Goal: Contribute content: Add original content to the website for others to see

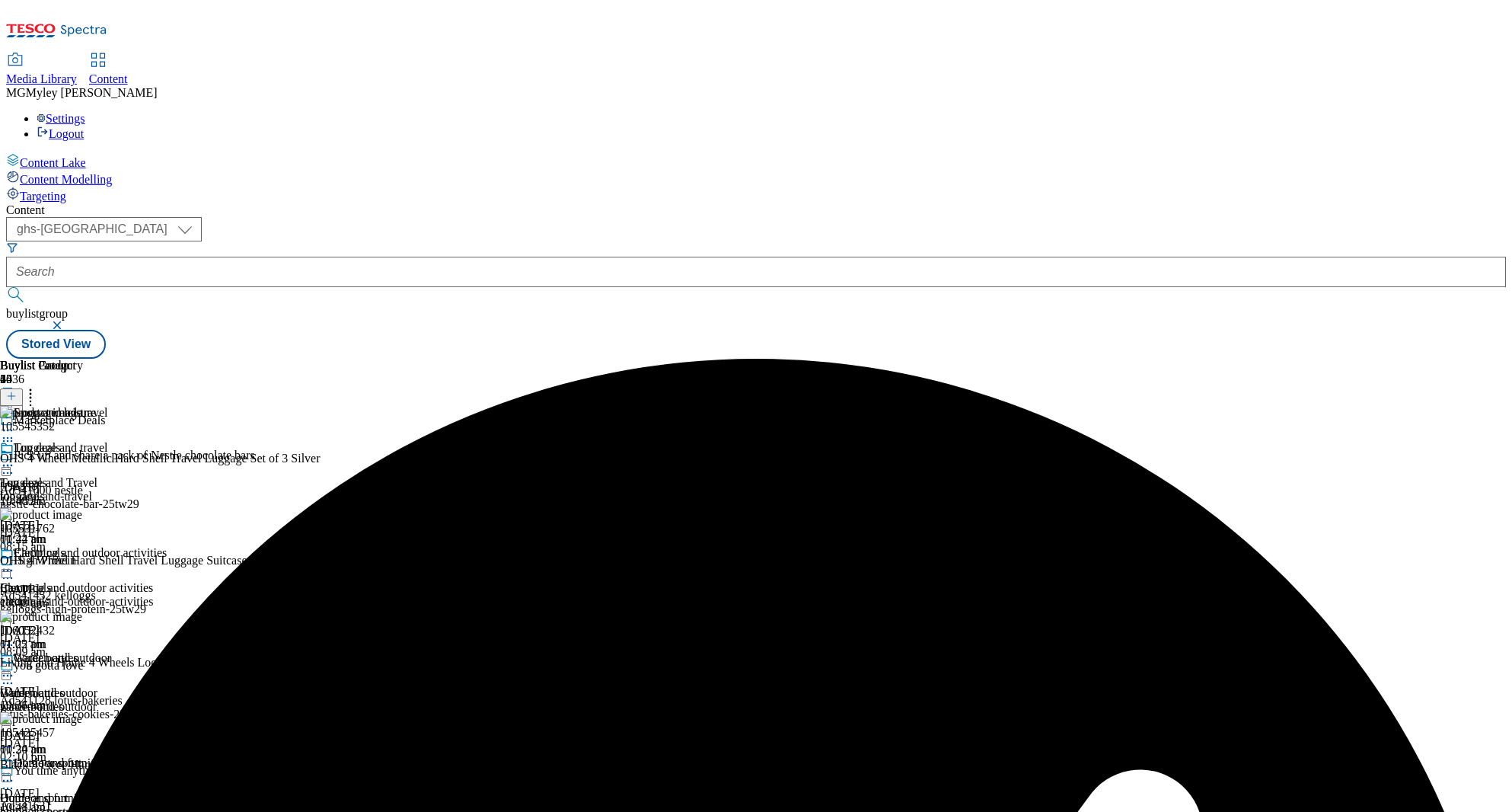
select select "ghs-[GEOGRAPHIC_DATA]"
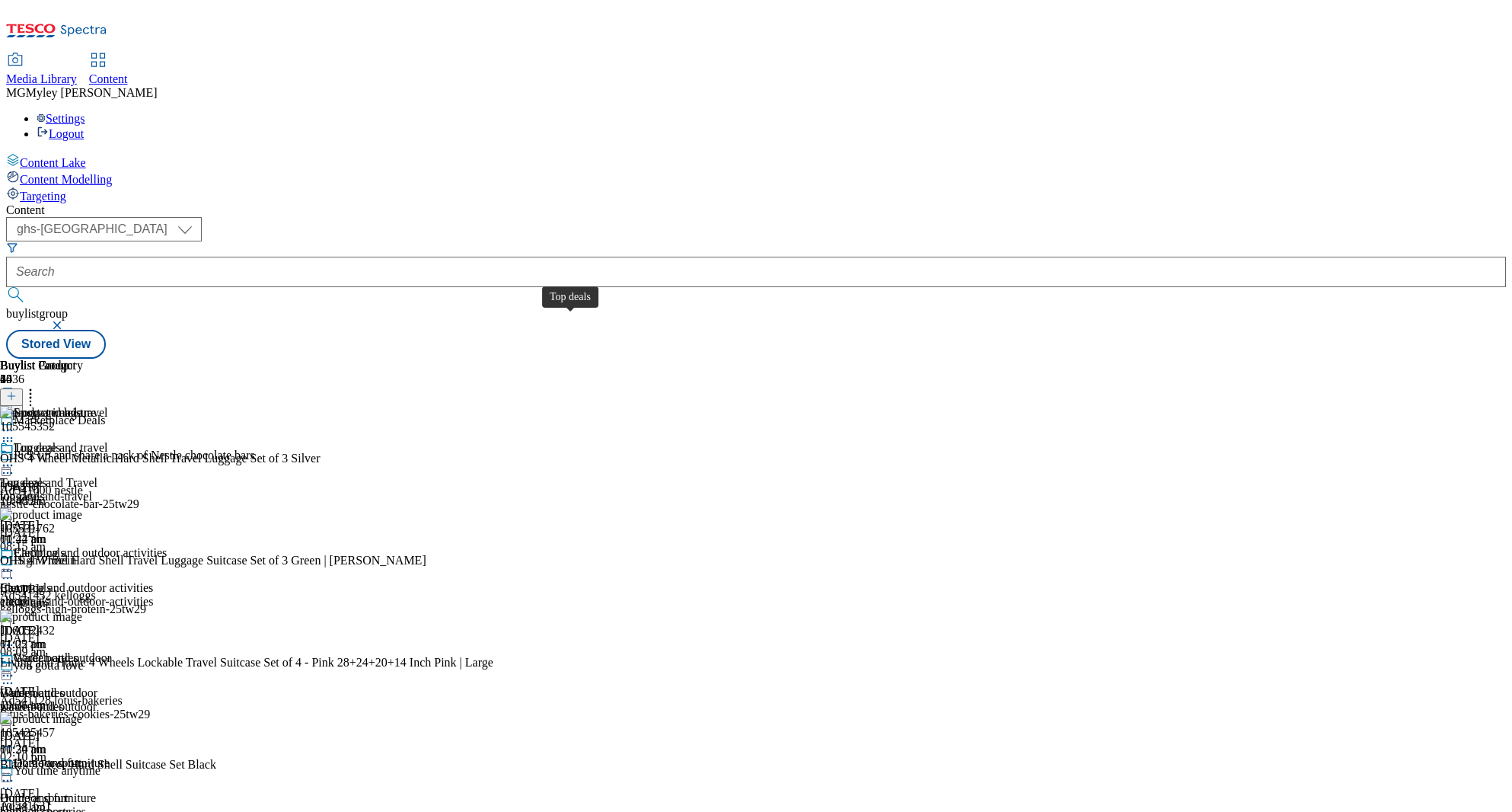
click at [47, 476] on div "Top deals" at bounding box center [23, 483] width 47 height 14
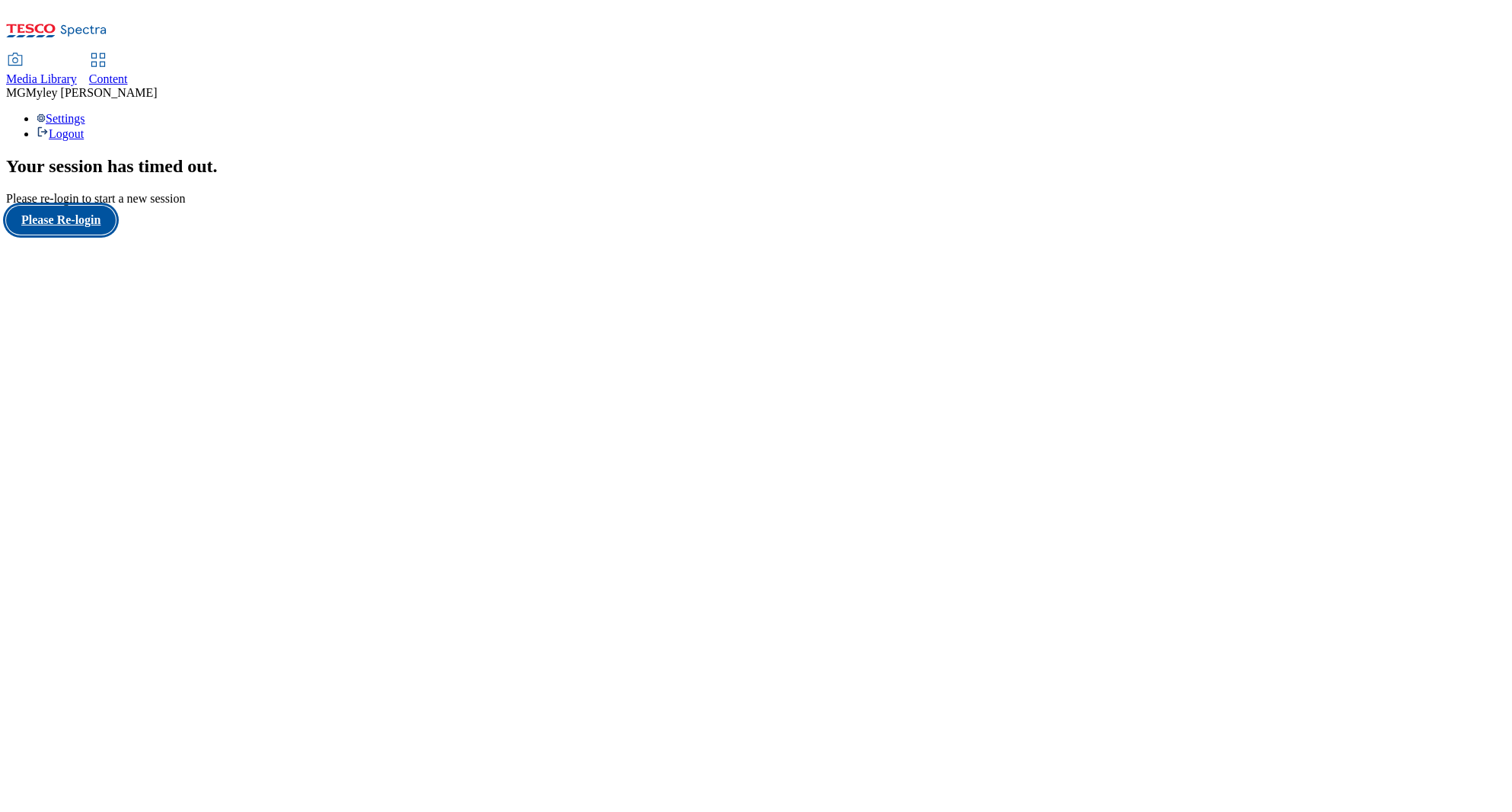
click at [81, 235] on button "Please Re-login" at bounding box center [61, 220] width 109 height 29
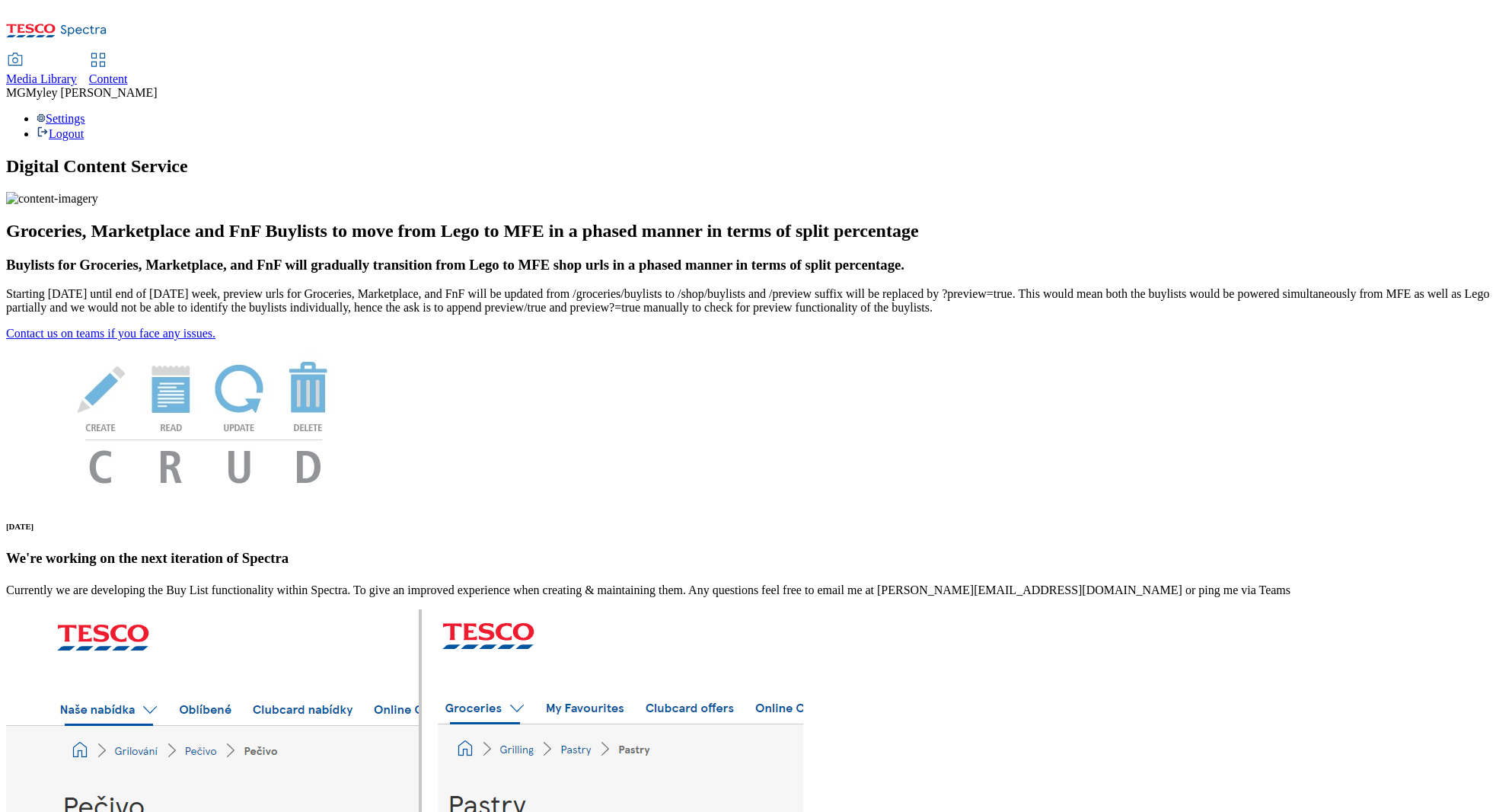
click at [128, 73] on div "Content" at bounding box center [109, 79] width 39 height 14
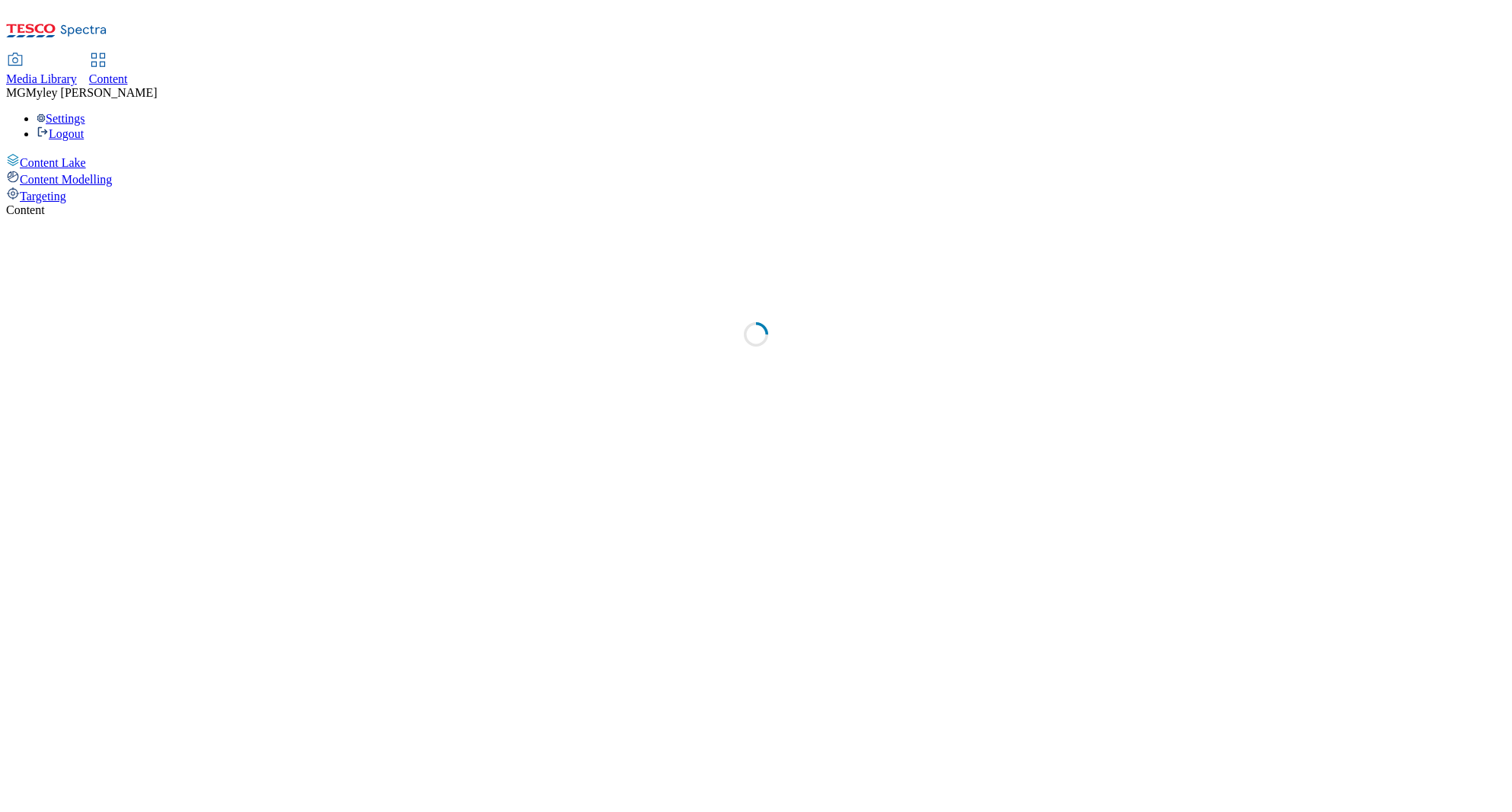
select select "ghs-uk"
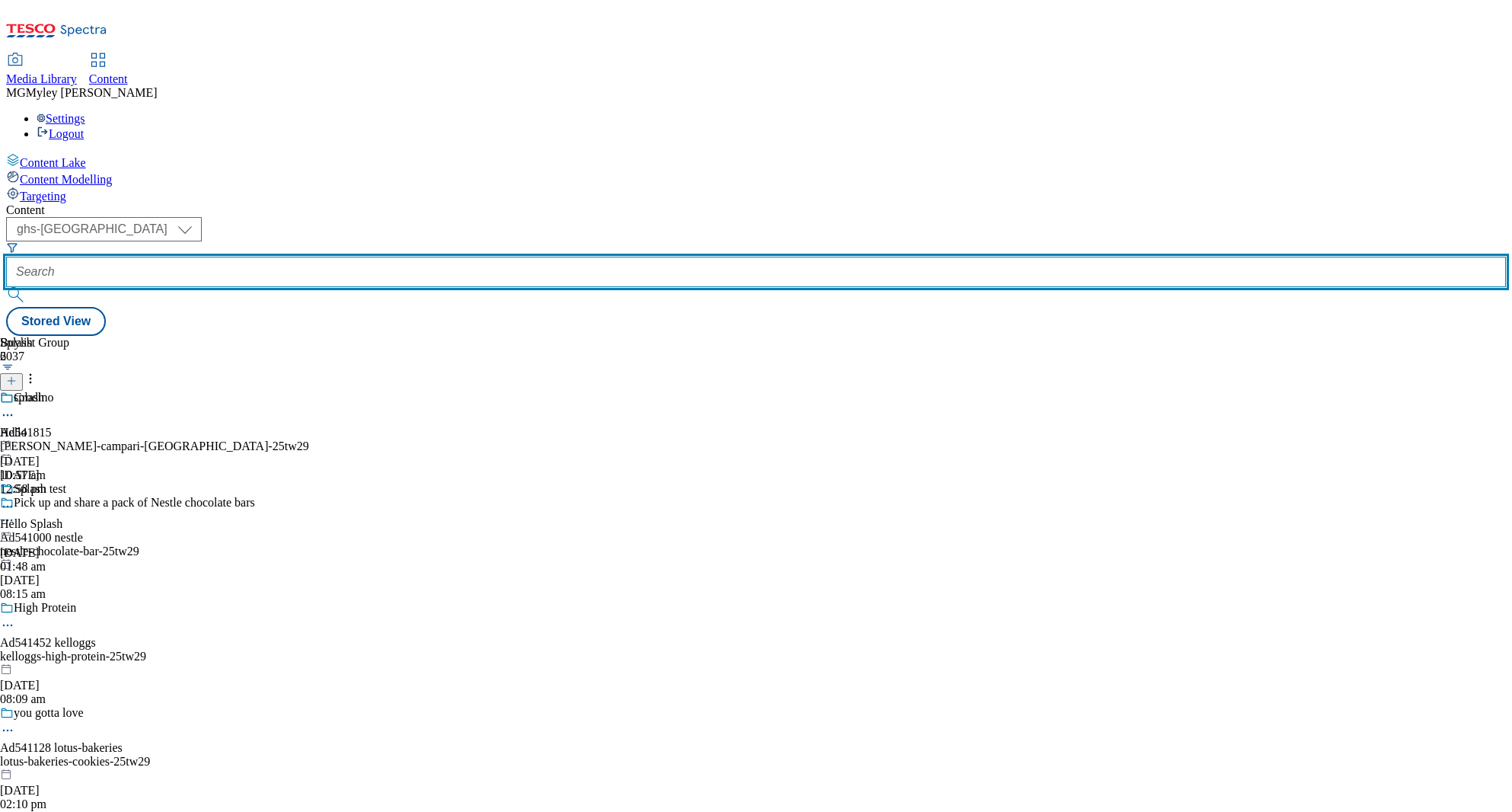
click at [371, 257] on input "text" at bounding box center [756, 272] width 1500 height 30
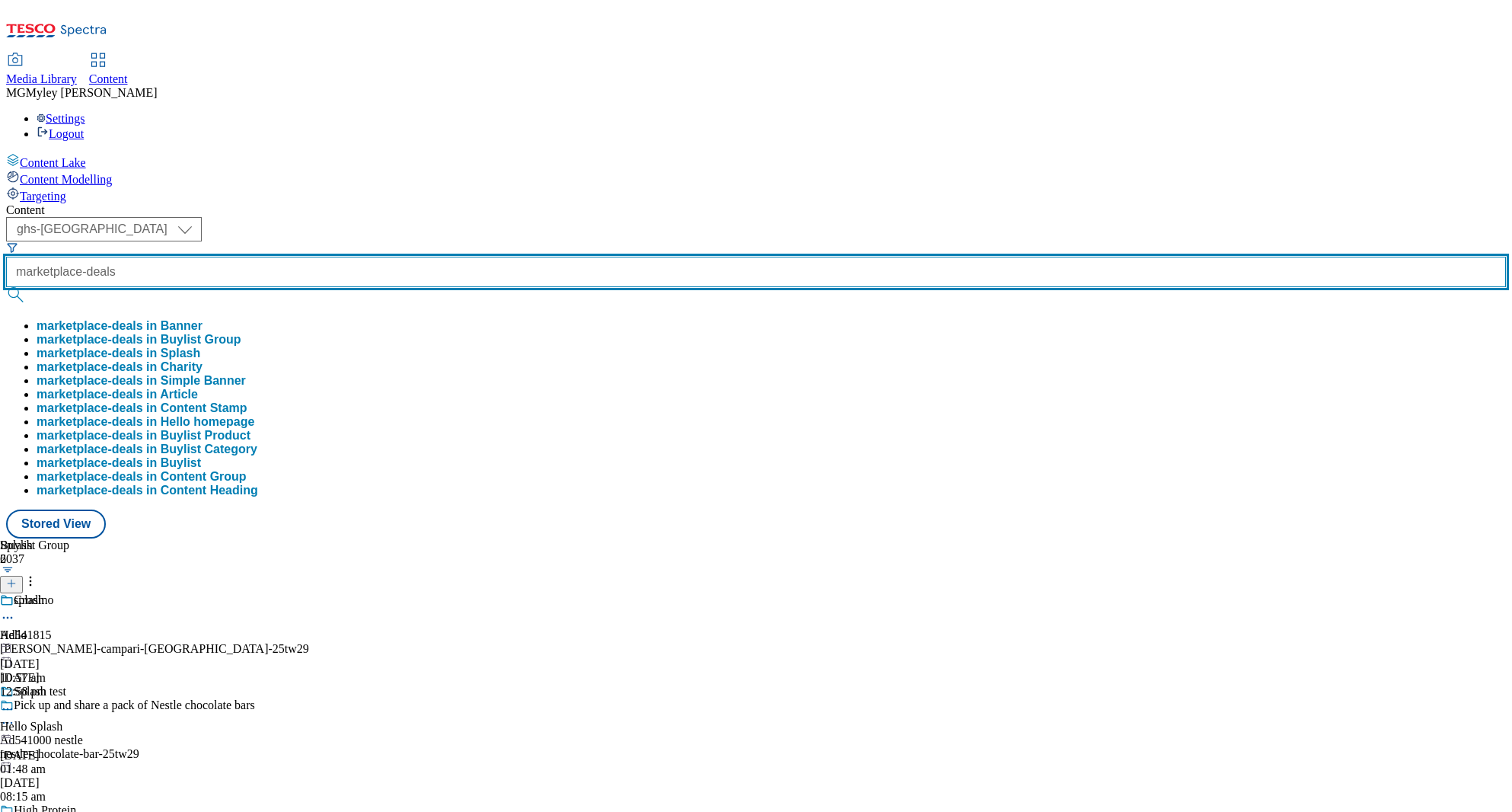
type input "marketplace-deals"
click at [6, 287] on button "submit" at bounding box center [17, 294] width 22 height 15
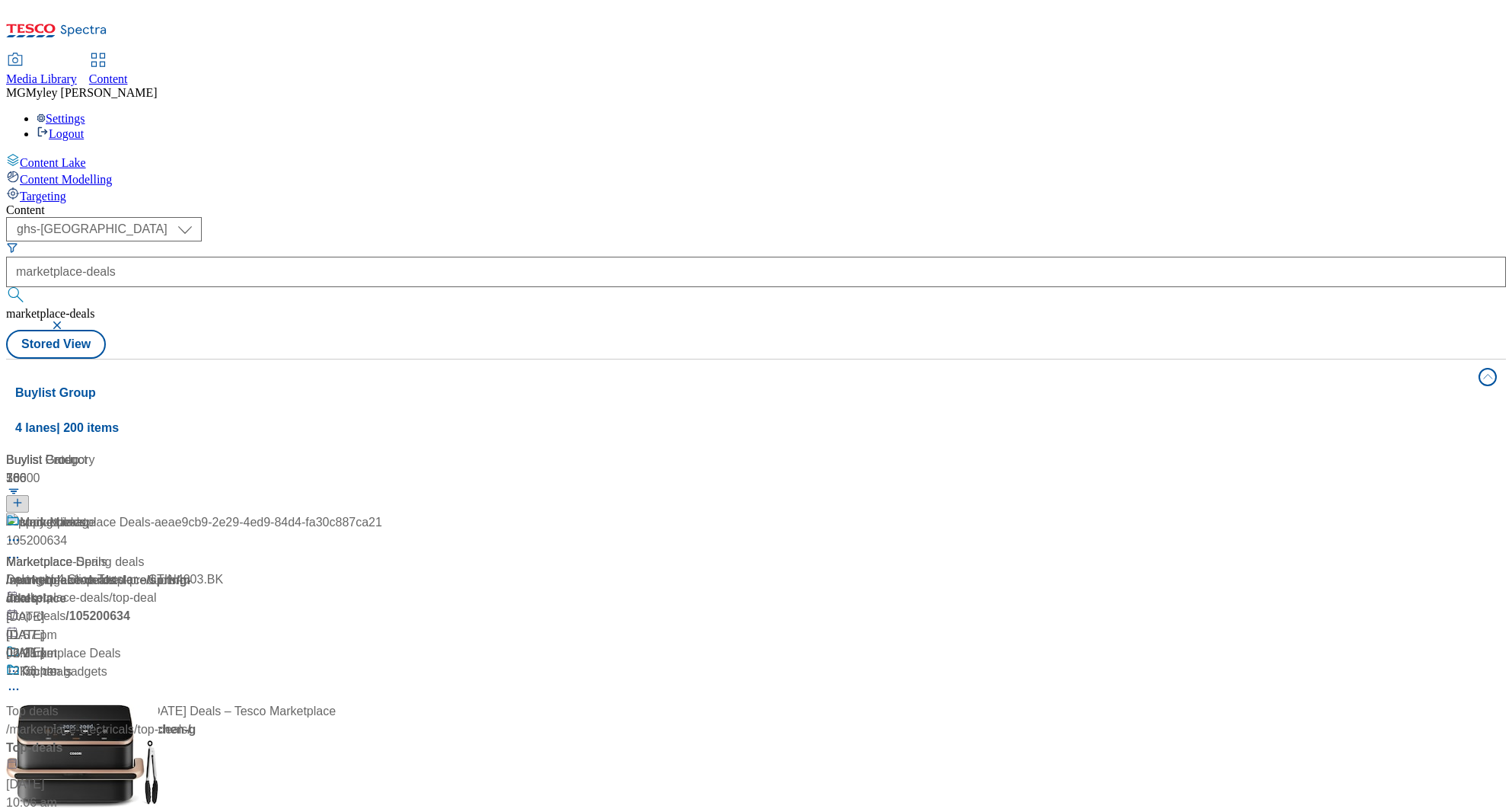
click at [553, 204] on div "Content ( optional ) ghs-roi ghs-uk ghs-uk marketplace-deals marketplace-deals …" at bounding box center [756, 614] width 1500 height 820
click at [121, 644] on span "Marketplace Deals" at bounding box center [70, 654] width 101 height 19
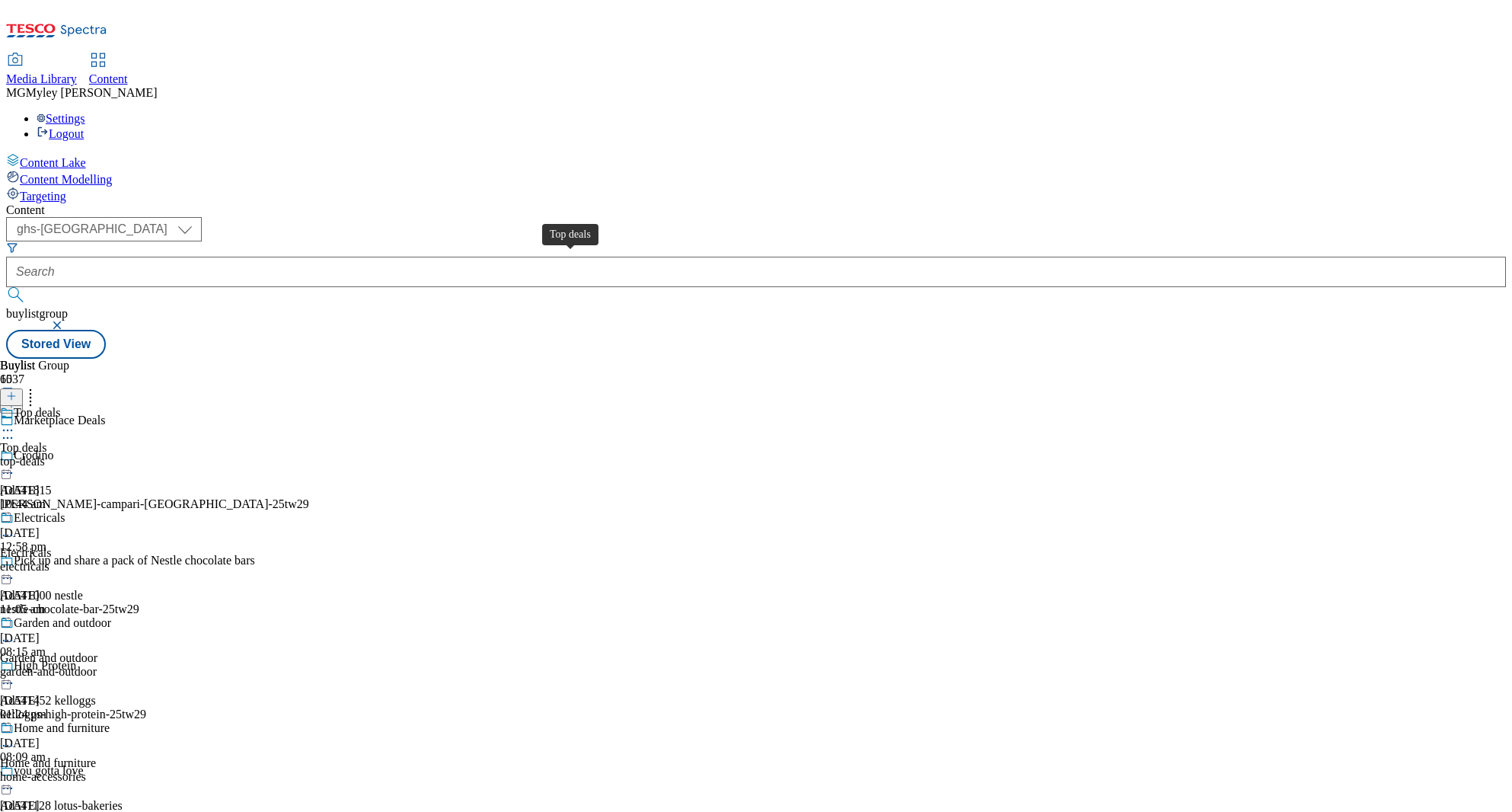
click at [47, 441] on span "Top deals" at bounding box center [23, 448] width 47 height 14
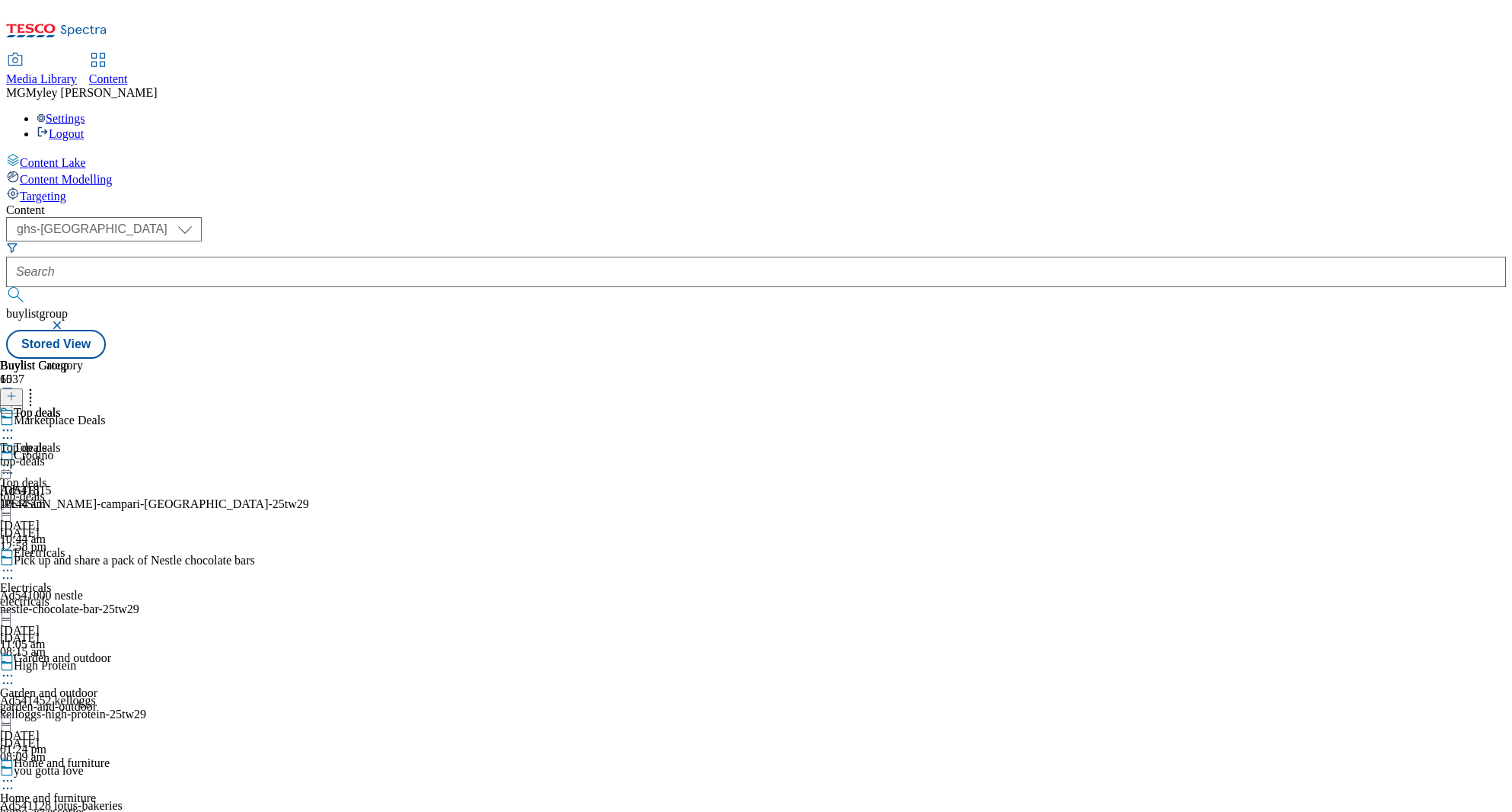
click at [705, 204] on div "Content ( optional ) ghs-roi ghs-uk ghs-uk buylistgroup Stored View Buylist Gro…" at bounding box center [756, 281] width 1500 height 155
click at [15, 458] on icon at bounding box center [7, 465] width 15 height 15
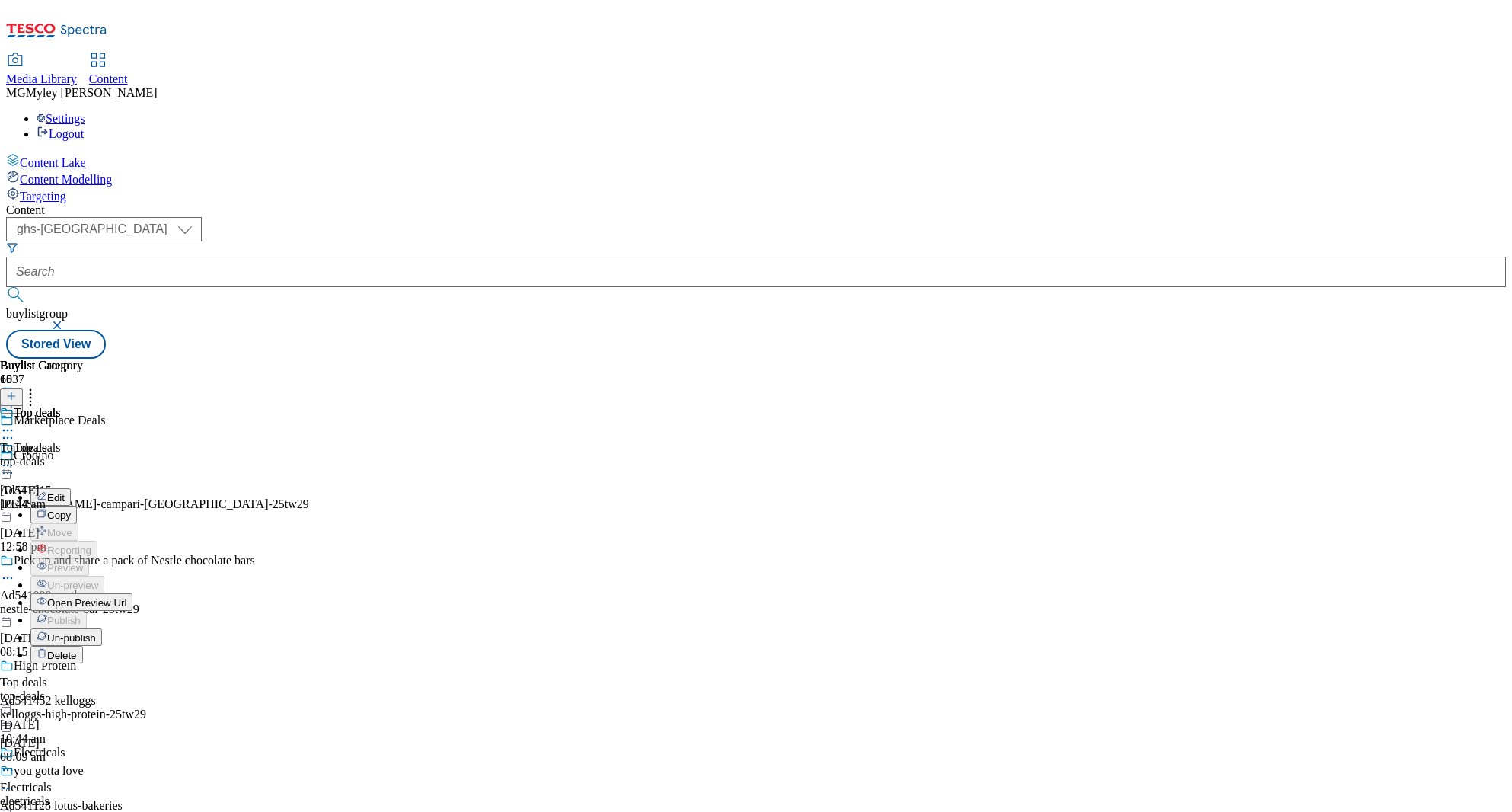
click at [71, 488] on button "Edit" at bounding box center [50, 497] width 41 height 18
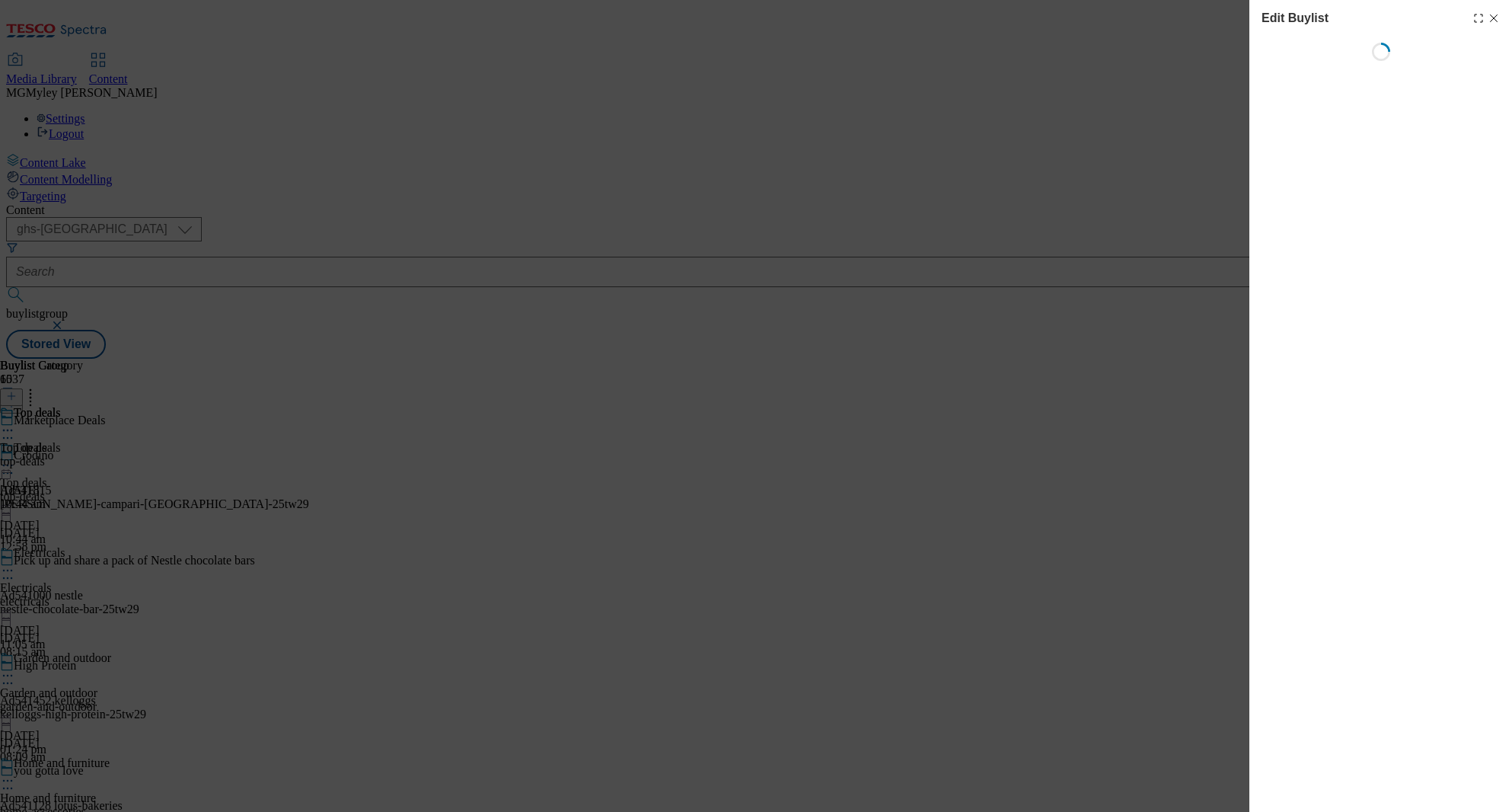
select select "evergreen"
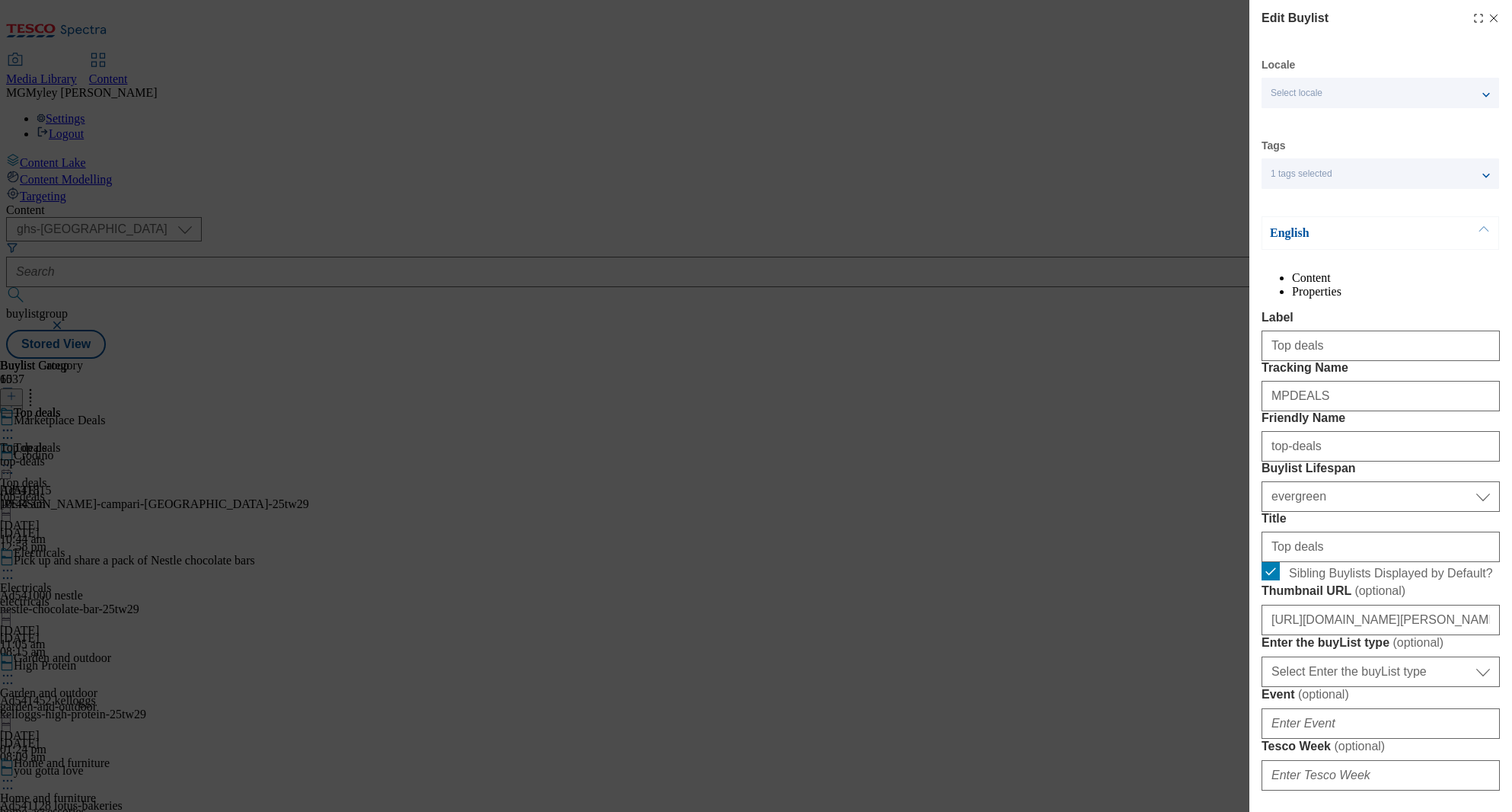
select select "Banner"
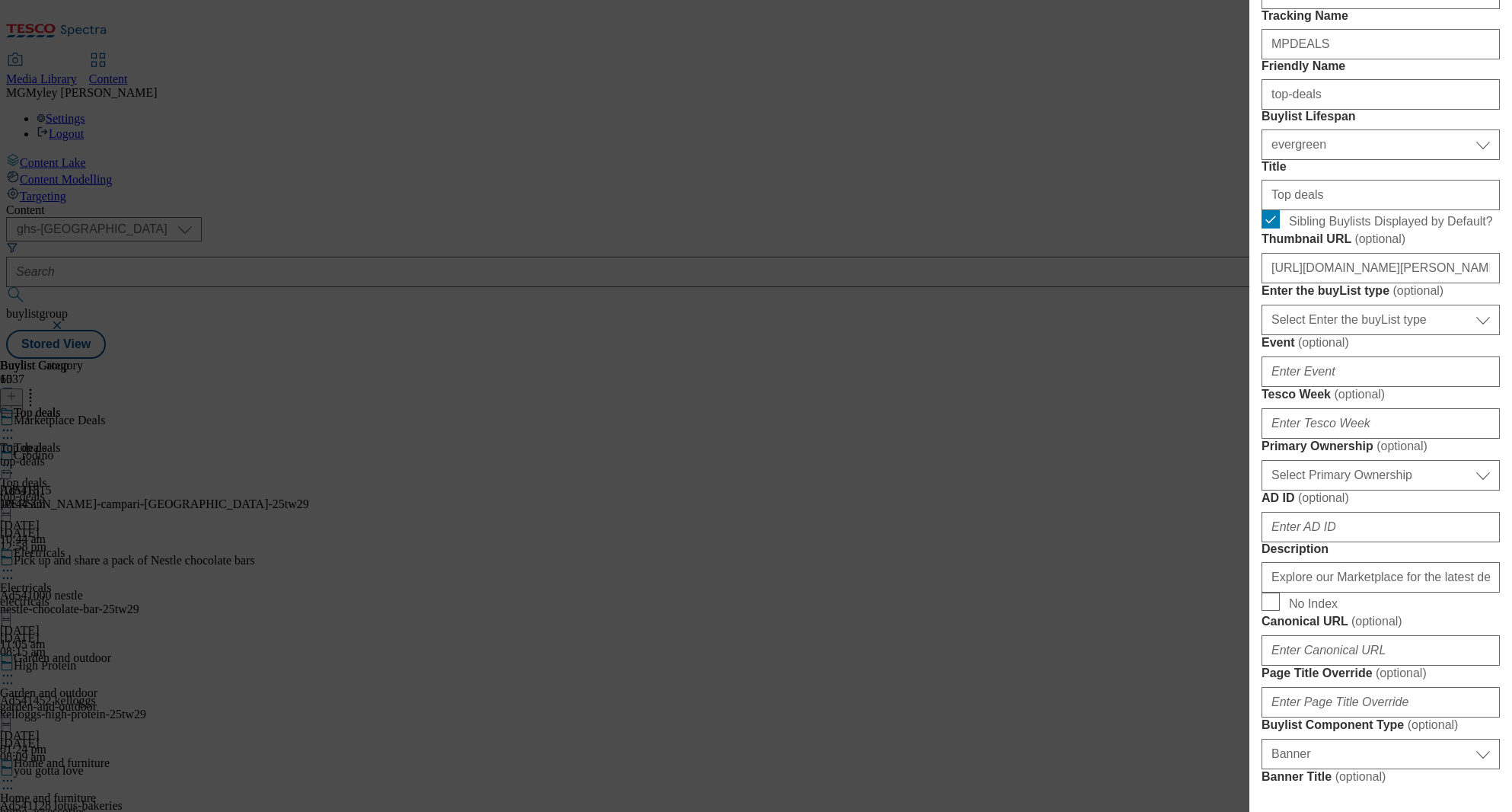
scroll to position [371, 0]
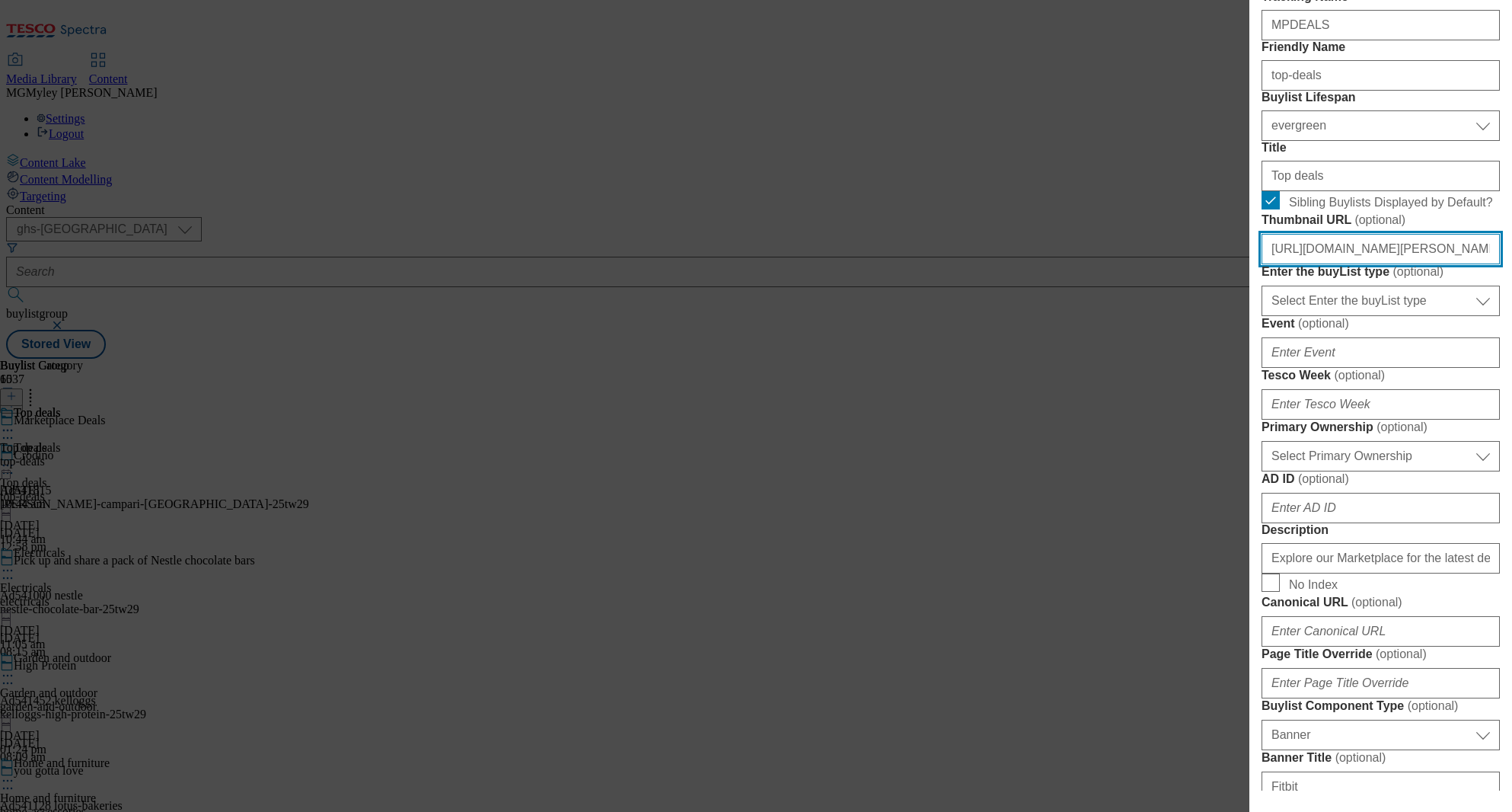
click at [1353, 265] on input "https://digitalcontent.api.tesco.com/v2/media/ghs-mktg/06509cb8-6c27-4ba0-bd58-…" at bounding box center [1380, 249] width 238 height 30
paste input "4af3017a-cc91-4a71-a3fe-bae7d378b51f/2521-BLthumb-246-TopPick"
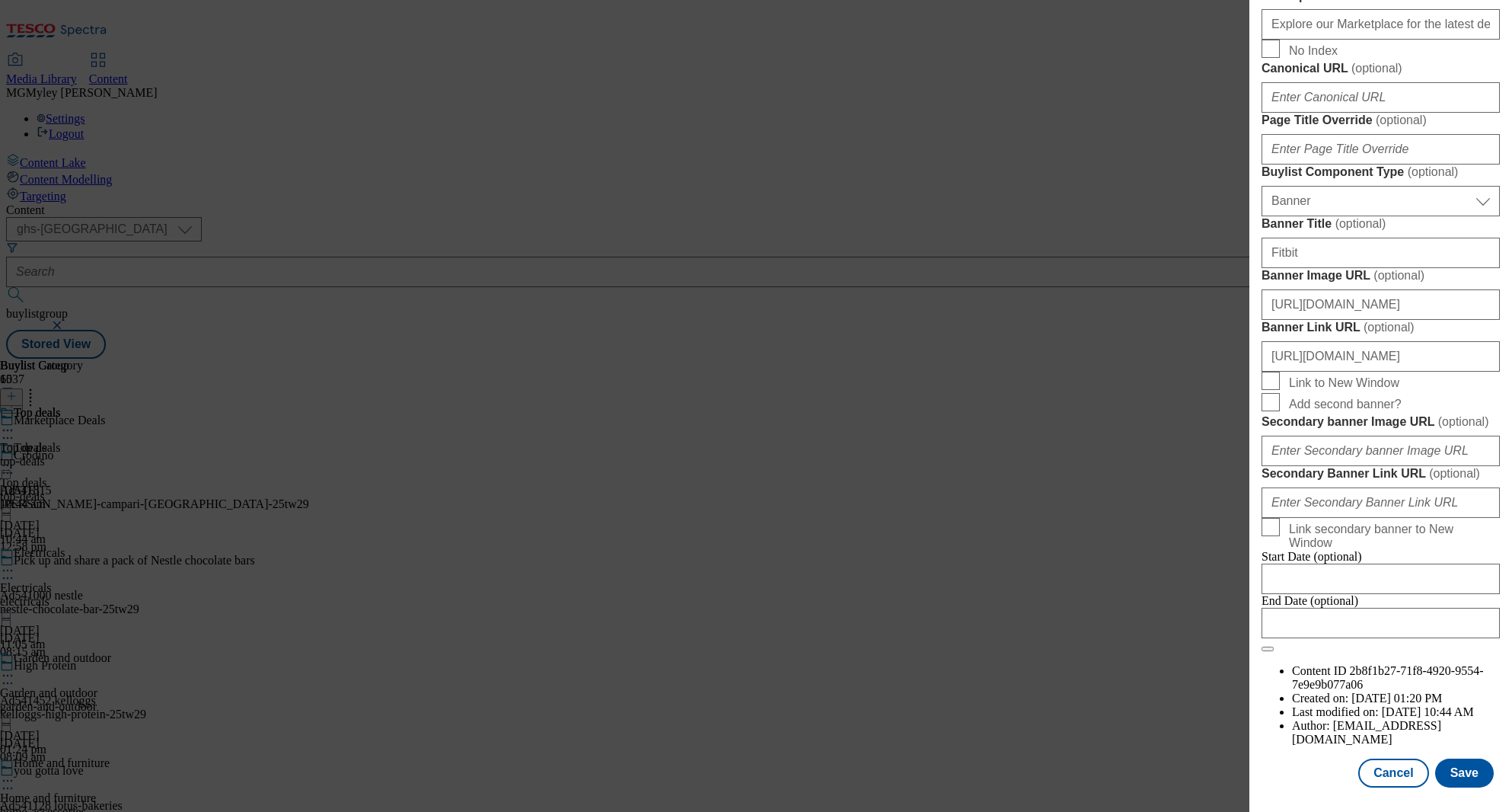
scroll to position [1474, 0]
type input "https://digitalcontent.api.tesco.com/v2/media/ghs-mktg/4af3017a-cc91-4a71-a3fe-…"
click at [1472, 778] on button "Save" at bounding box center [1464, 773] width 58 height 29
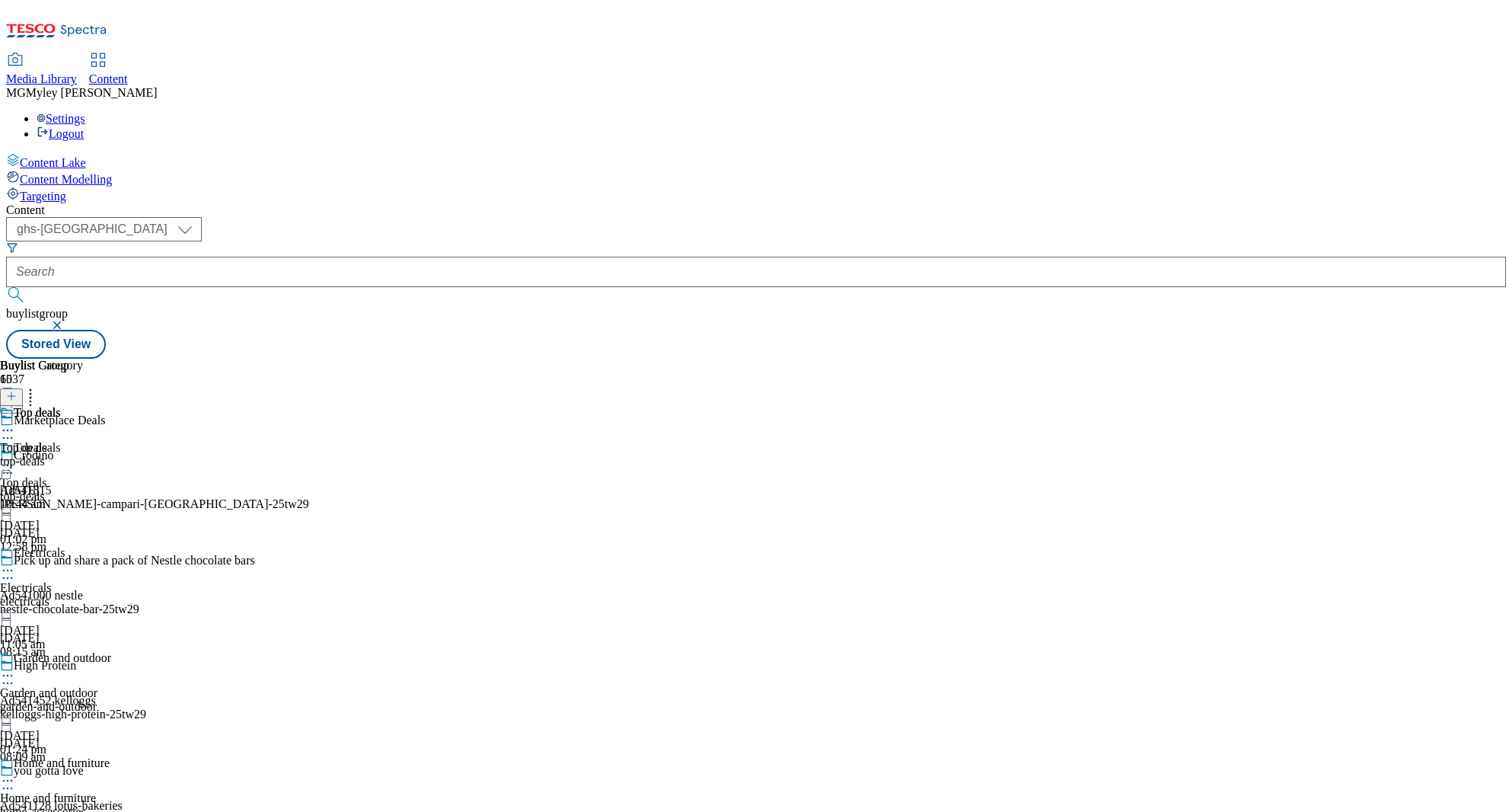
click at [15, 458] on icon at bounding box center [7, 465] width 15 height 15
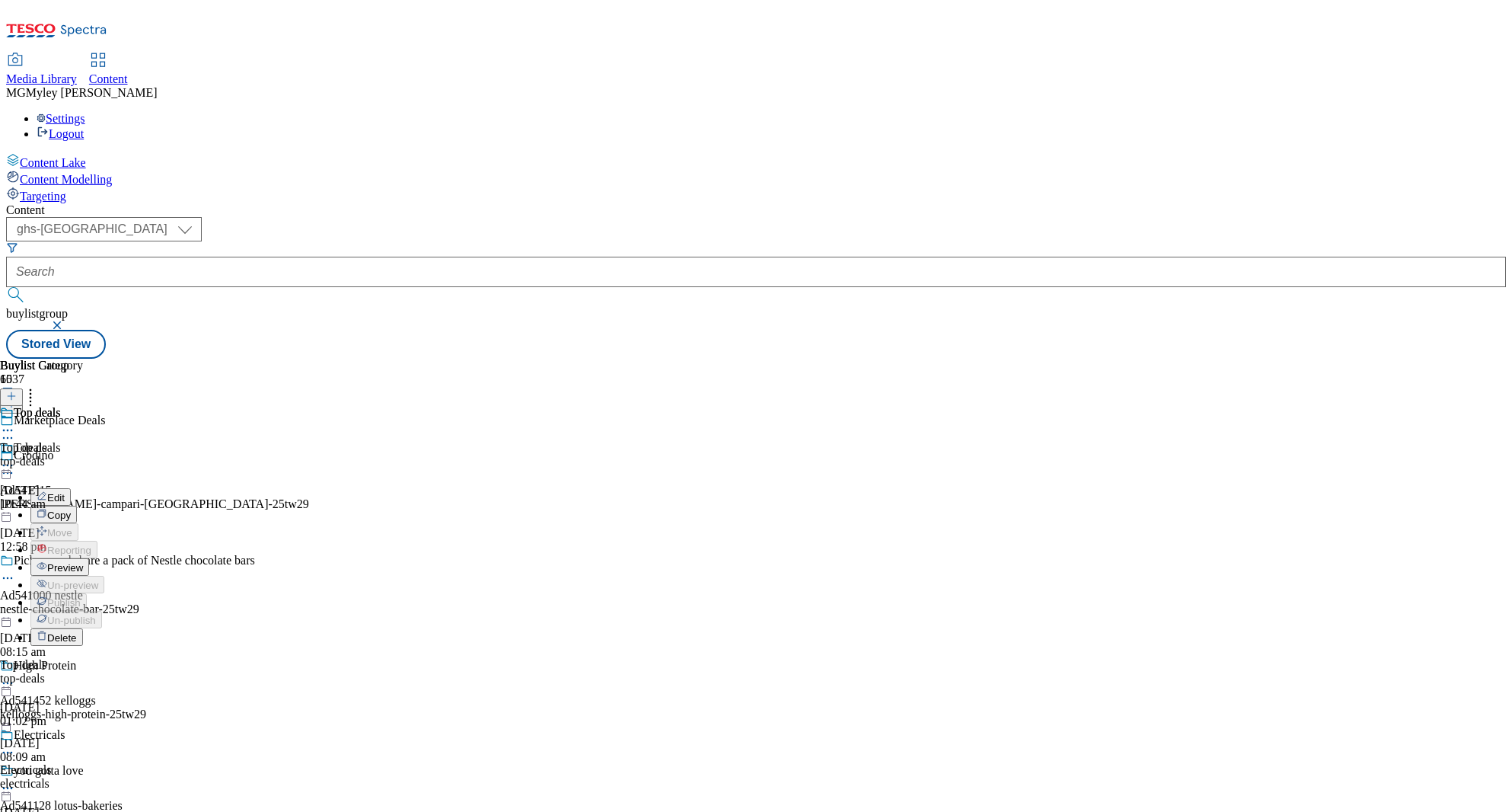
click at [65, 492] on span "Edit" at bounding box center [56, 498] width 18 height 11
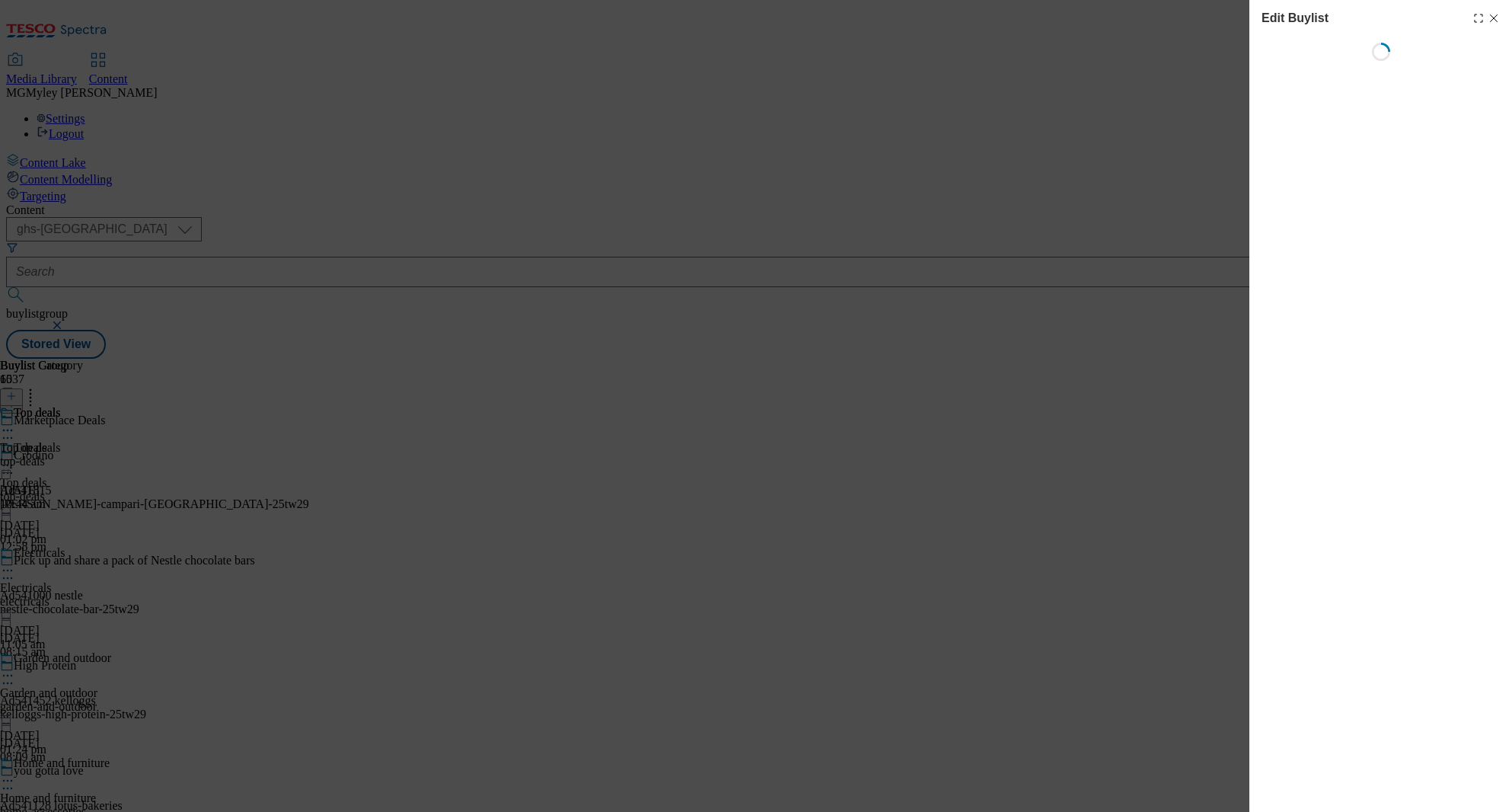
select select "evergreen"
select select "Banner"
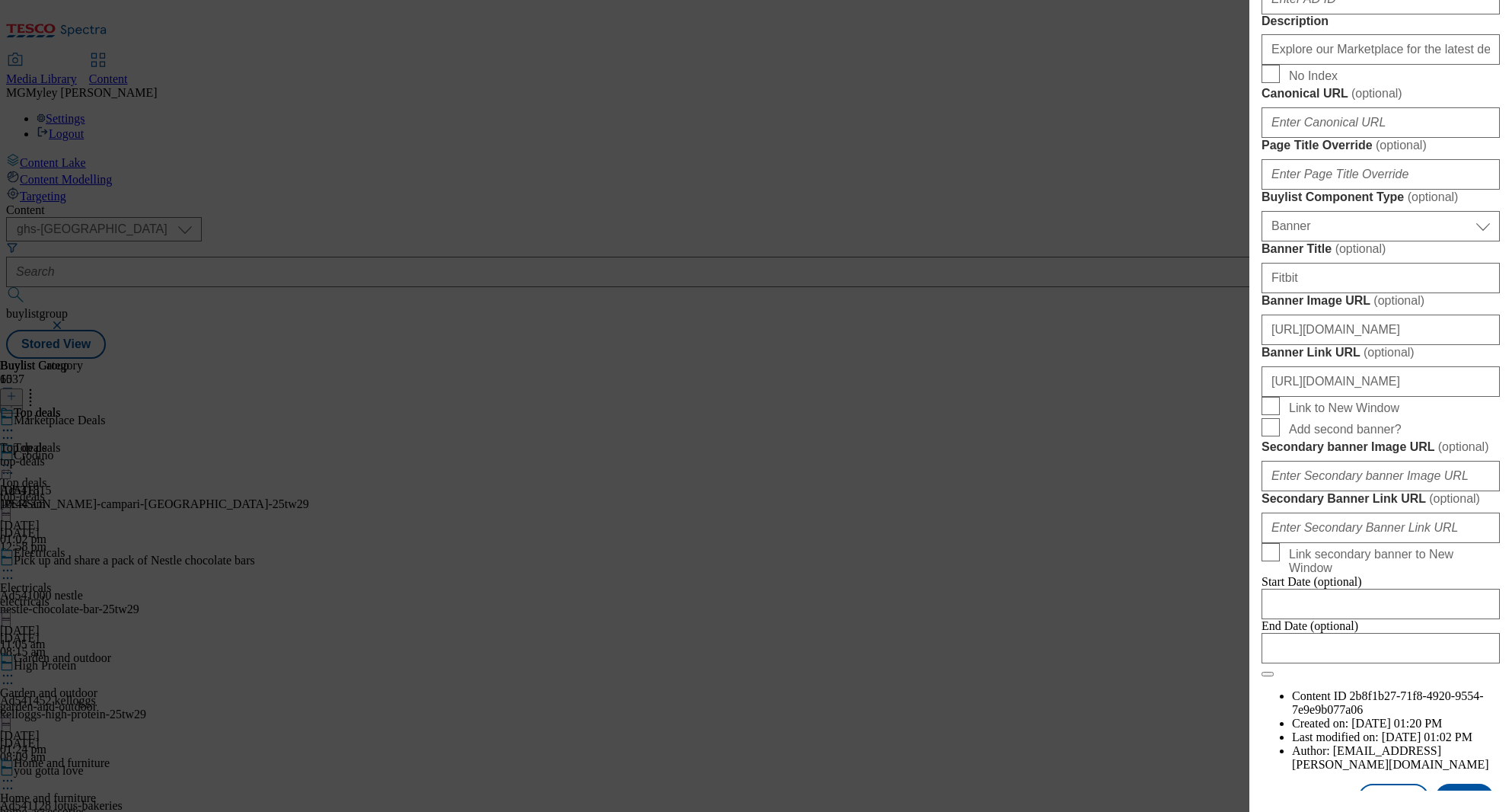
scroll to position [1474, 0]
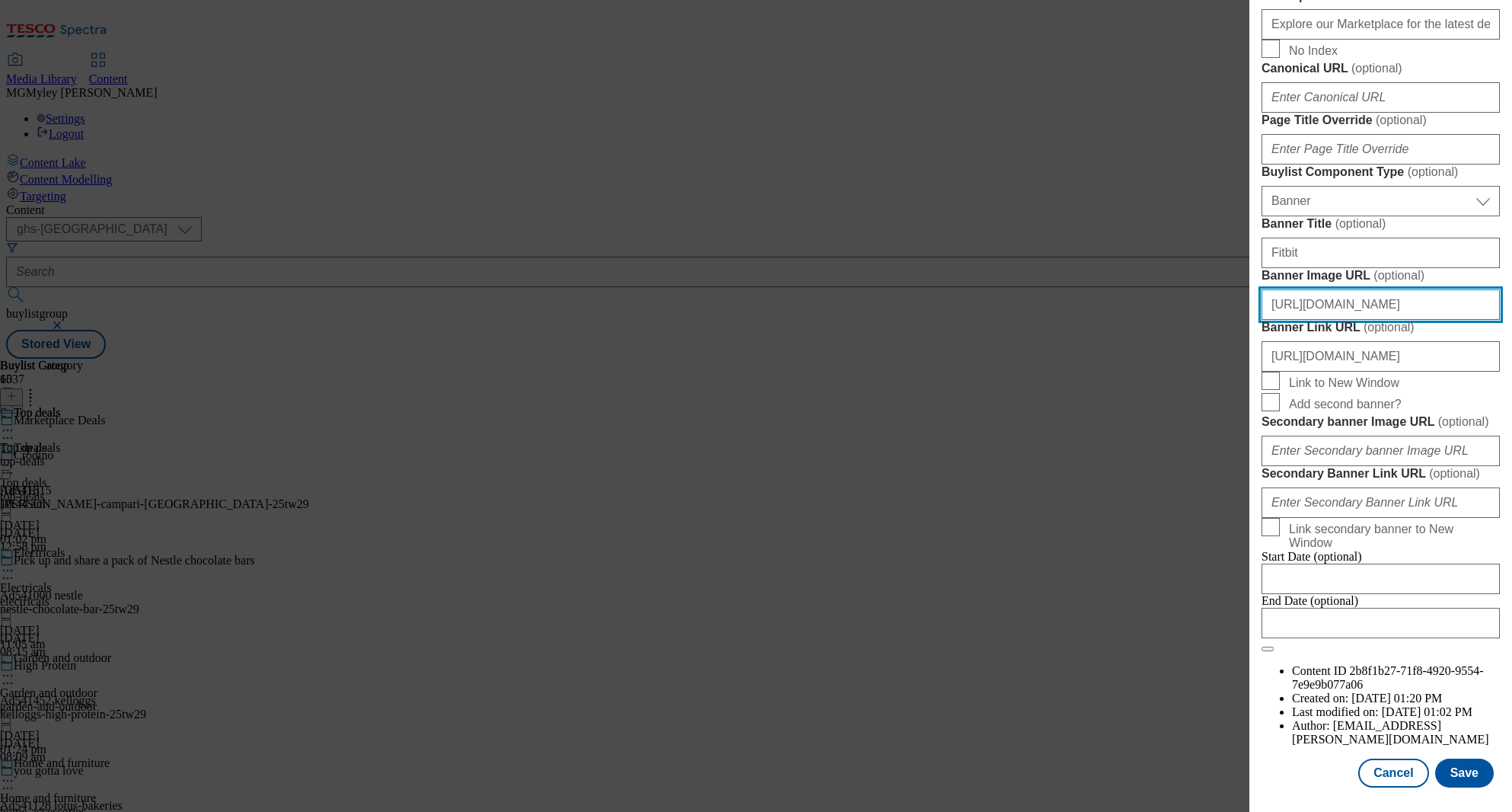
click at [1349, 289] on input "https://digitalcontent.api.tesco.com/v2/media/ghs-mktg/5e149244-7b79-477a-b749-…" at bounding box center [1380, 304] width 238 height 30
paste input "c0dd53ea-ece2-40e4-be01-1f4c2b3adfb1/2523-372900-Buylist_GHS-Header-Ninja"
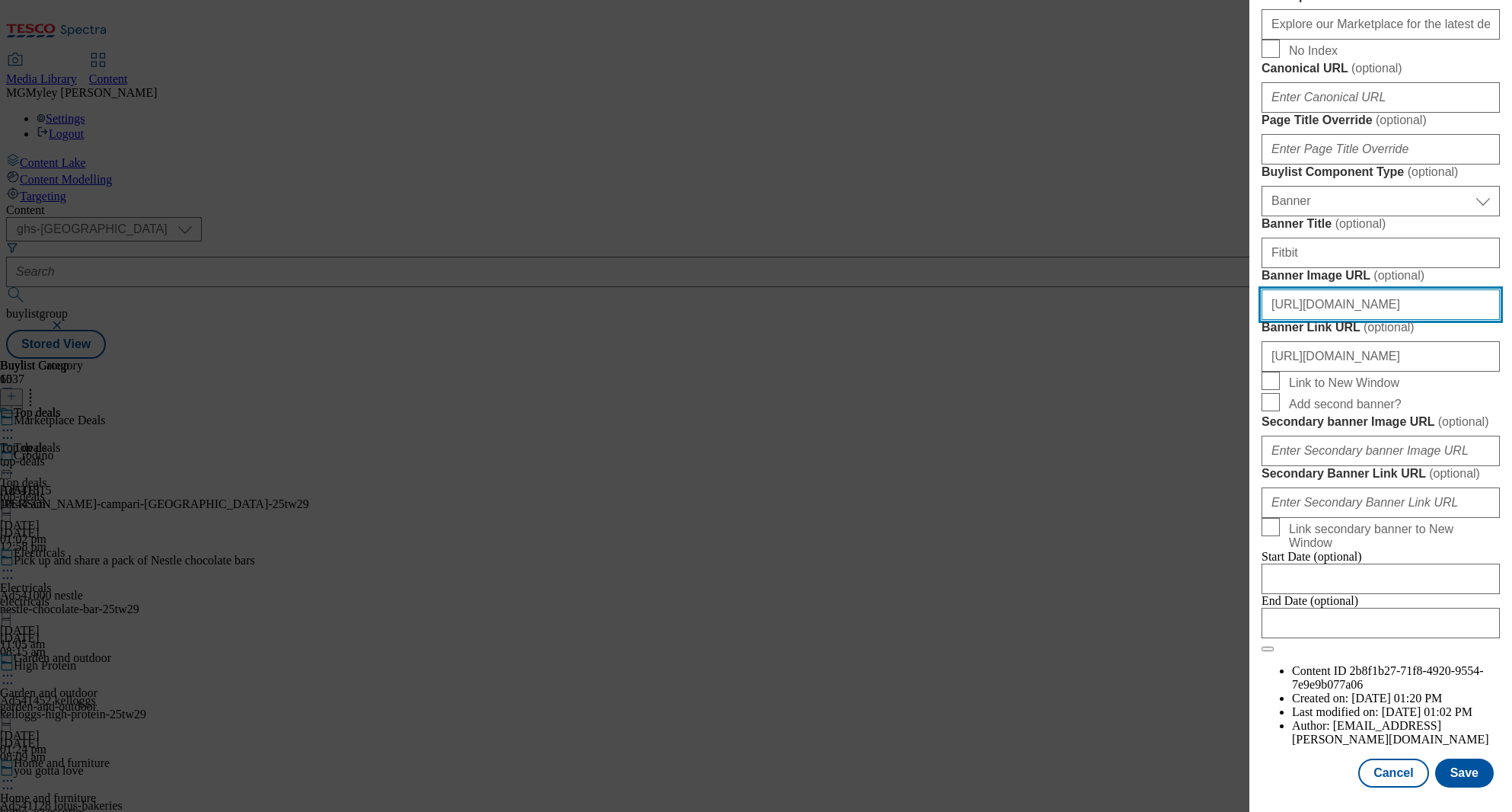
click at [1357, 289] on input "https://digitalcontent.api.tesco.com/v2/media/ghs-mktg/c0dd53ea-ece2-40e4-be01-…" at bounding box center [1380, 304] width 238 height 30
paste input "73e7b049-2878-4ae4-b9cb-b6319bad3728/2522-360350-Buylist_GHS-Header-Main"
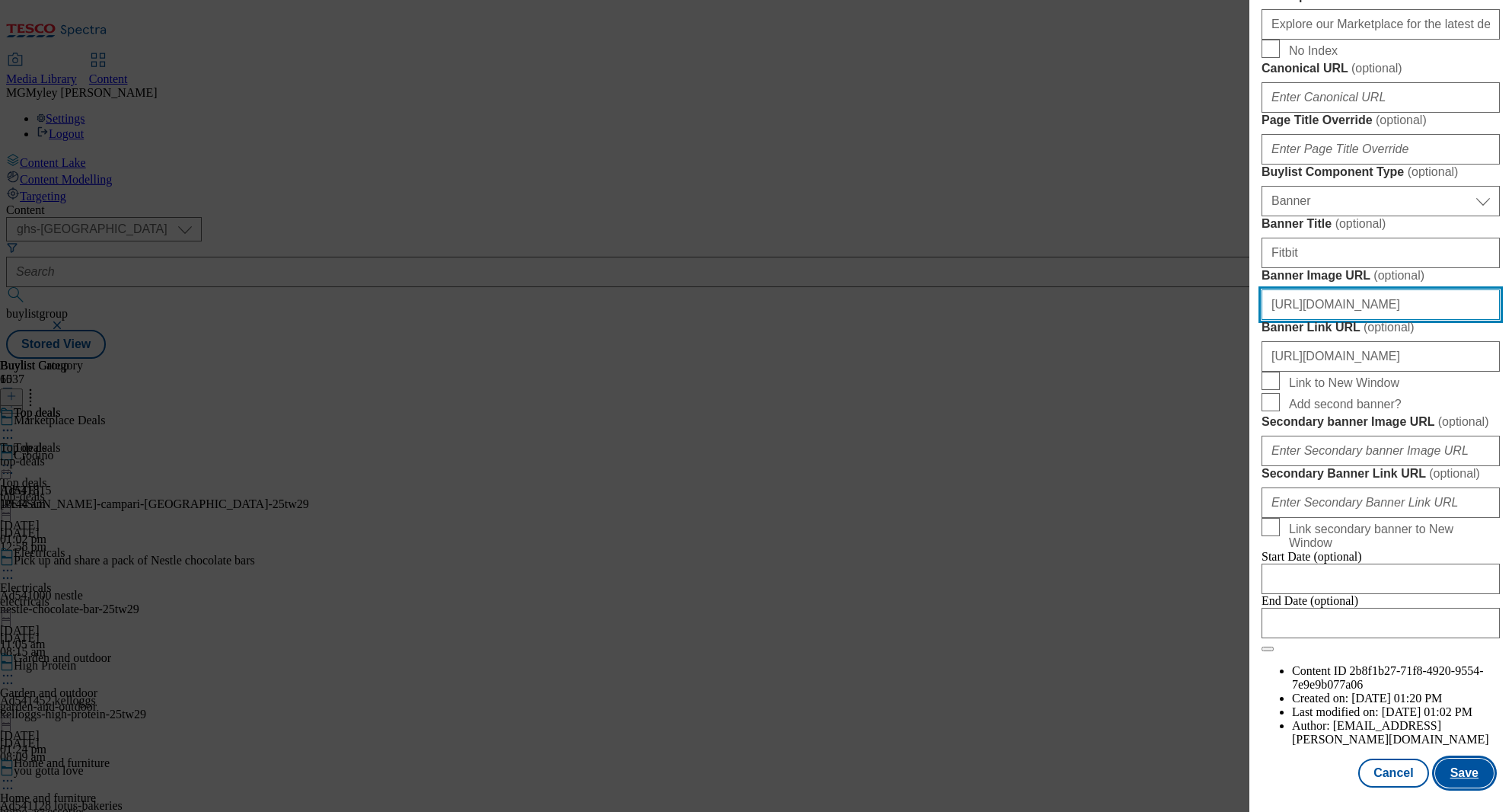
type input "https://digitalcontent.api.tesco.com/v2/media/ghs-mktg/73e7b049-2878-4ae4-b9cb-…"
click at [1470, 778] on button "Save" at bounding box center [1464, 773] width 58 height 29
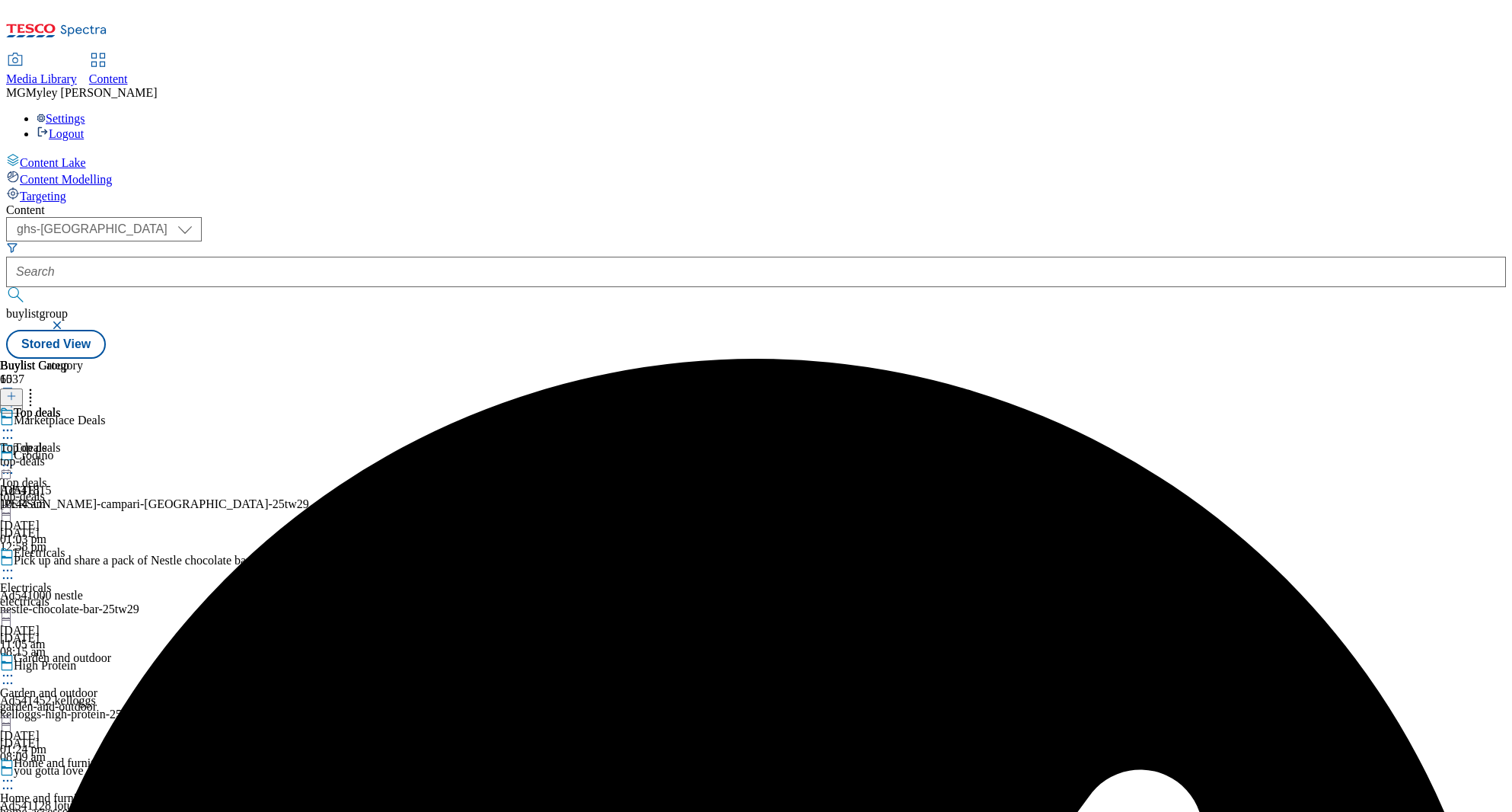
click at [120, 546] on div "Electricals Electricals electricals 26 Aug 2025 11:05 am" at bounding box center [60, 599] width 120 height 105
click at [15, 563] on icon at bounding box center [7, 570] width 15 height 15
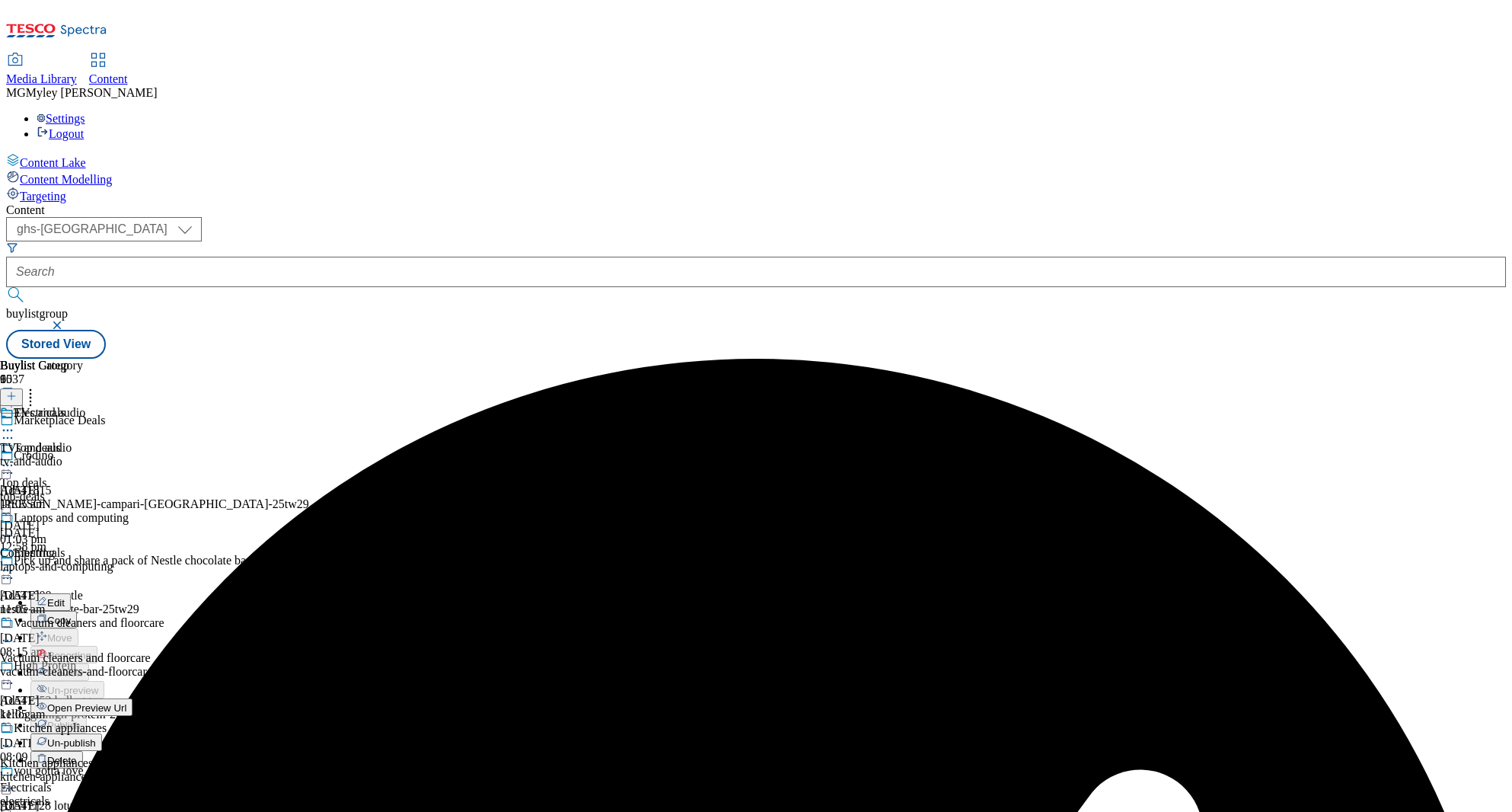
click at [65, 597] on span "Edit" at bounding box center [56, 603] width 18 height 11
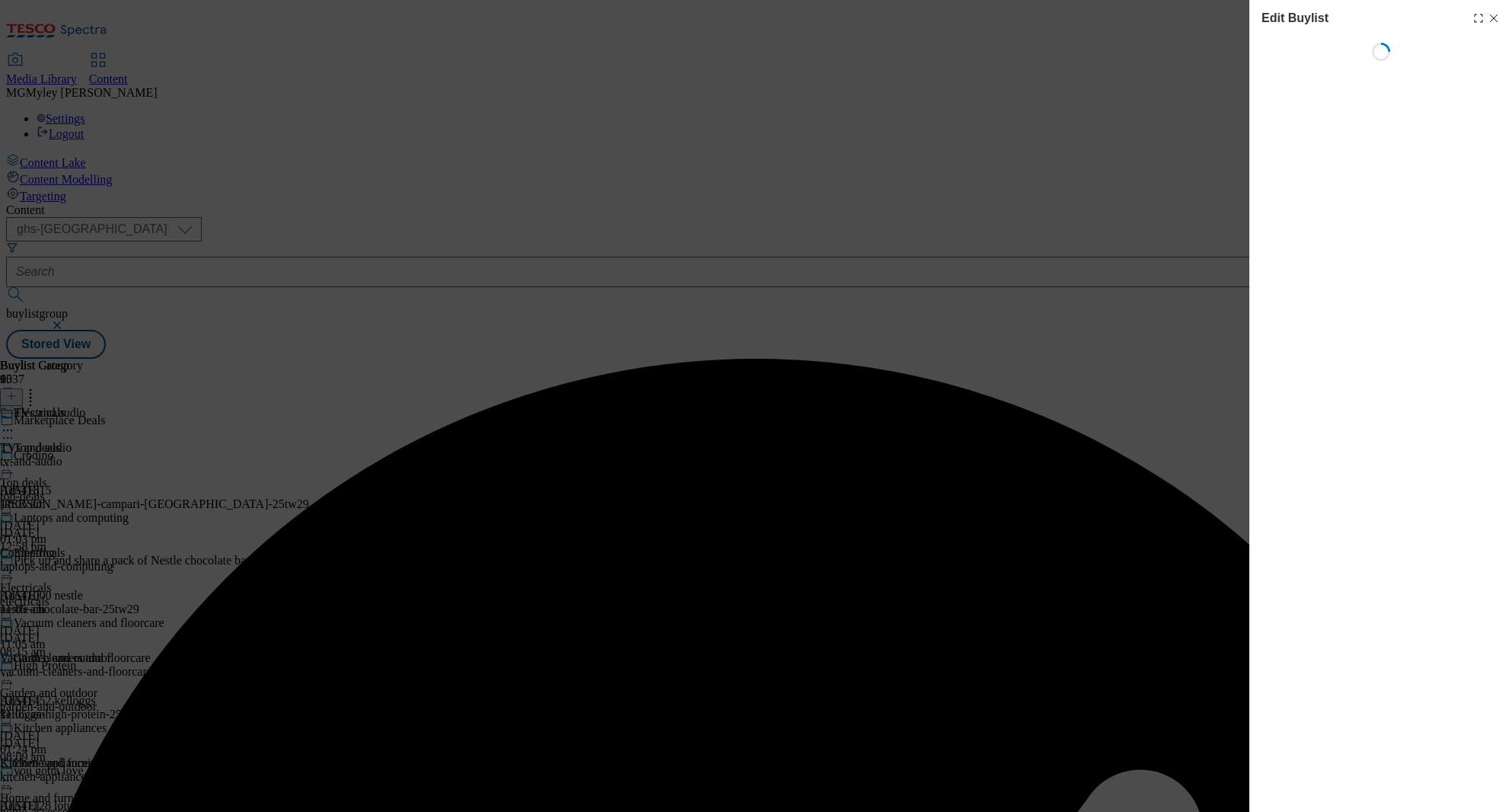
select select "evergreen"
select select "Banner"
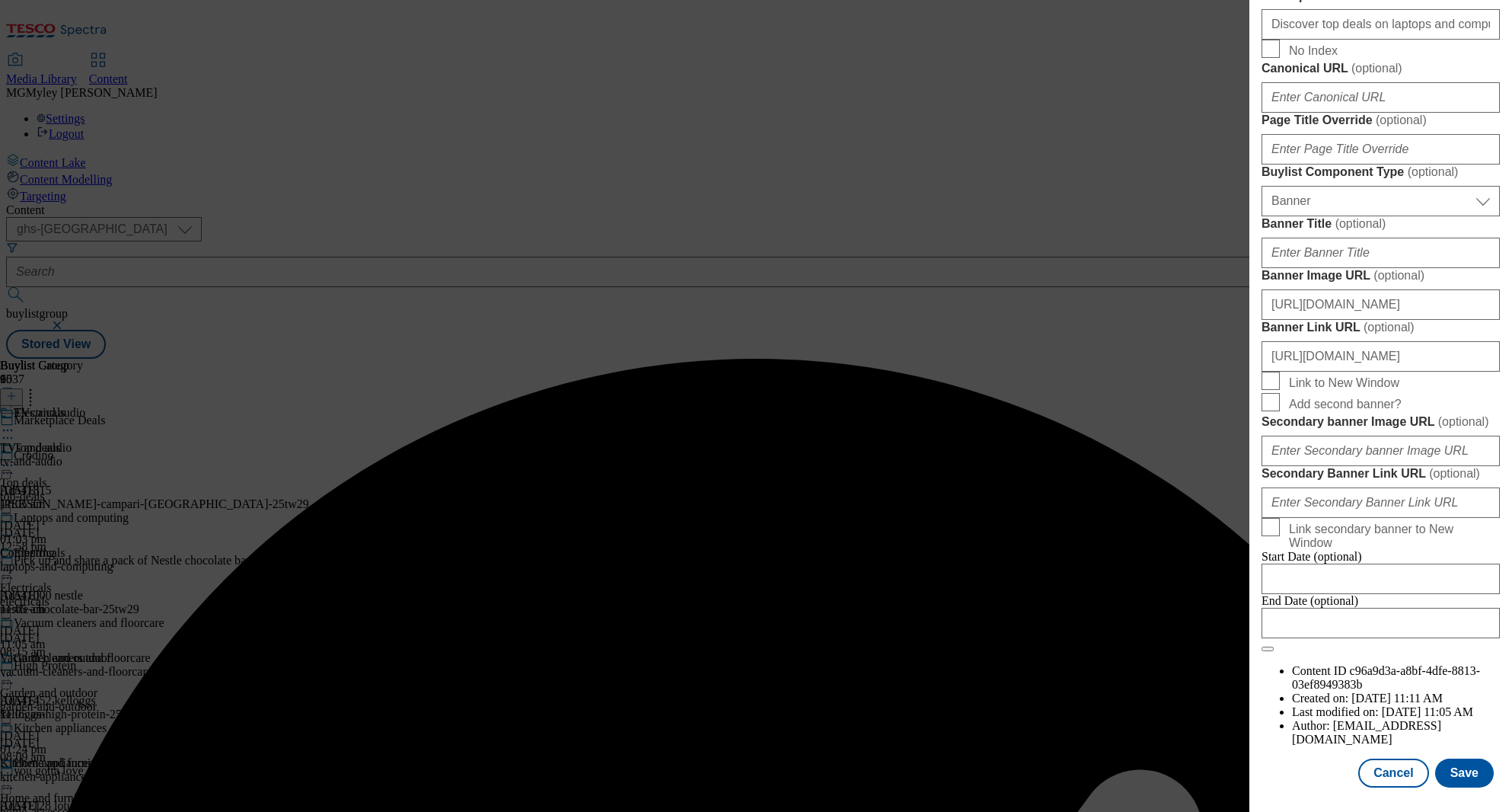
scroll to position [1474, 0]
click at [1378, 289] on input "https://digitalcontent.api.tesco.com/v2/media/ghs-mktg/5e149244-7b79-477a-b749-…" at bounding box center [1380, 304] width 238 height 30
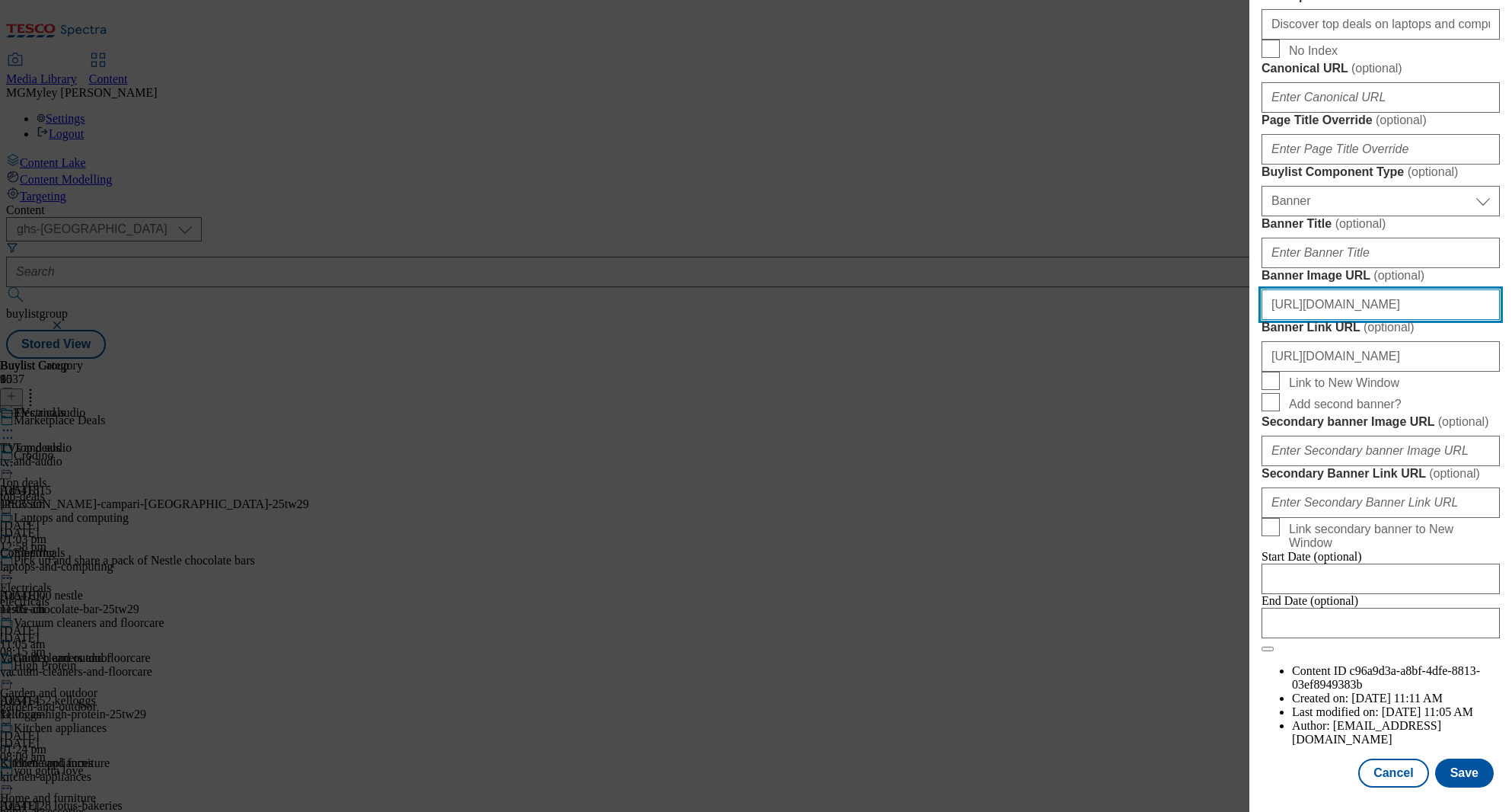
paste input "73e7b049-2878-4ae4-b9cb-b6319bad3728/2522-360350-Buylist_GHS-Header-Main"
type input "https://digitalcontent.api.tesco.com/v2/media/ghs-mktg/73e7b049-2878-4ae4-b9cb-…"
click at [1472, 784] on button "Save" at bounding box center [1464, 773] width 58 height 29
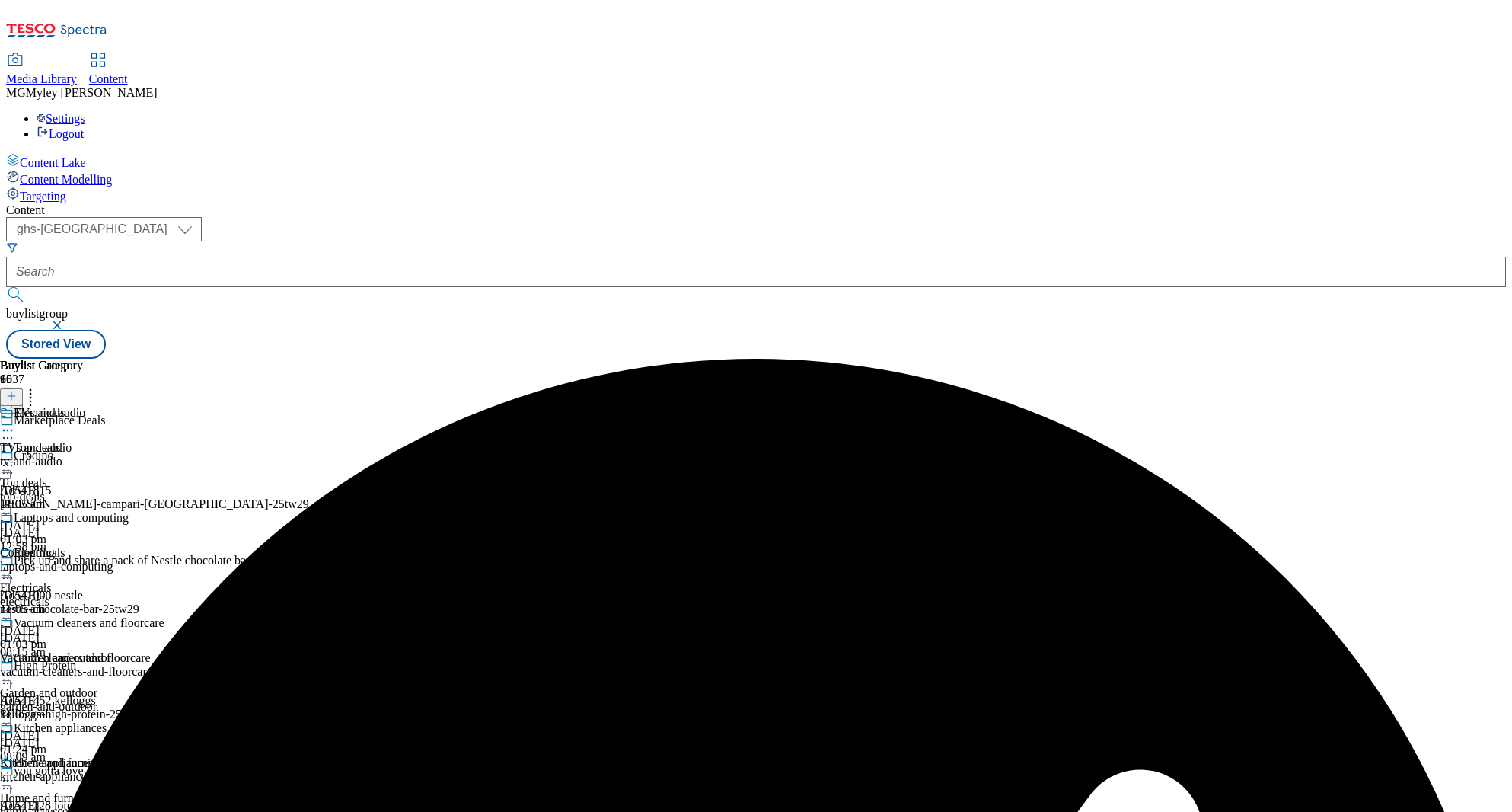
scroll to position [101, 0]
click at [97, 687] on span "Garden and outdoor" at bounding box center [49, 693] width 97 height 14
click at [15, 668] on icon at bounding box center [7, 675] width 15 height 15
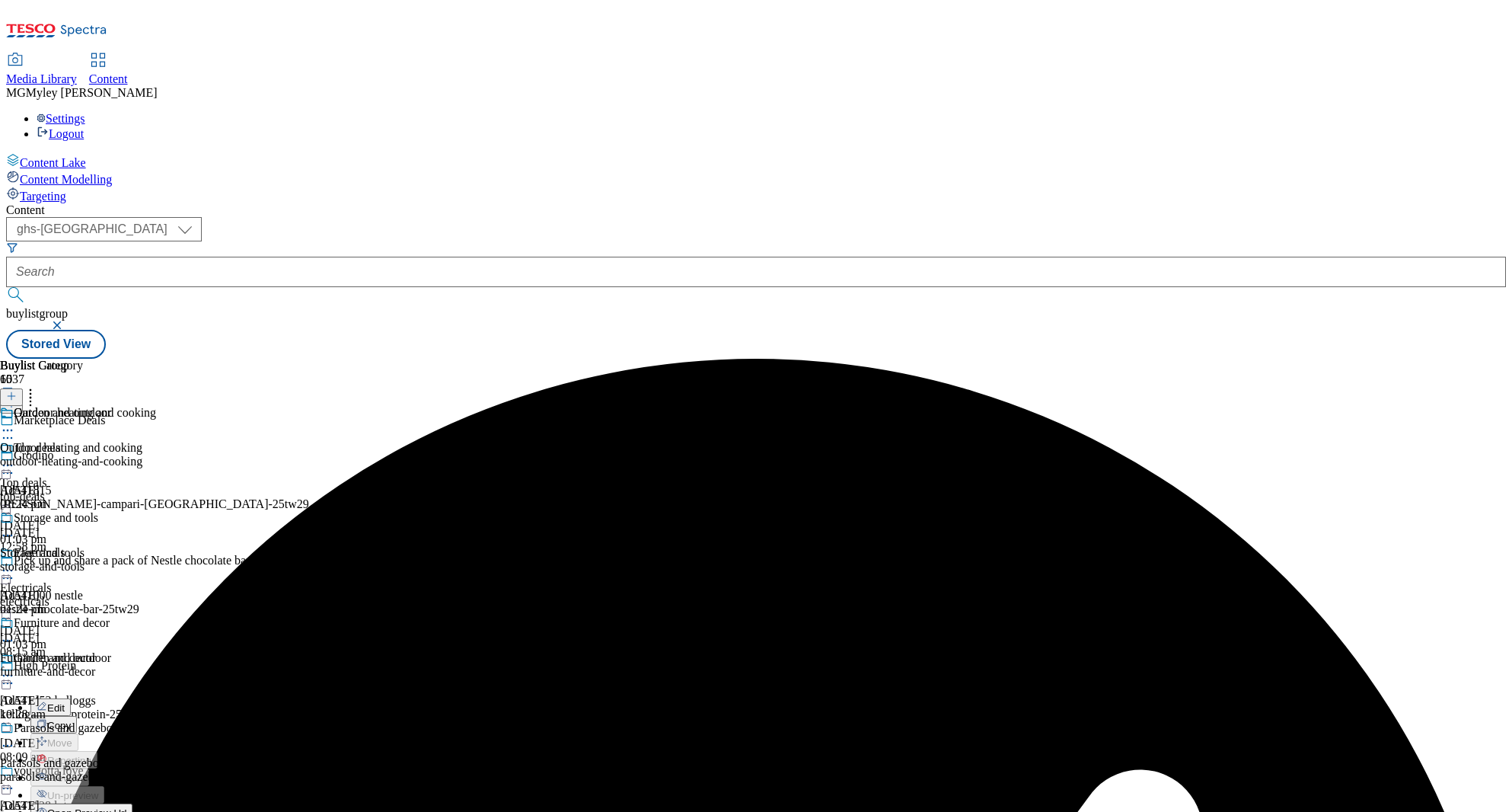
click at [71, 699] on button "Edit" at bounding box center [50, 707] width 41 height 18
select select "evergreen"
select select "Banner"
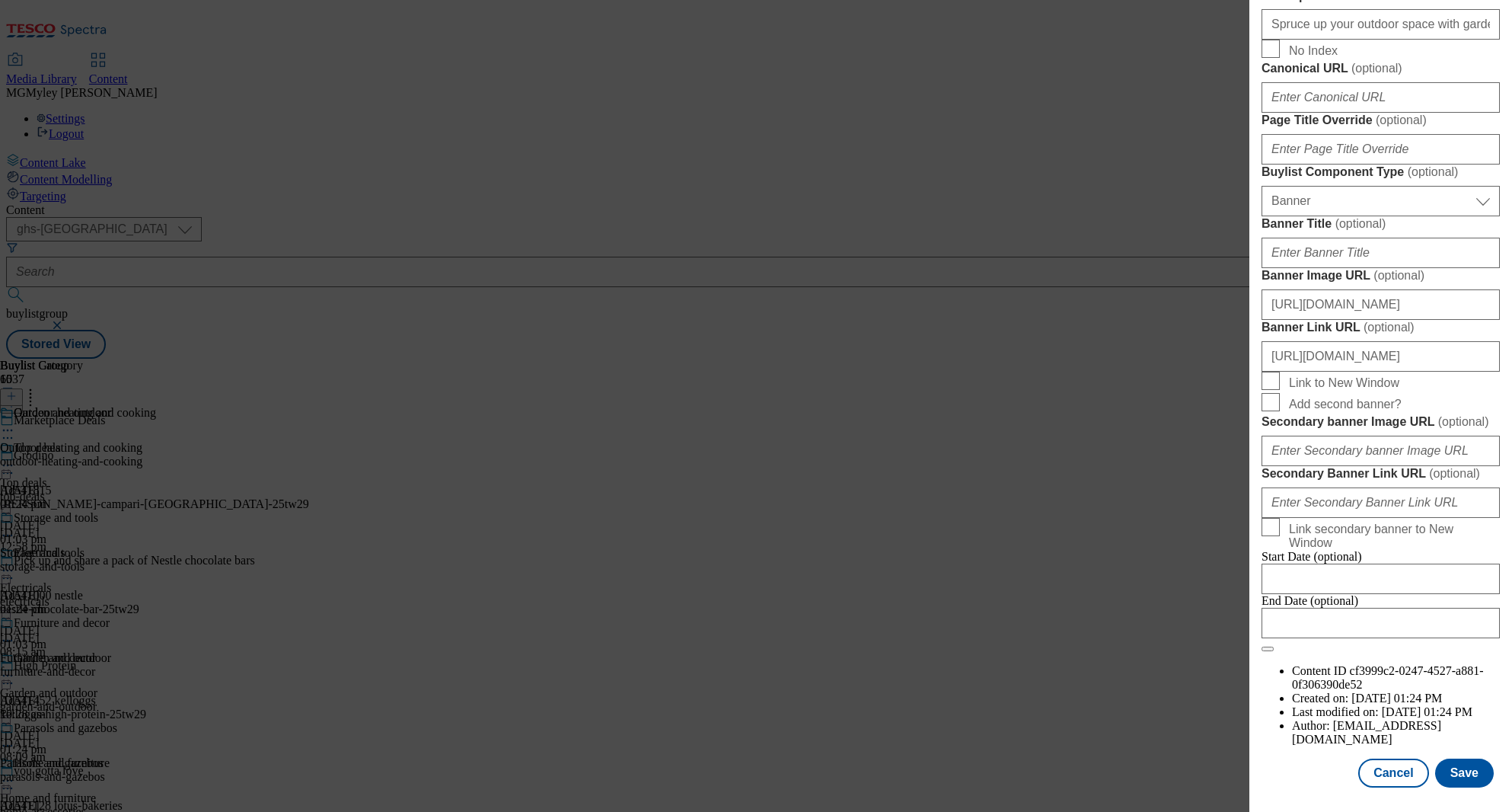
scroll to position [1474, 0]
click at [1401, 289] on input "https://digitalcontent.api.tesco.com/v2/media/ghs-mktg/5e149244-7b79-477a-b749-…" at bounding box center [1380, 304] width 238 height 30
paste input "73e7b049-2878-4ae4-b9cb-b6319bad3728/2522-360350-Buylist_GHS-Header-Main"
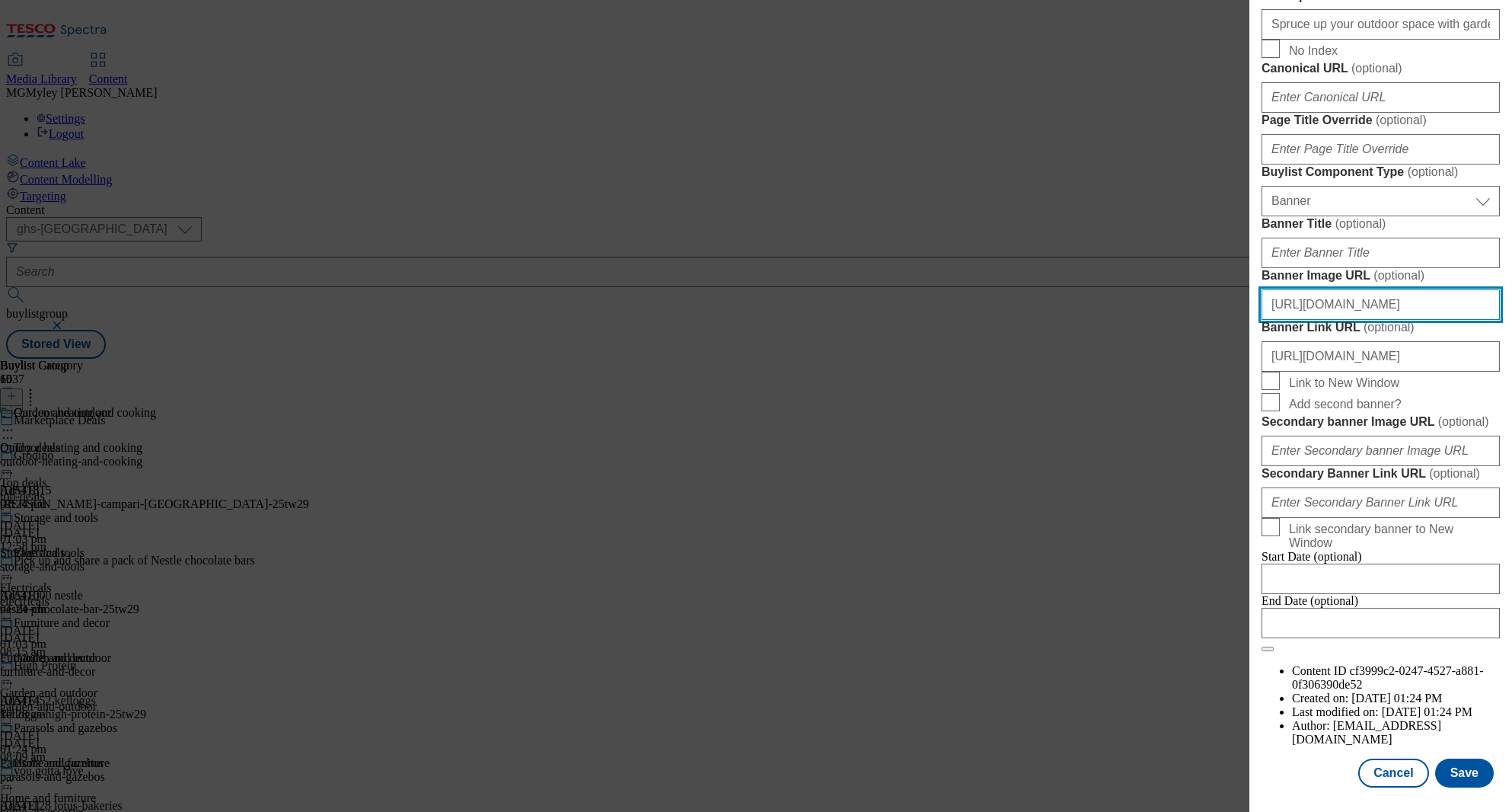
scroll to position [0, 391]
type input "https://digitalcontent.api.tesco.com/v2/media/ghs-mktg/73e7b049-2878-4ae4-b9cb-…"
click at [1466, 639] on div "End Date (optional)" at bounding box center [1380, 616] width 238 height 44
click at [1466, 765] on button "Save" at bounding box center [1464, 773] width 58 height 29
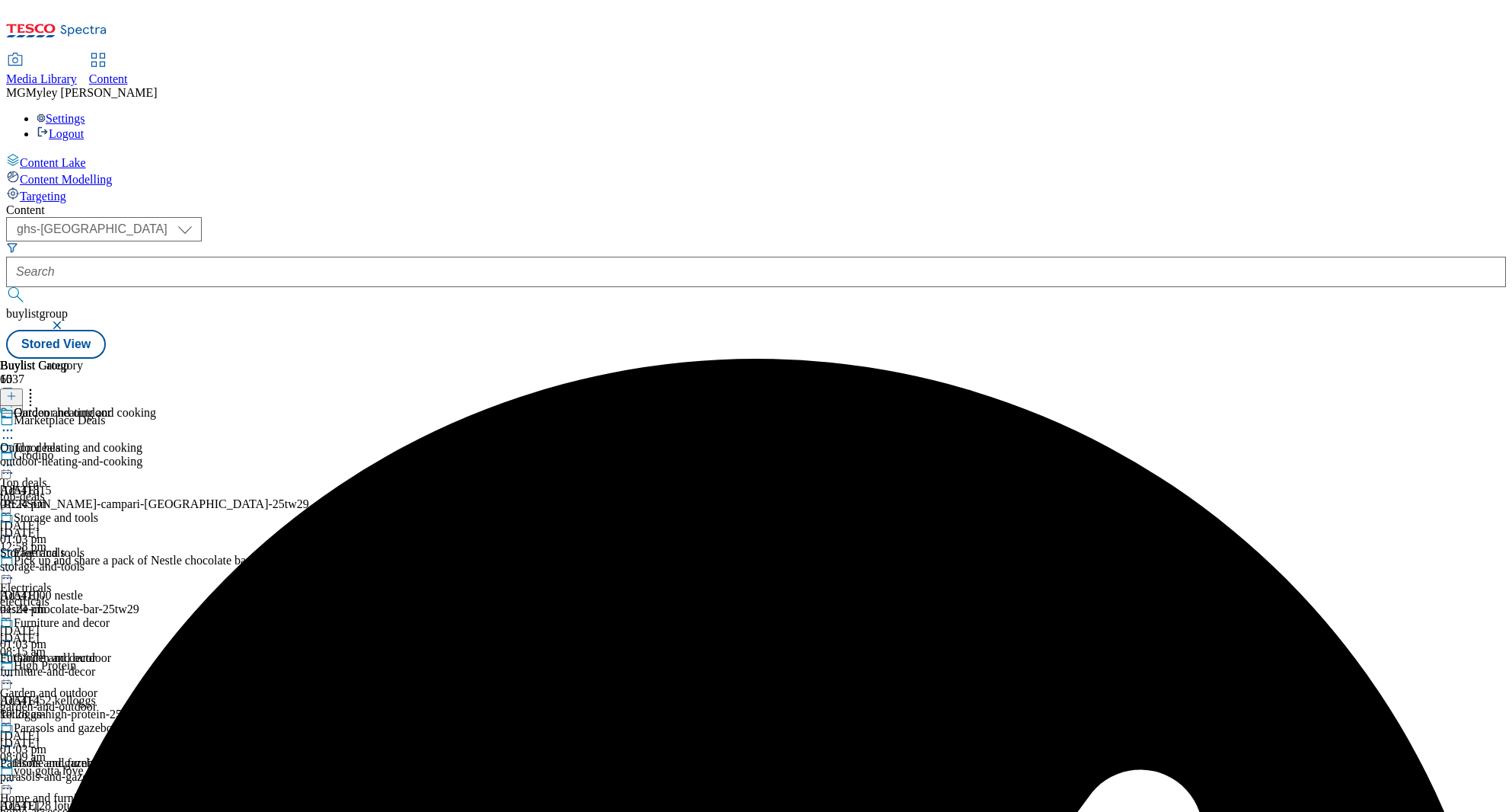
scroll to position [313, 0]
click at [120, 806] on div "home-accessories" at bounding box center [60, 812] width 120 height 14
click at [15, 774] on icon at bounding box center [7, 781] width 15 height 15
click at [65, 807] on span "Edit" at bounding box center [56, 813] width 18 height 11
select select "evergreen"
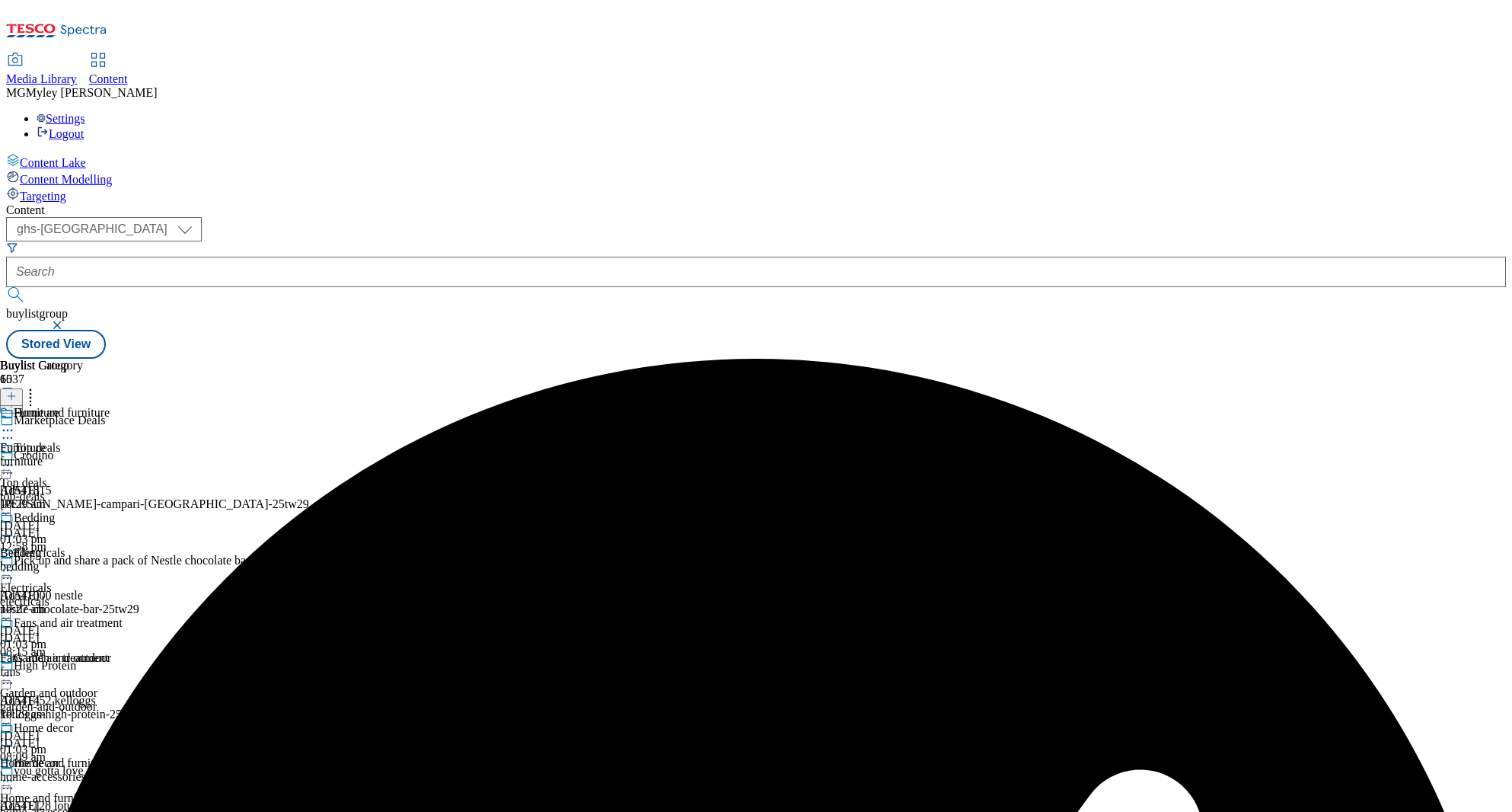
select select "Banner"
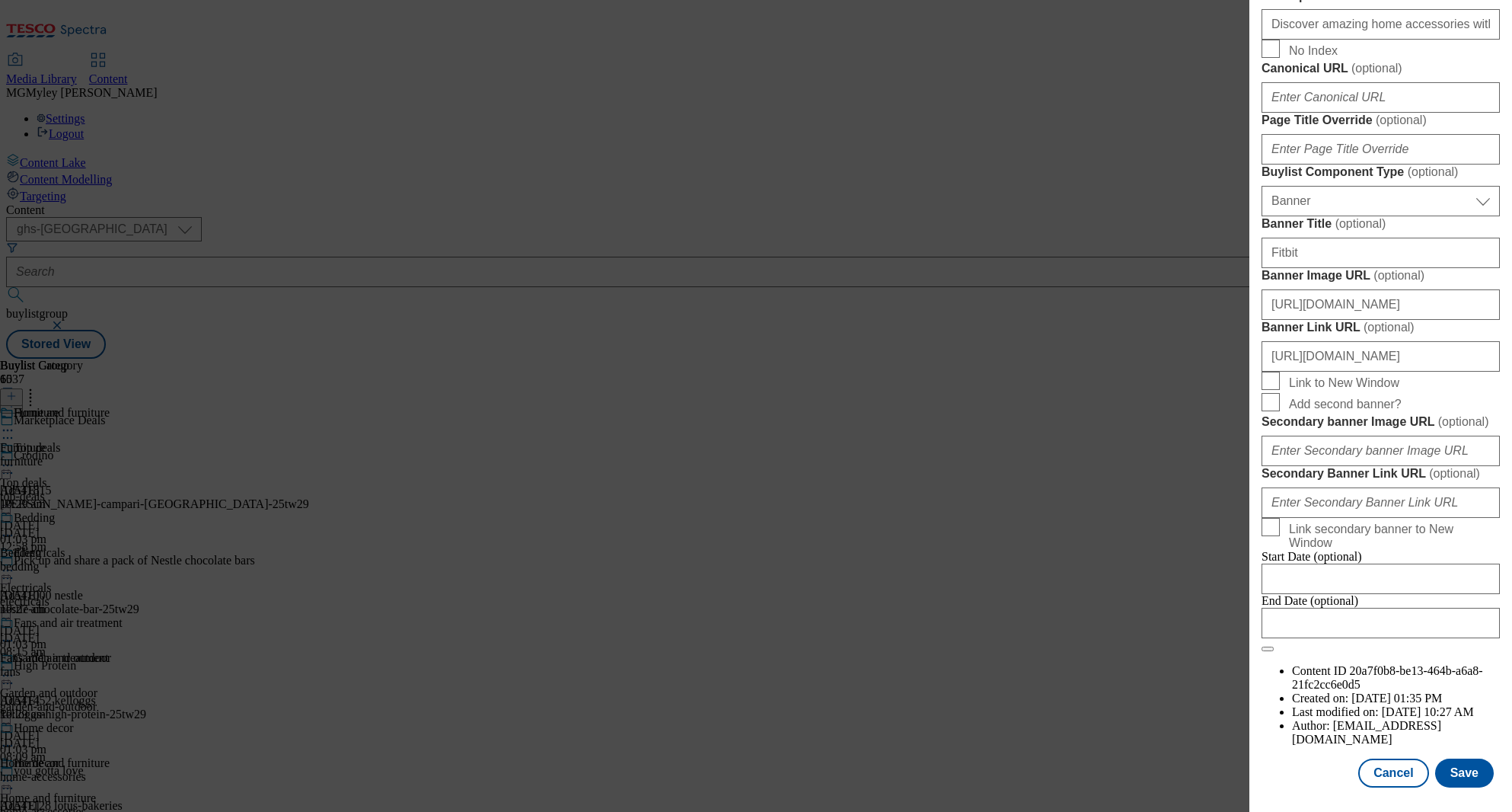
scroll to position [1474, 0]
click at [1383, 289] on input "https://digitalcontent.api.tesco.com/v2/media/ghs-mktg/5e149244-7b79-477a-b749-…" at bounding box center [1380, 304] width 238 height 30
paste input "73e7b049-2878-4ae4-b9cb-b6319bad3728/2522-360350-Buylist_GHS-Header-Main"
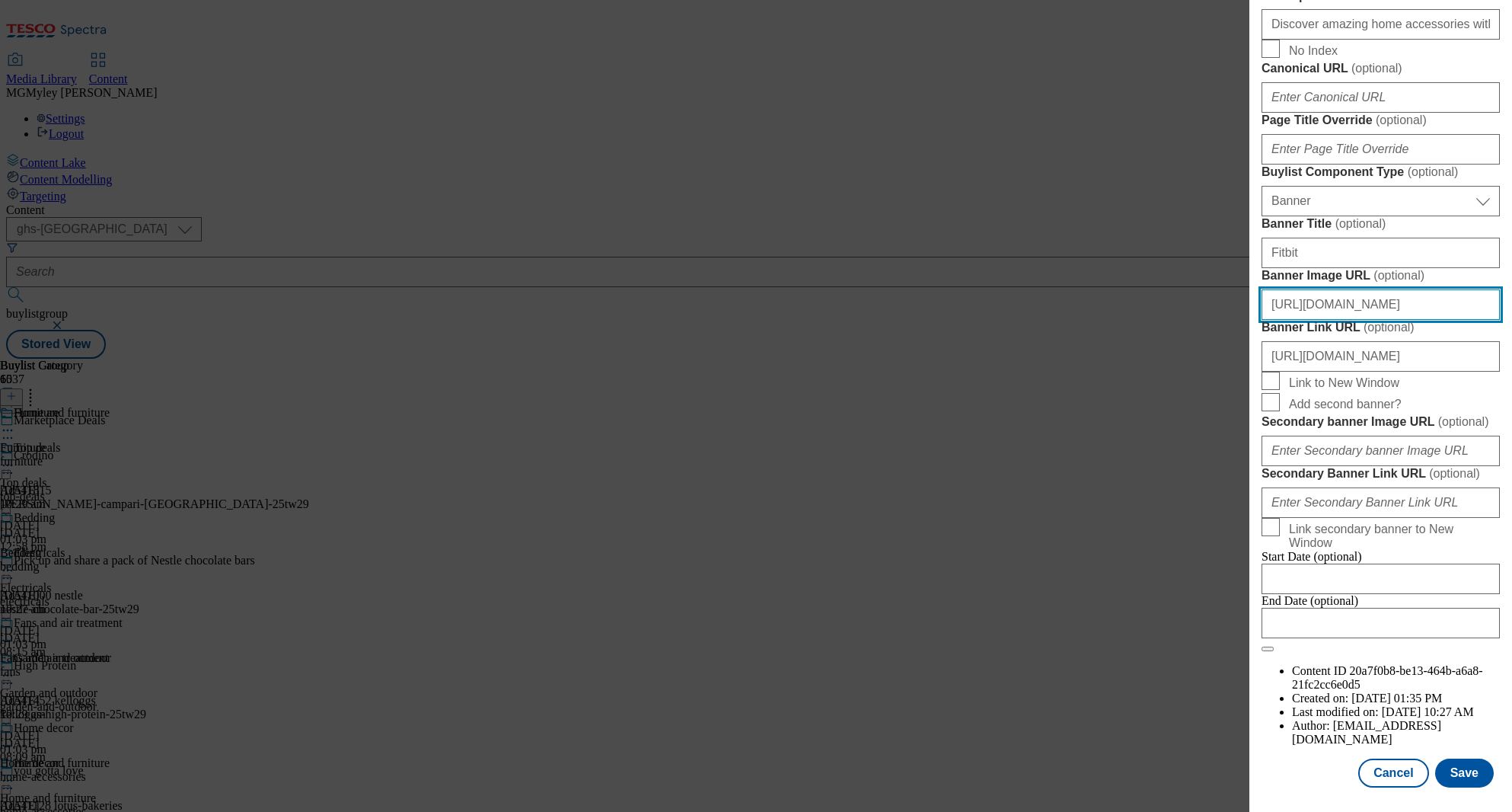
scroll to position [0, 391]
type input "https://digitalcontent.api.tesco.com/v2/media/ghs-mktg/73e7b049-2878-4ae4-b9cb-…"
click at [1460, 771] on button "Save" at bounding box center [1464, 773] width 58 height 29
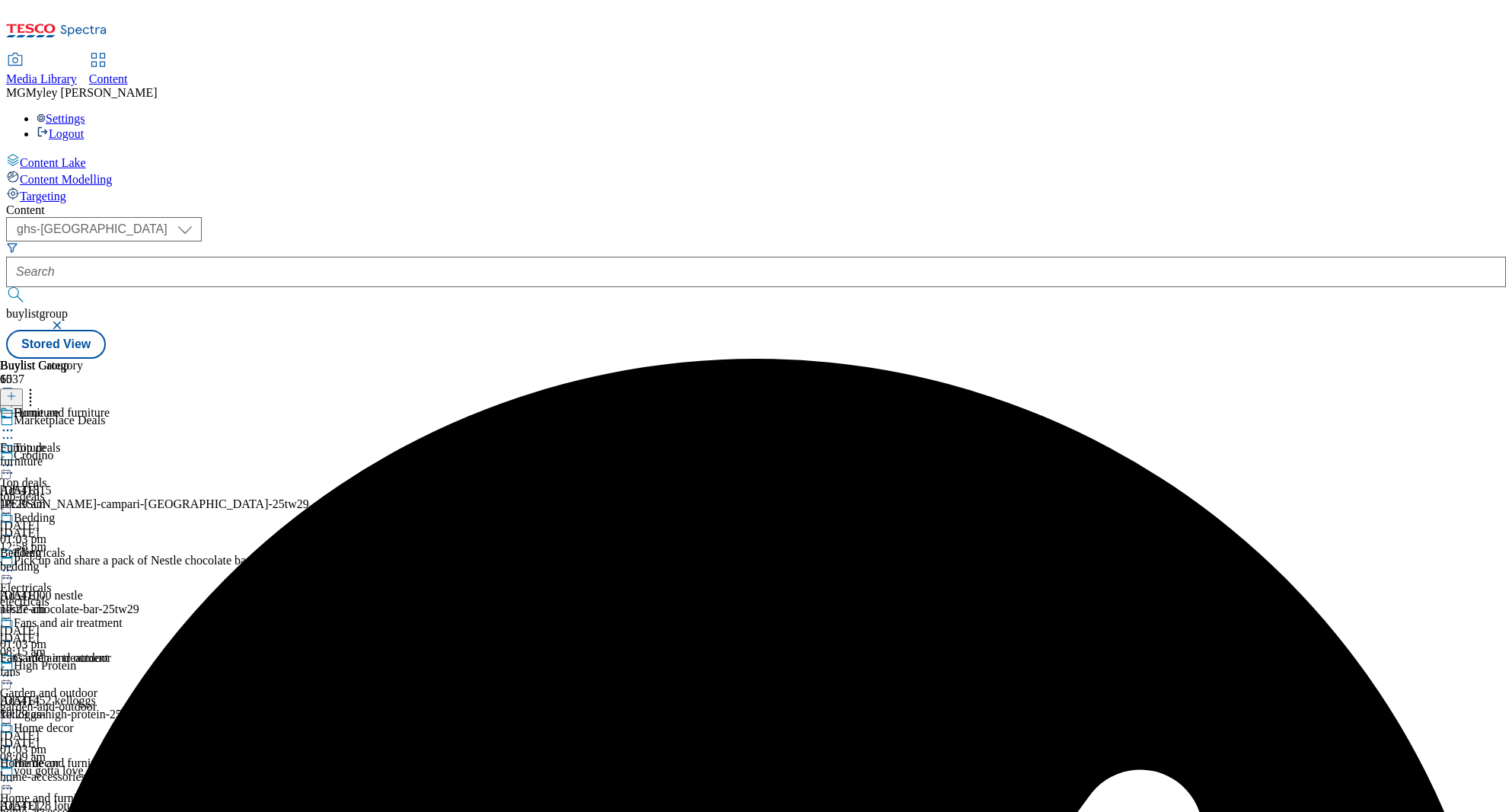
scroll to position [577, 0]
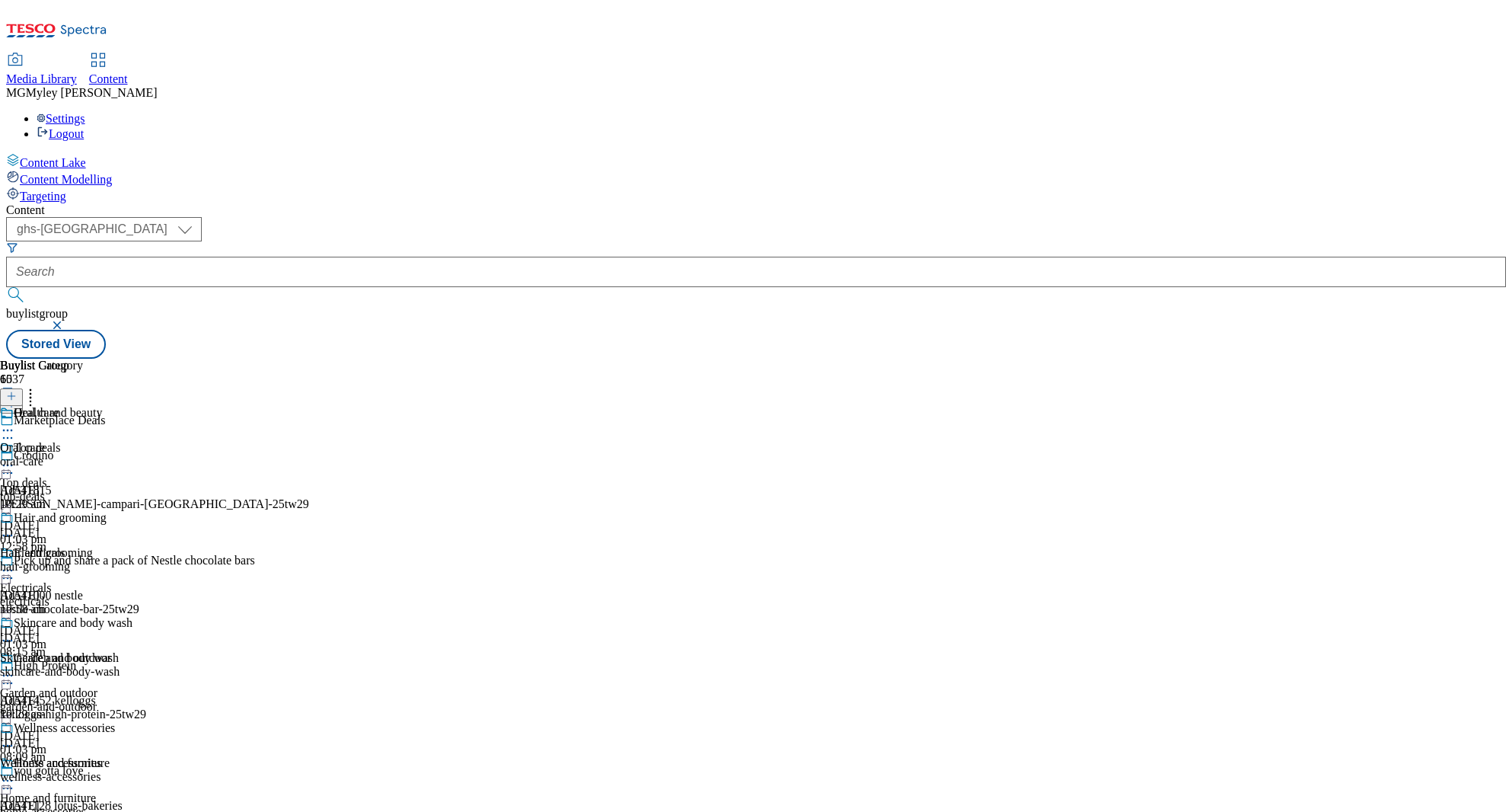
select select "evergreen"
select select "Banner"
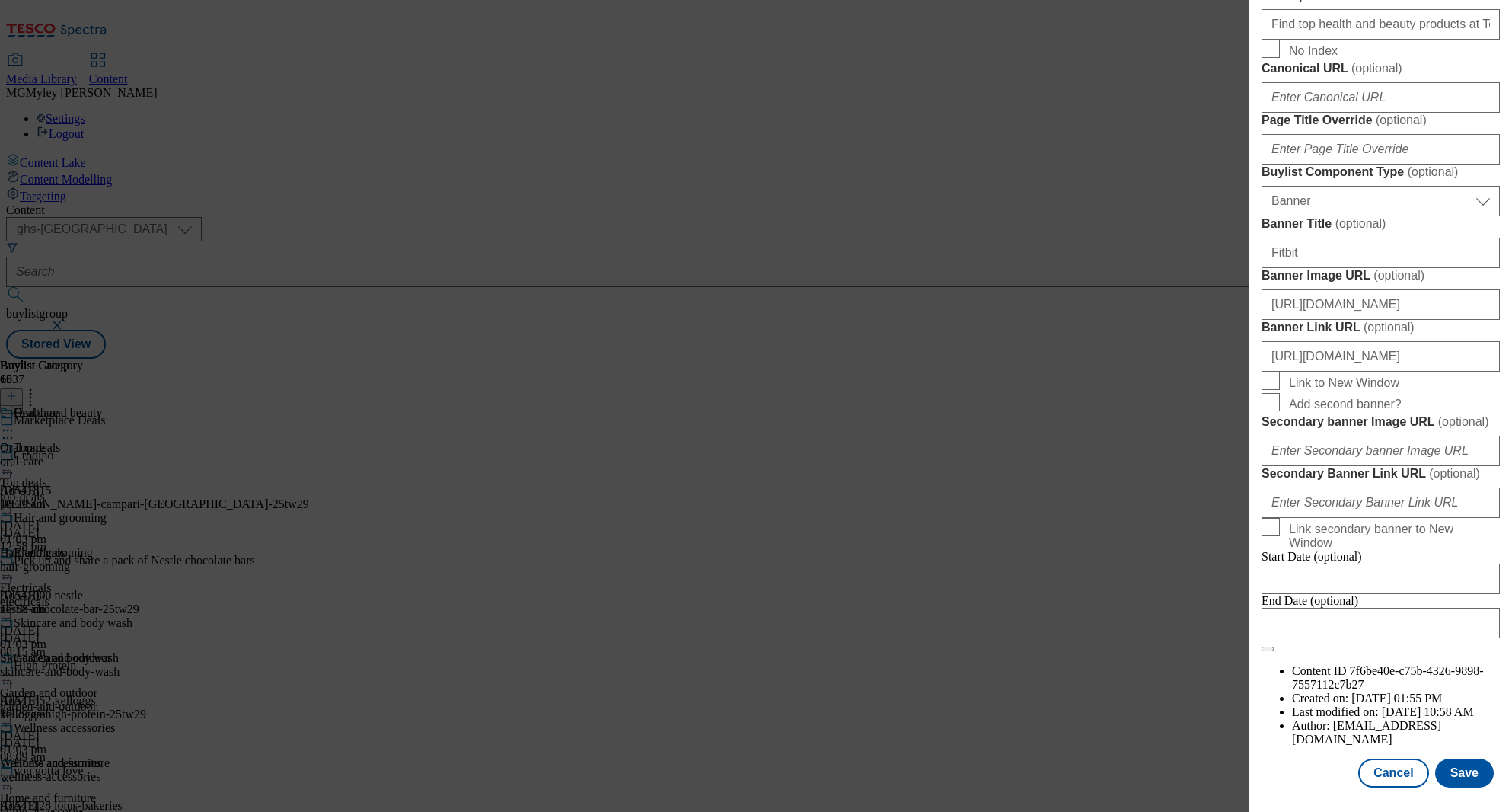
scroll to position [1212, 0]
click at [1350, 320] on input "https://digitalcontent.api.tesco.com/v2/media/ghs-mktg/5e149244-7b79-477a-b749-…" at bounding box center [1380, 304] width 238 height 30
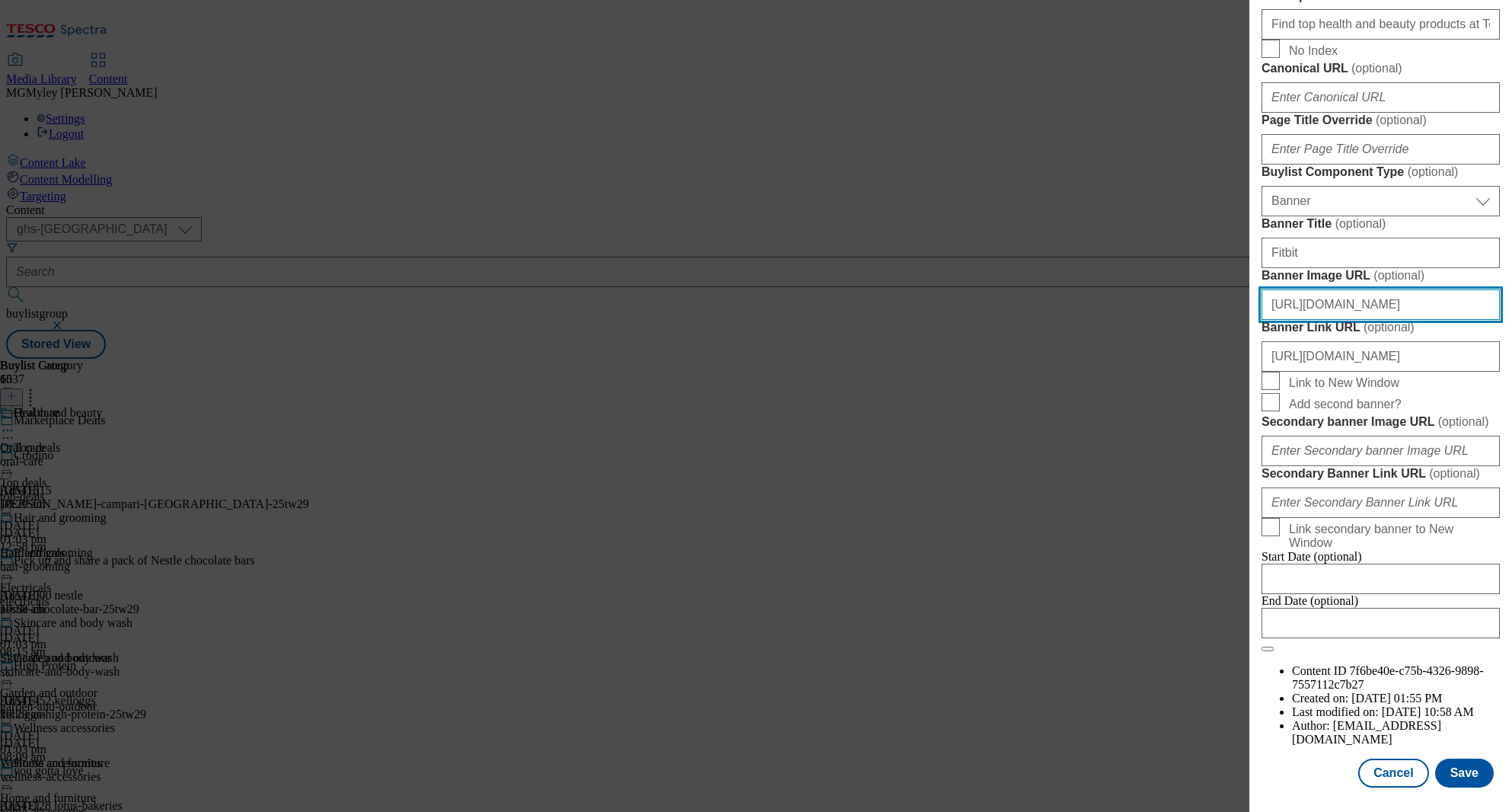
paste input "73e7b049-2878-4ae4-b9cb-b6319bad3728/2522-360350-Buylist_GHS-Header-Main"
type input "https://digitalcontent.api.tesco.com/v2/media/ghs-mktg/73e7b049-2878-4ae4-b9cb-…"
click at [1480, 762] on button "Save" at bounding box center [1464, 773] width 58 height 29
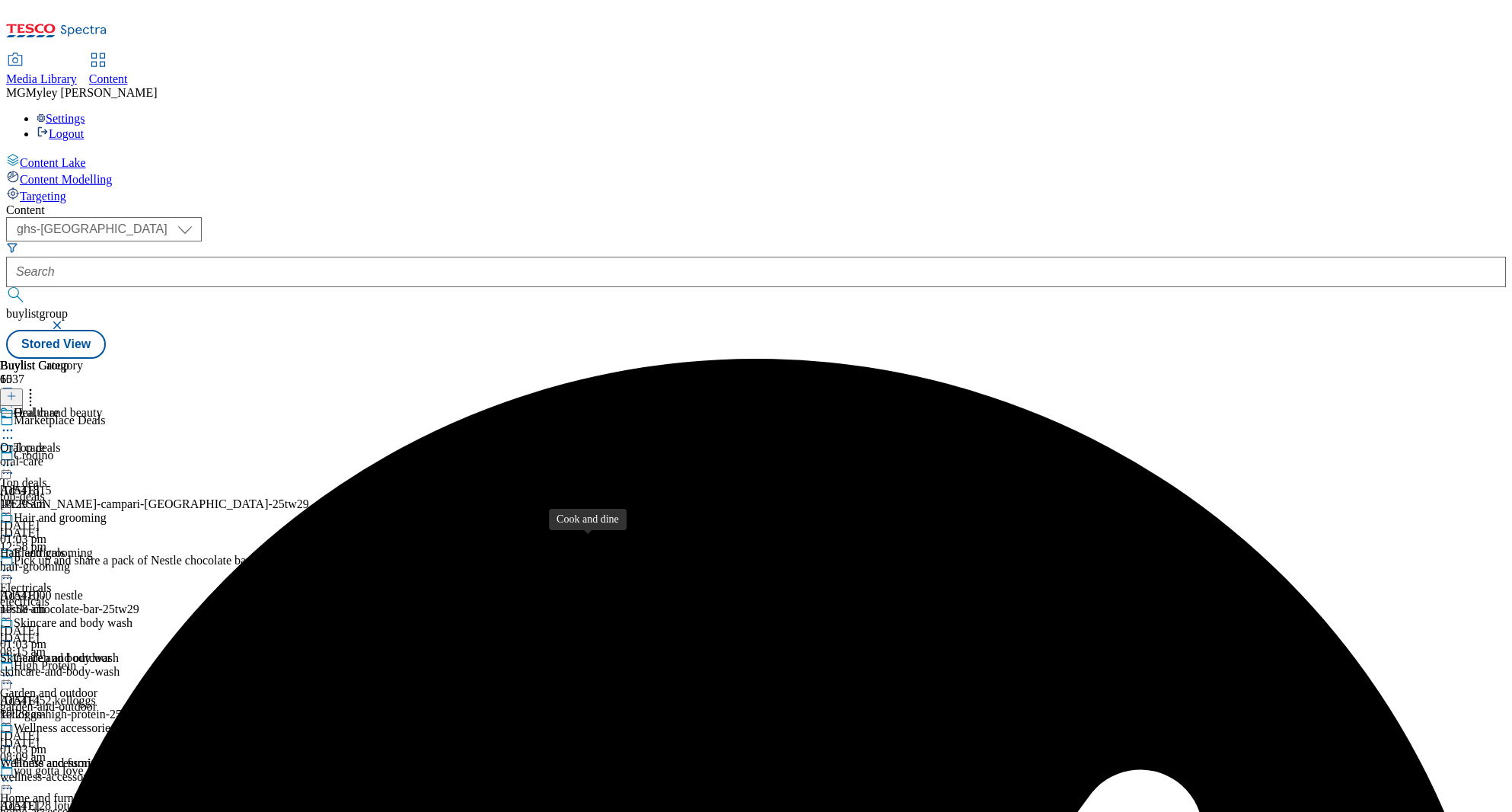
scroll to position [720, 0]
select select "evergreen"
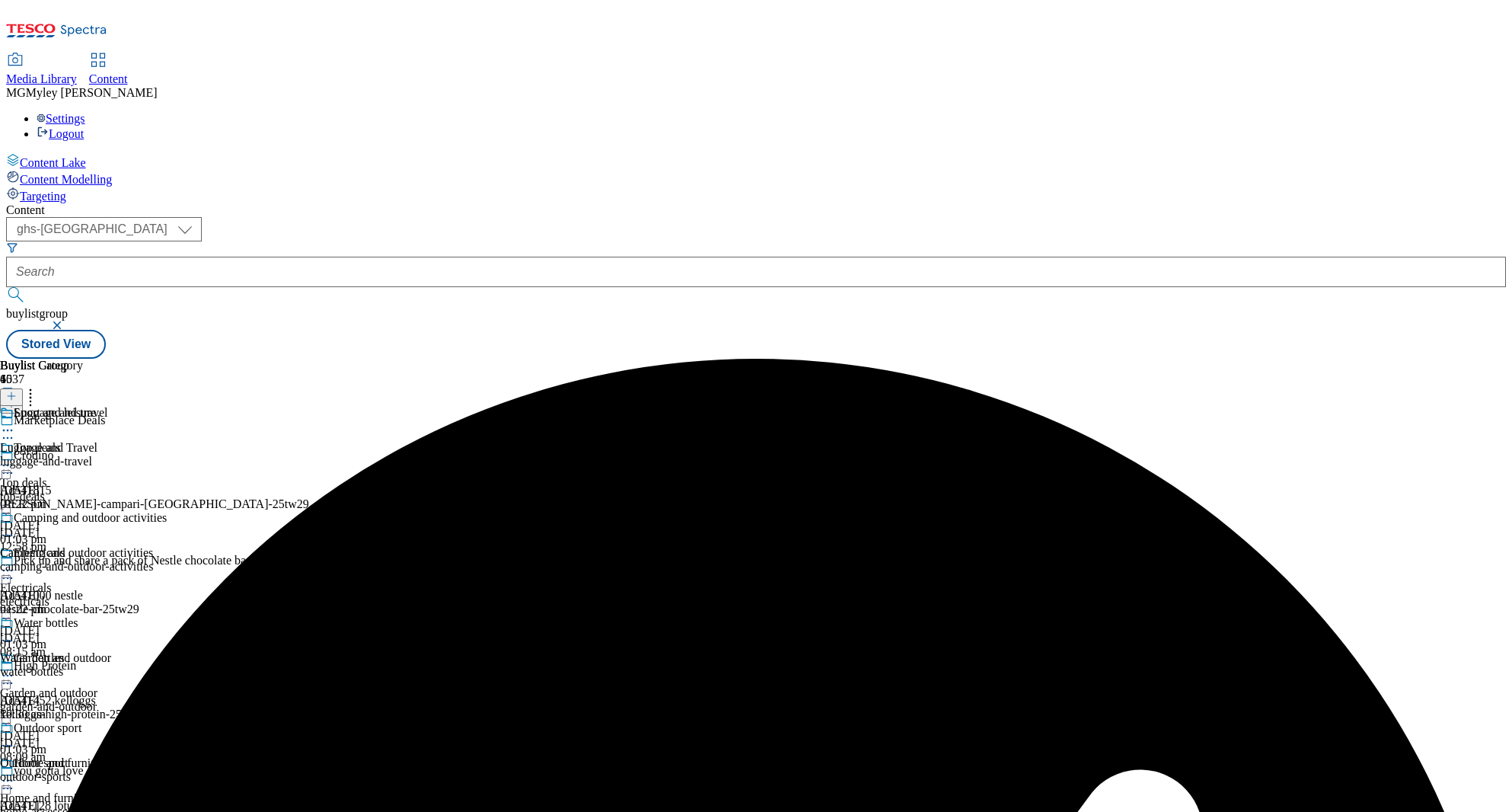
select select "Banner"
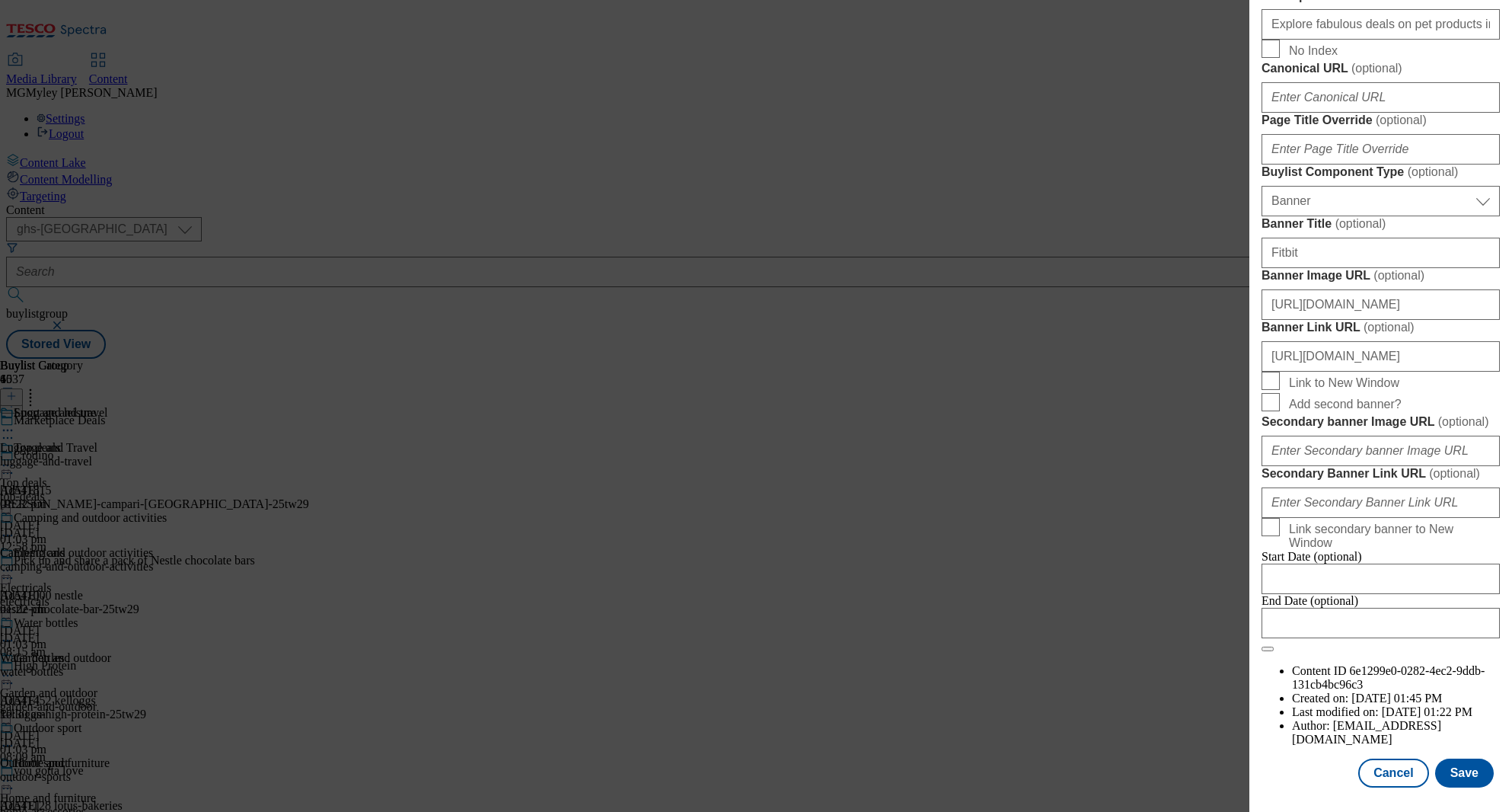
scroll to position [1196, 0]
click at [1385, 320] on input "https://digitalcontent.api.tesco.com/v2/media/ghs-mktg/5e149244-7b79-477a-b749-…" at bounding box center [1380, 304] width 238 height 30
paste input "73e7b049-2878-4ae4-b9cb-b6319bad3728/2522-360350-Buylist_GHS-Header-Main"
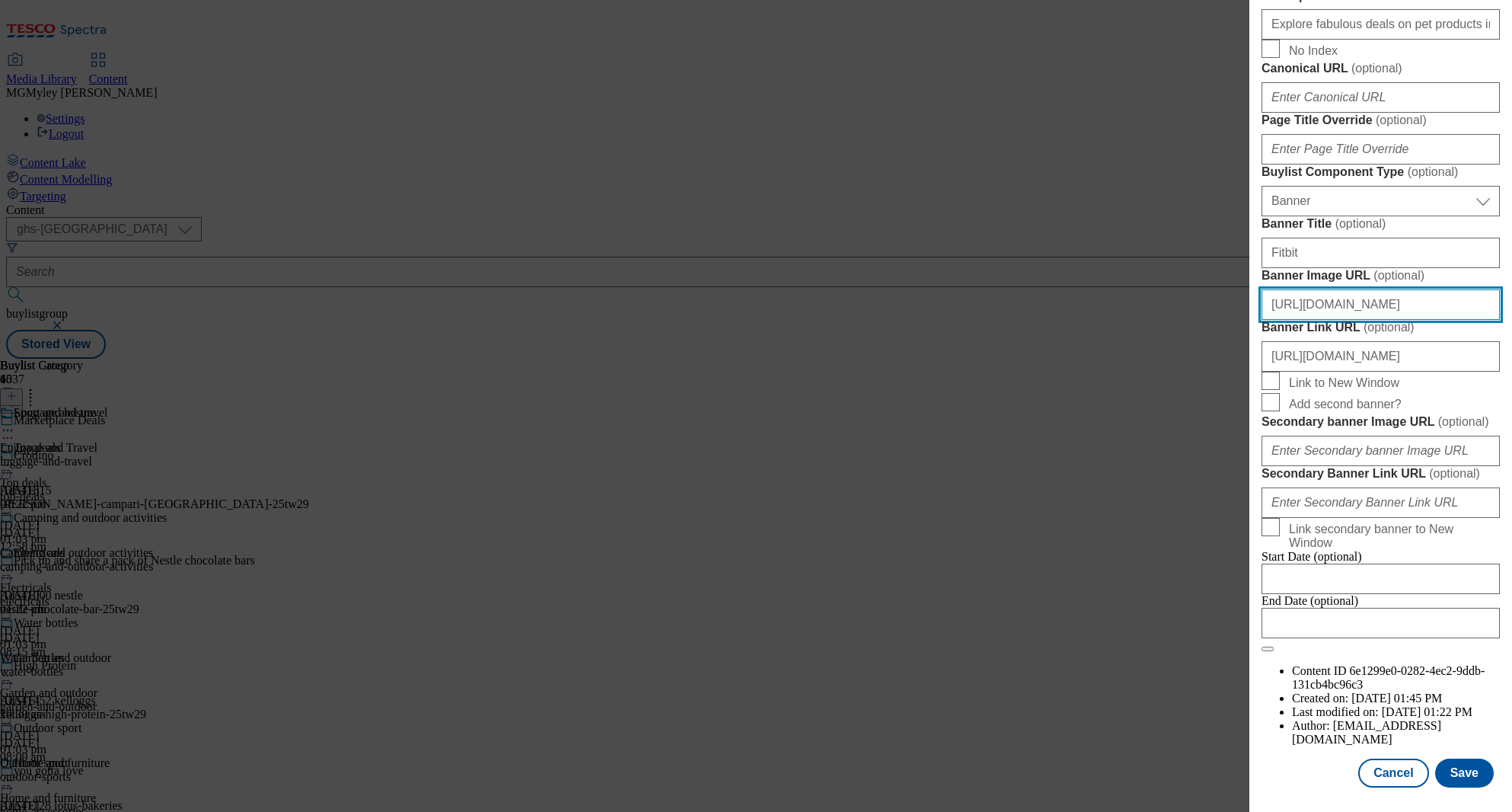
scroll to position [1474, 0]
type input "https://digitalcontent.api.tesco.com/v2/media/ghs-mktg/73e7b049-2878-4ae4-b9cb-…"
click at [1471, 776] on button "Save" at bounding box center [1464, 773] width 58 height 29
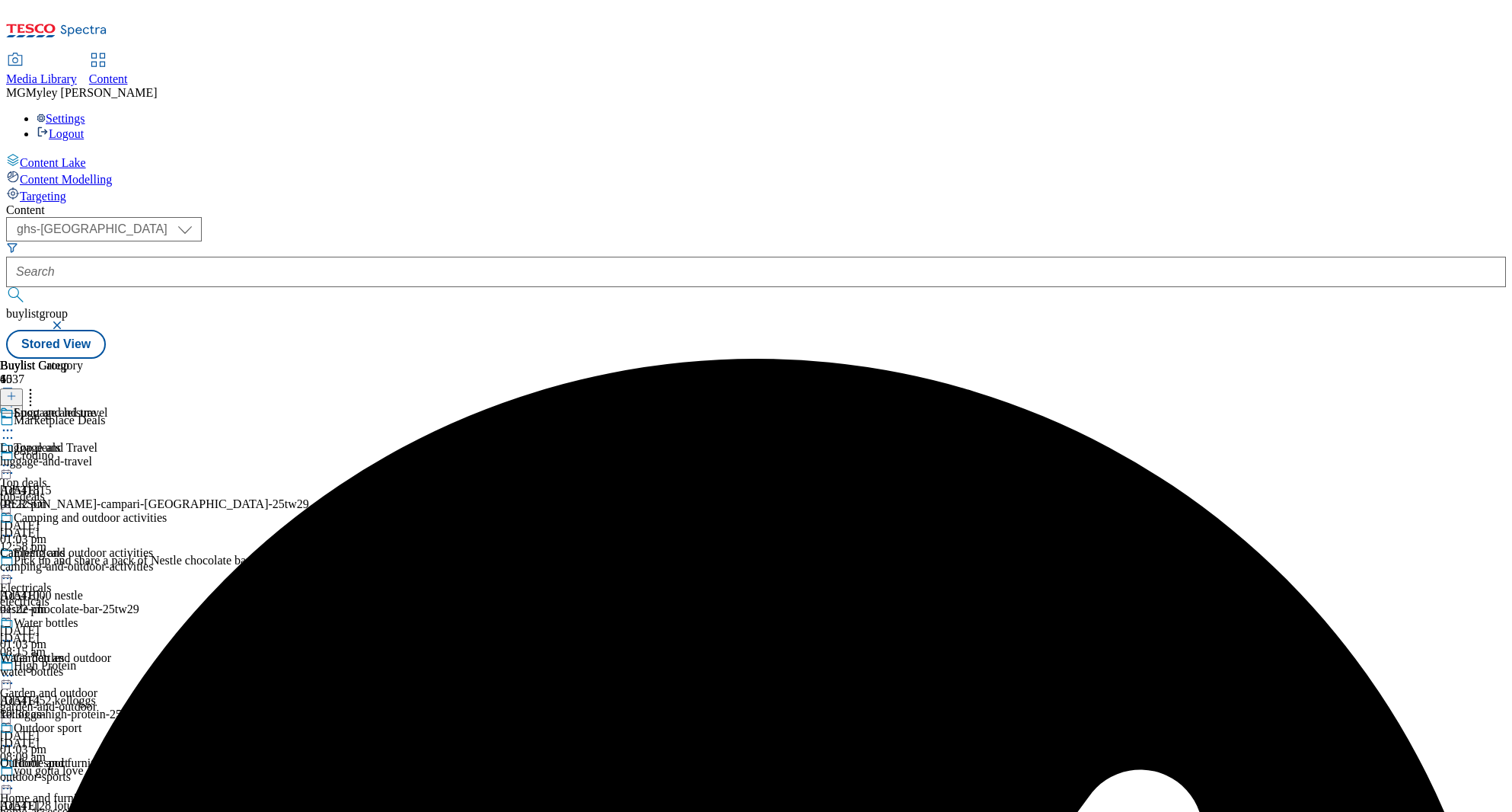
scroll to position [875, 0]
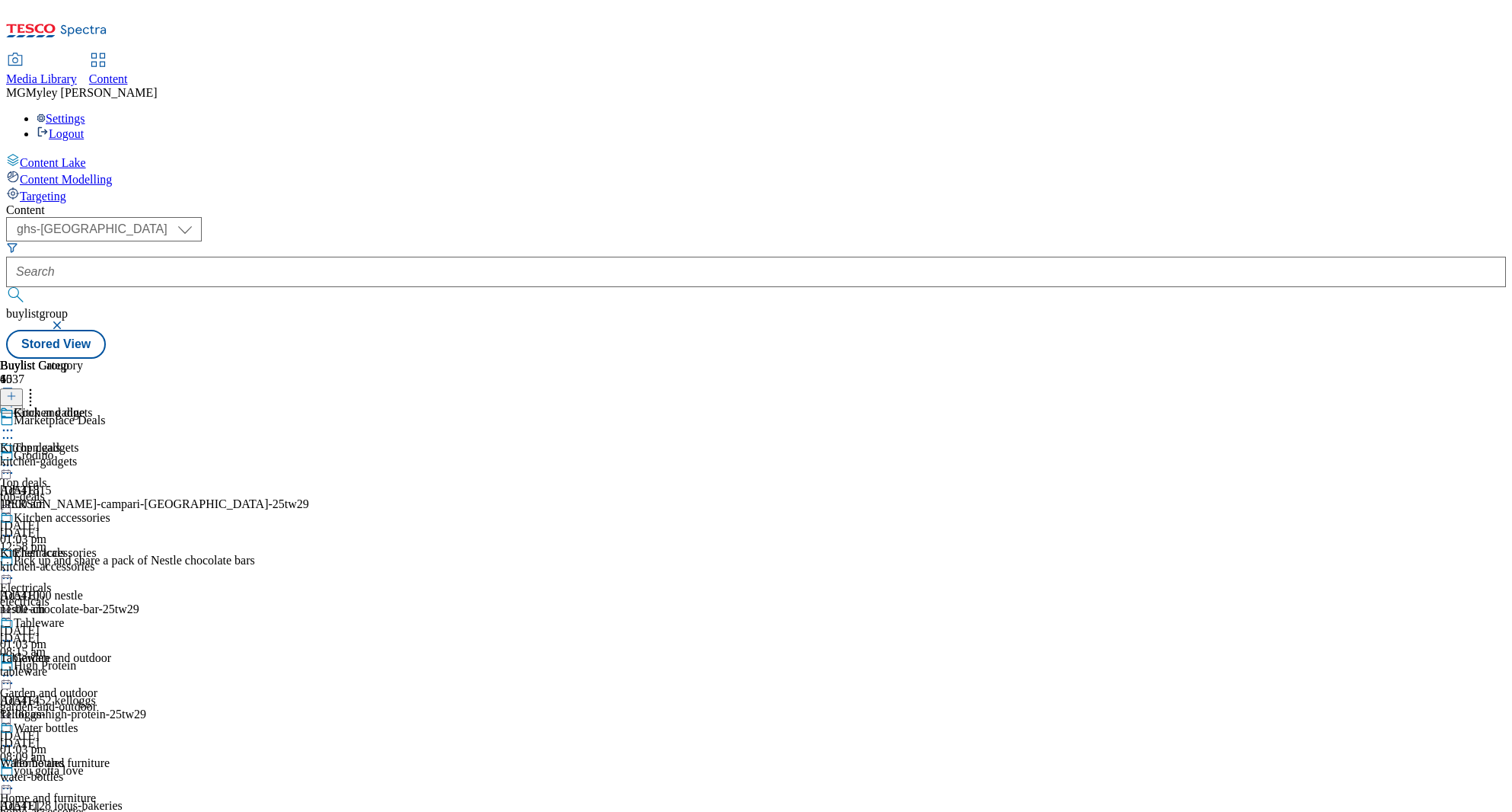
select select "evergreen"
select select "Banner"
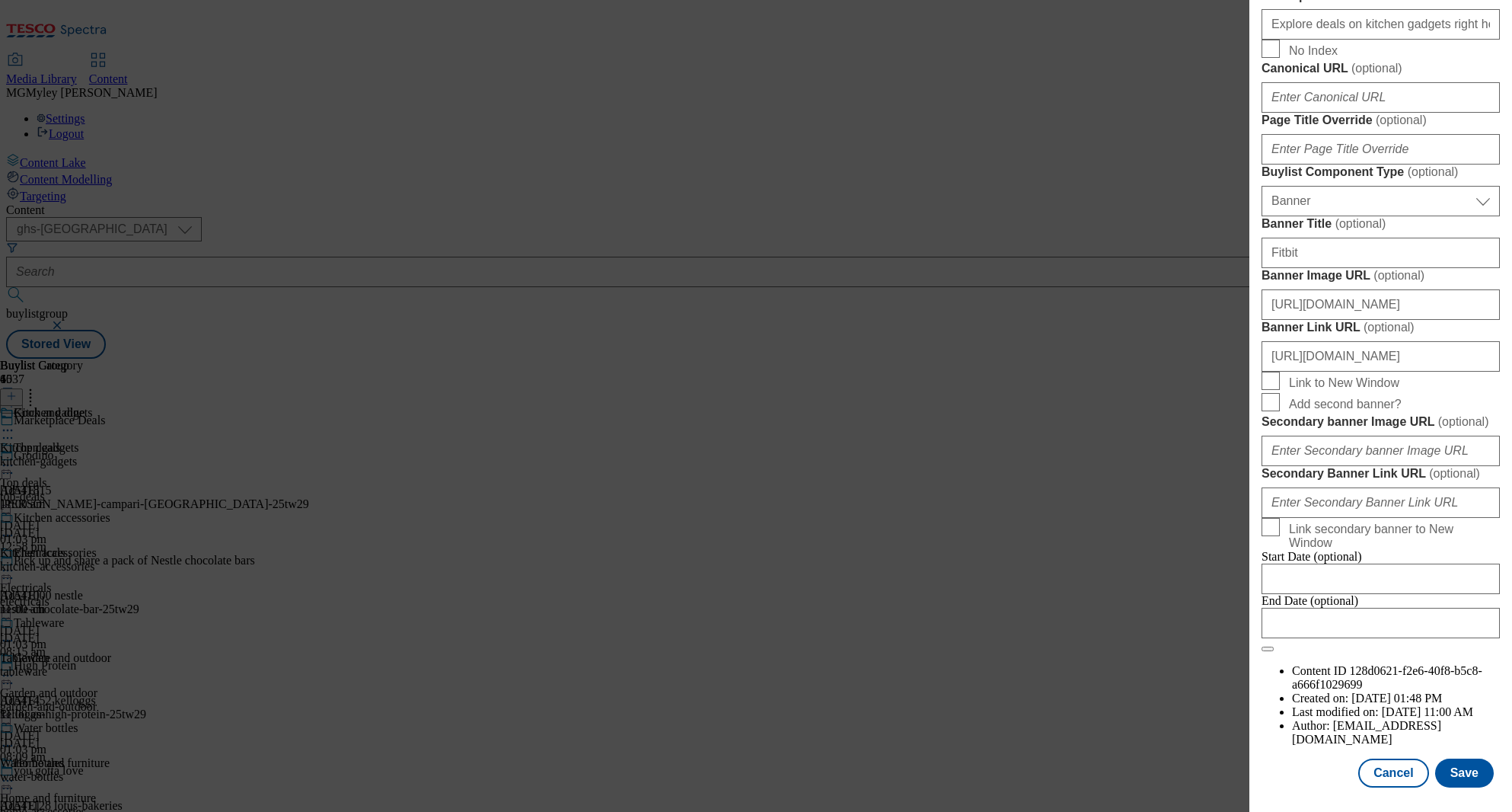
scroll to position [1474, 0]
click at [1370, 289] on input "https://digitalcontent.api.tesco.com/v2/media/ghs-mktg/5e149244-7b79-477a-b749-…" at bounding box center [1380, 304] width 238 height 30
paste input "73e7b049-2878-4ae4-b9cb-b6319bad3728/2522-360350-Buylist_GHS-Header-Main"
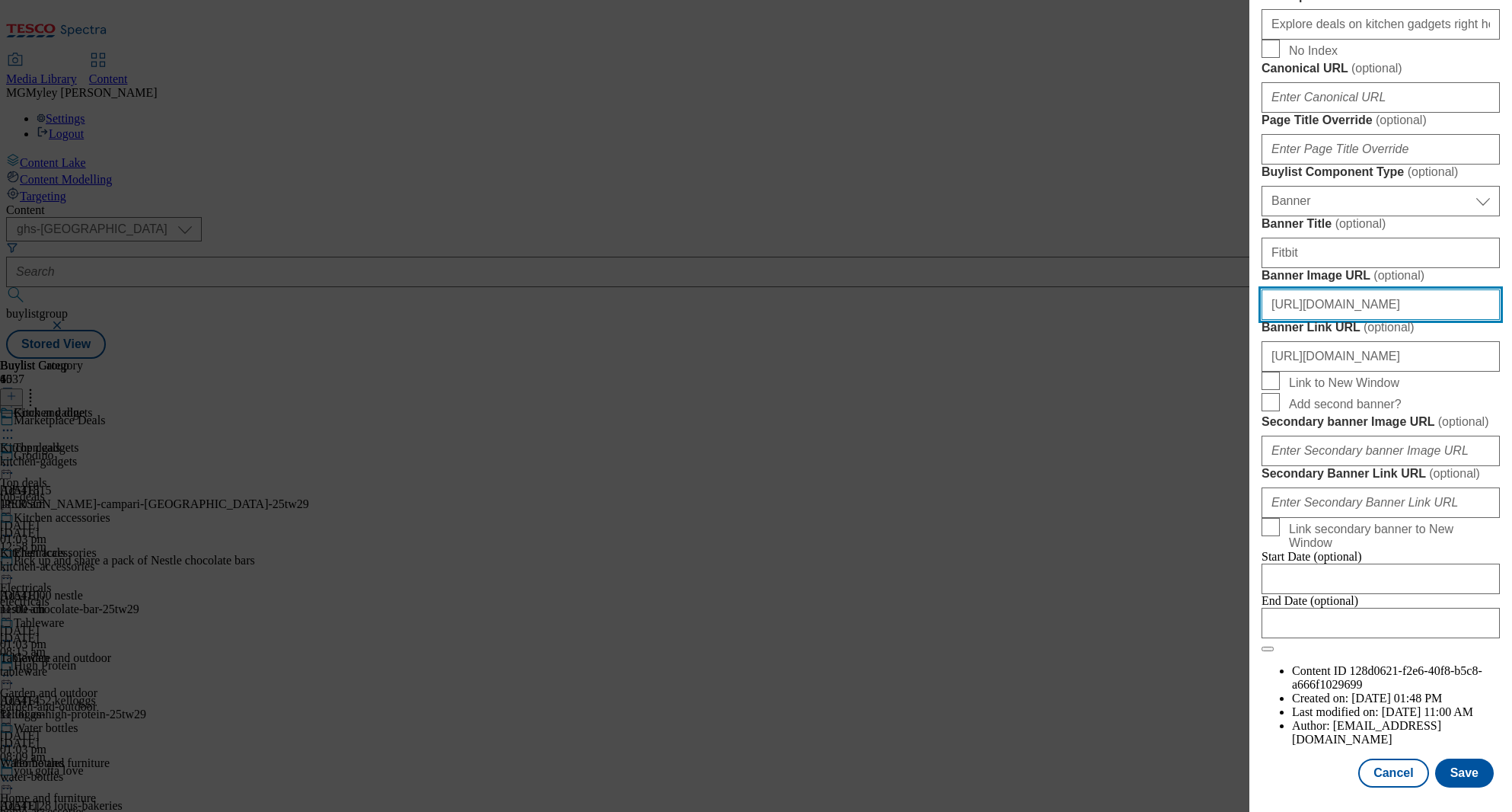
scroll to position [0, 0]
type input "https://digitalcontent.api.tesco.com/v2/media/ghs-mktg/73e7b049-2878-4ae4-b9cb-…"
click at [1462, 777] on button "Save" at bounding box center [1464, 773] width 58 height 29
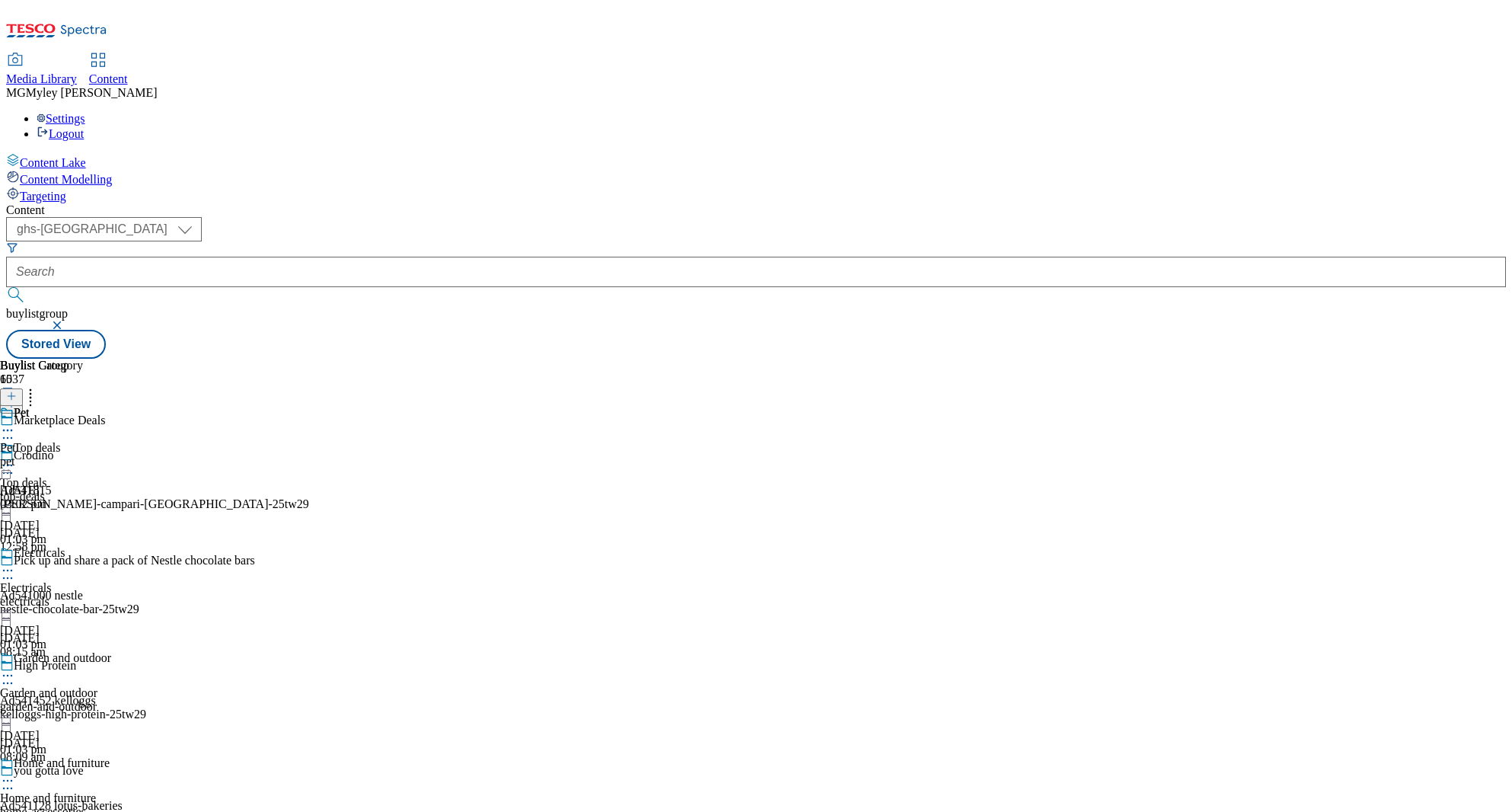
select select "evergreen"
select select "Banner"
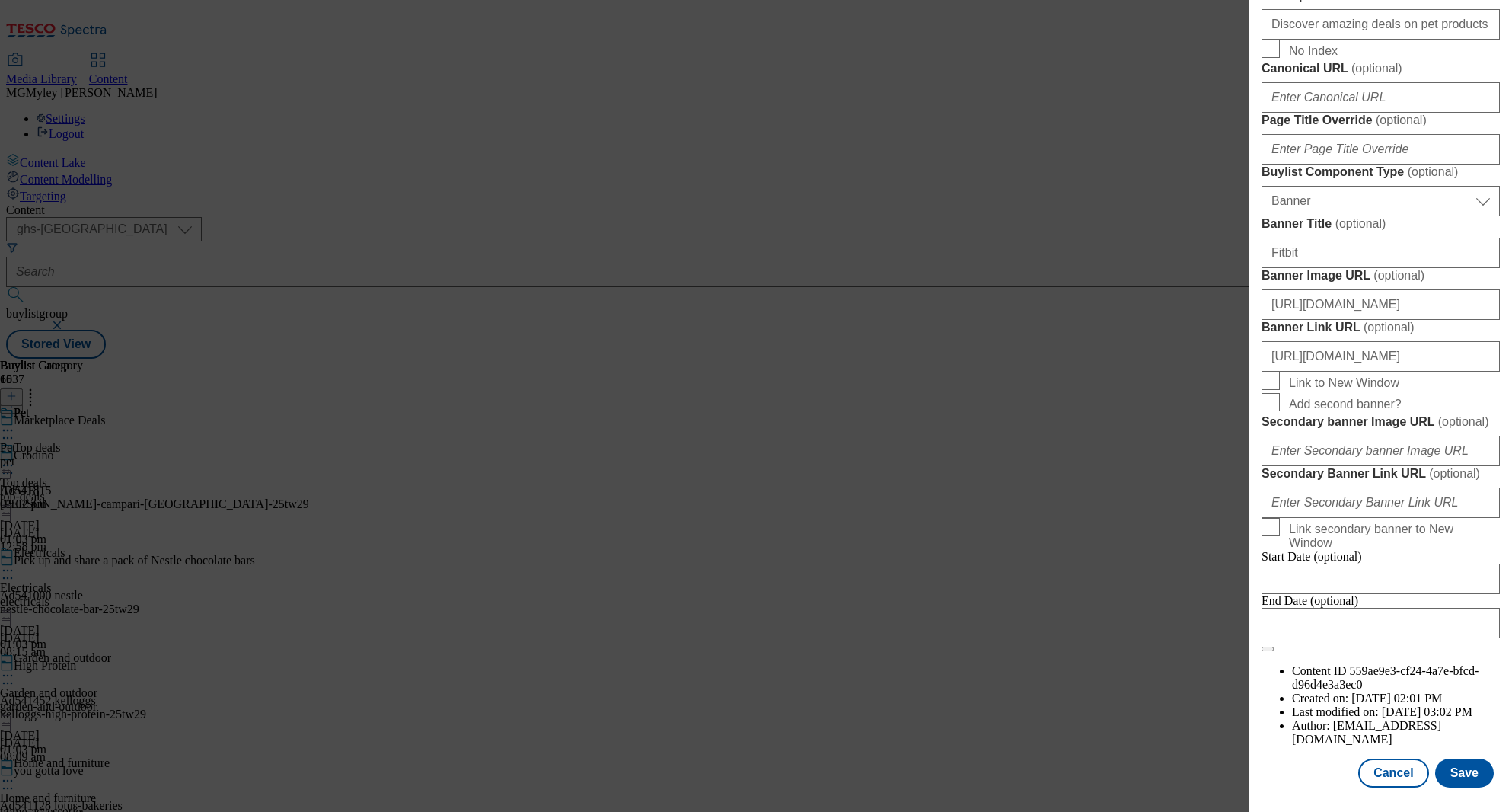
scroll to position [1388, 0]
click at [1379, 296] on input "https://digitalcontent.api.tesco.com/v2/media/ghs-mktg/5e149244-7b79-477a-b749-…" at bounding box center [1380, 304] width 238 height 30
paste input "73e7b049-2878-4ae4-b9cb-b6319bad3728/2522-360350-Buylist_GHS-Header-Main"
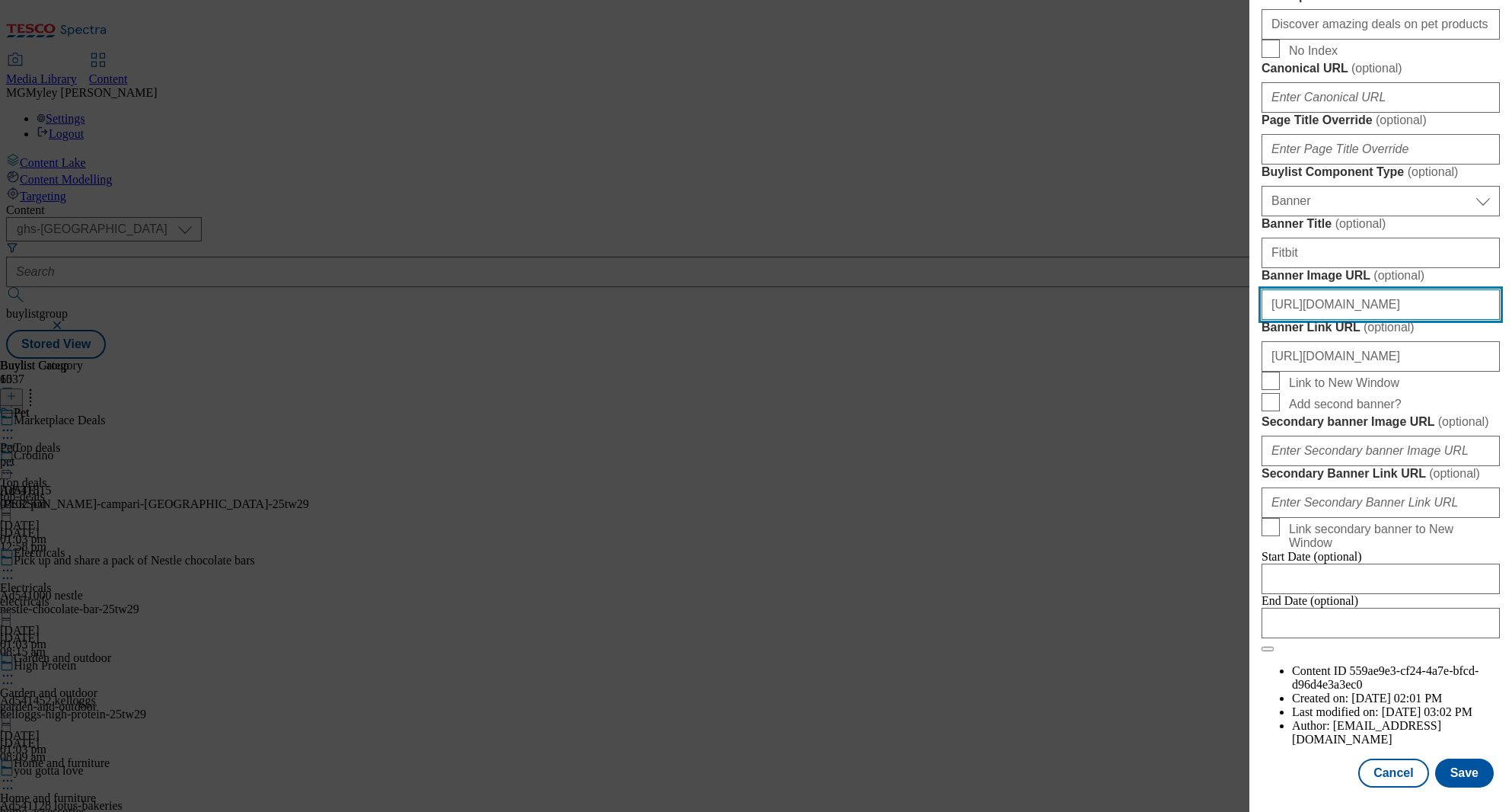
scroll to position [0, 391]
type input "https://digitalcontent.api.tesco.com/v2/media/ghs-mktg/73e7b049-2878-4ae4-b9cb-…"
click at [1458, 769] on button "Save" at bounding box center [1464, 773] width 58 height 29
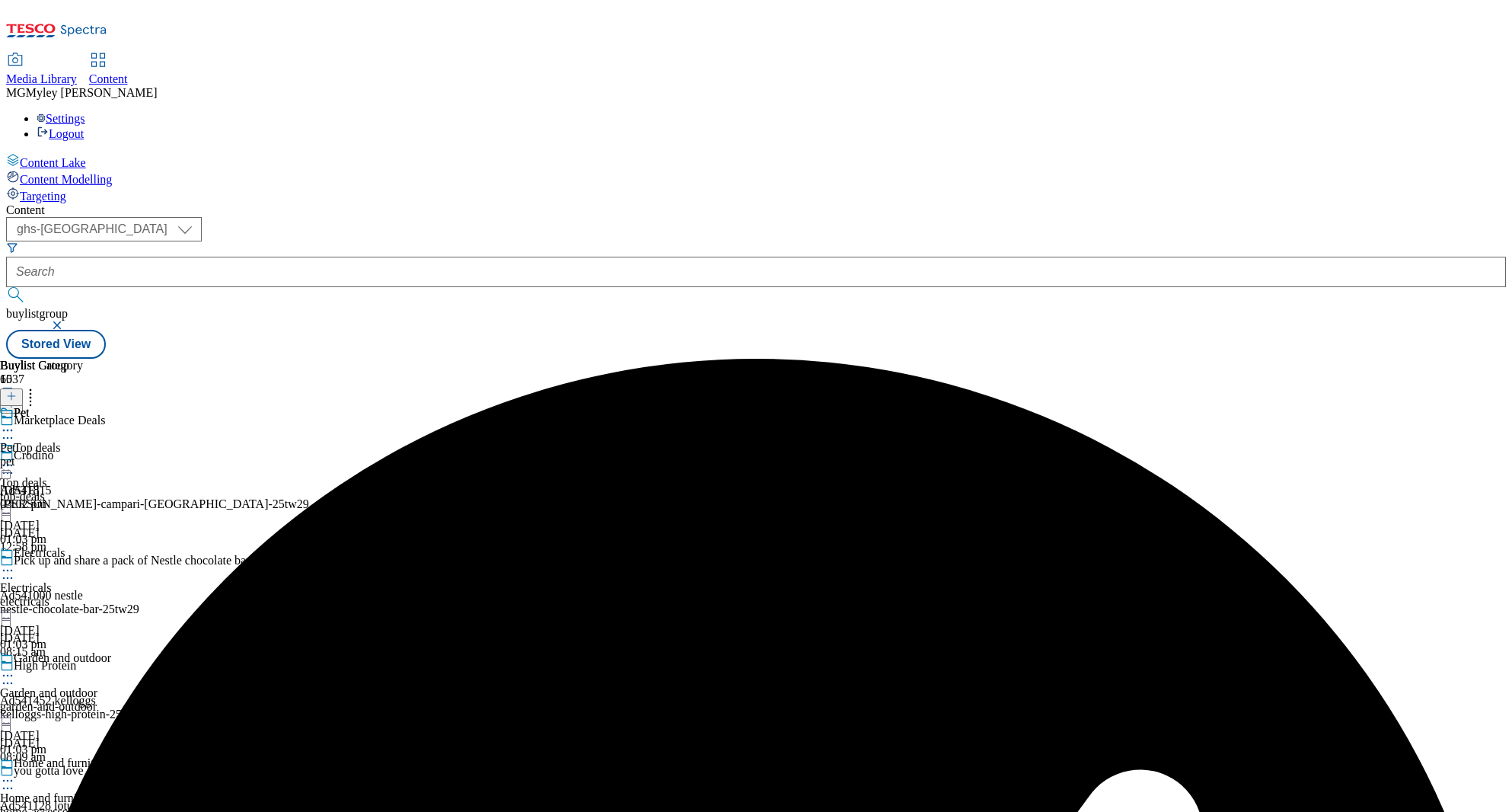
click at [120, 490] on div "top-deals" at bounding box center [60, 496] width 120 height 14
click at [15, 458] on icon at bounding box center [7, 465] width 15 height 15
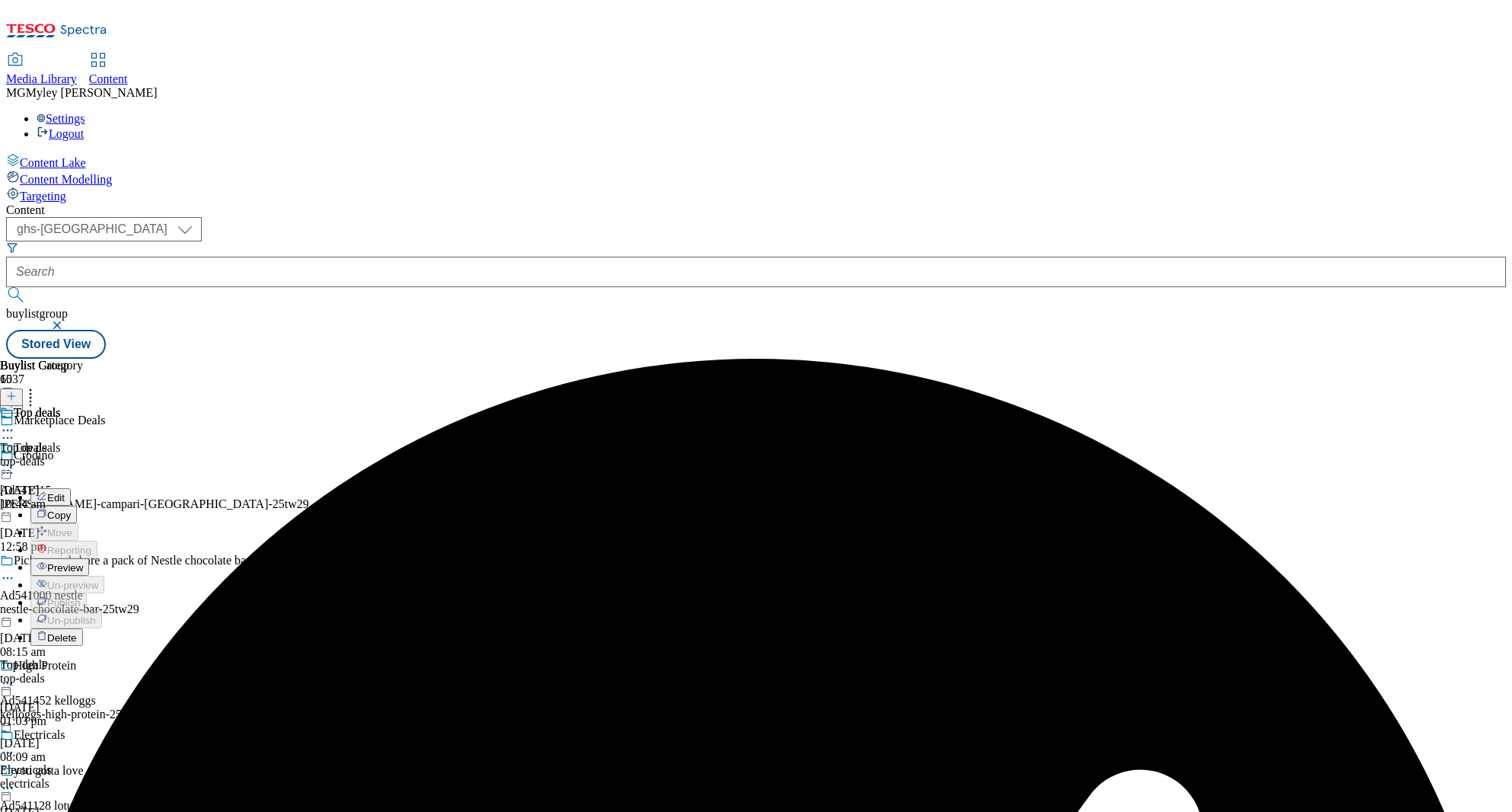
click at [83, 562] on span "Preview" at bounding box center [65, 567] width 36 height 11
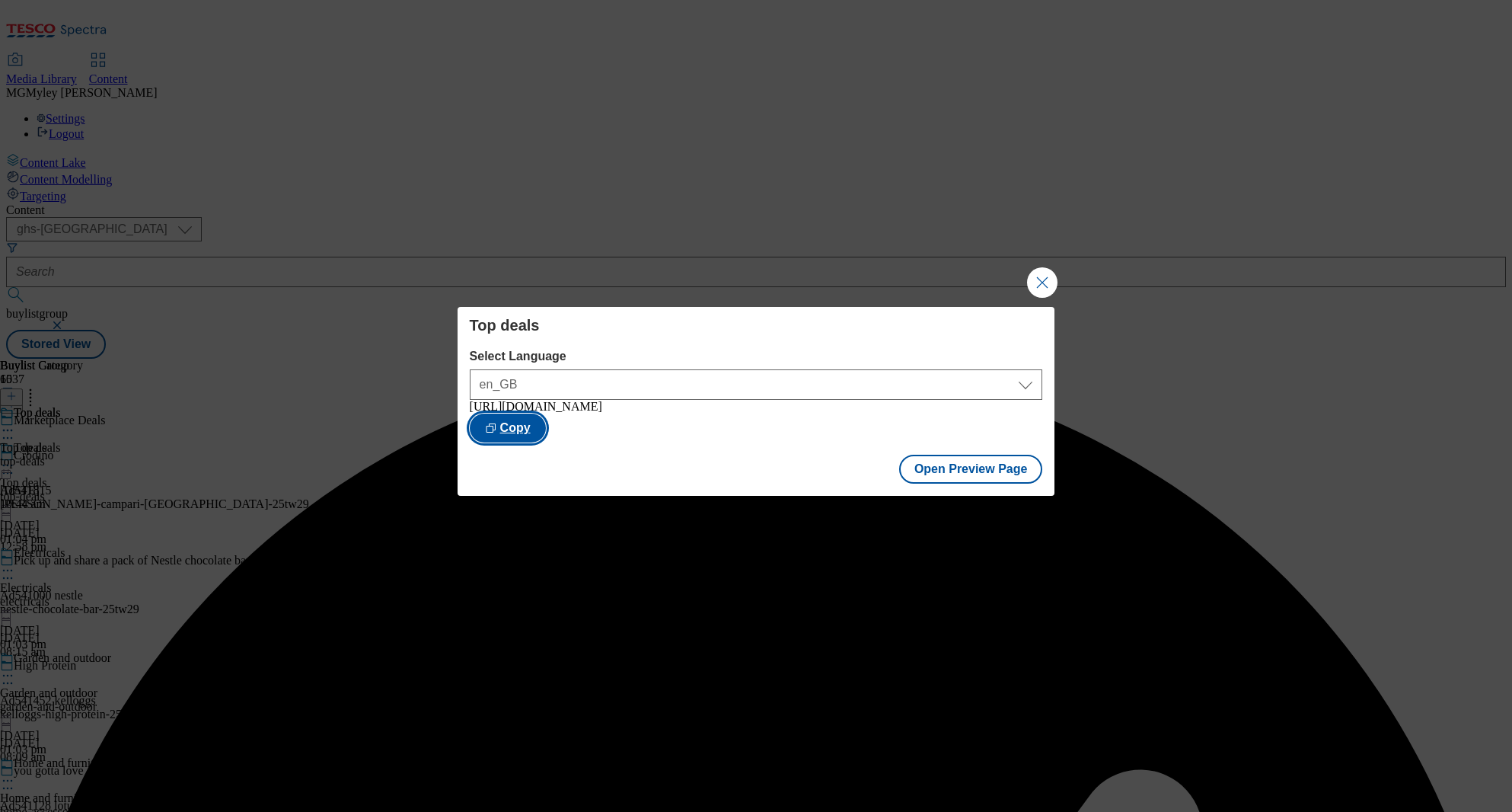
click at [546, 432] on button "Copy" at bounding box center [507, 428] width 76 height 29
click at [973, 480] on button "Open Preview Page" at bounding box center [971, 469] width 144 height 29
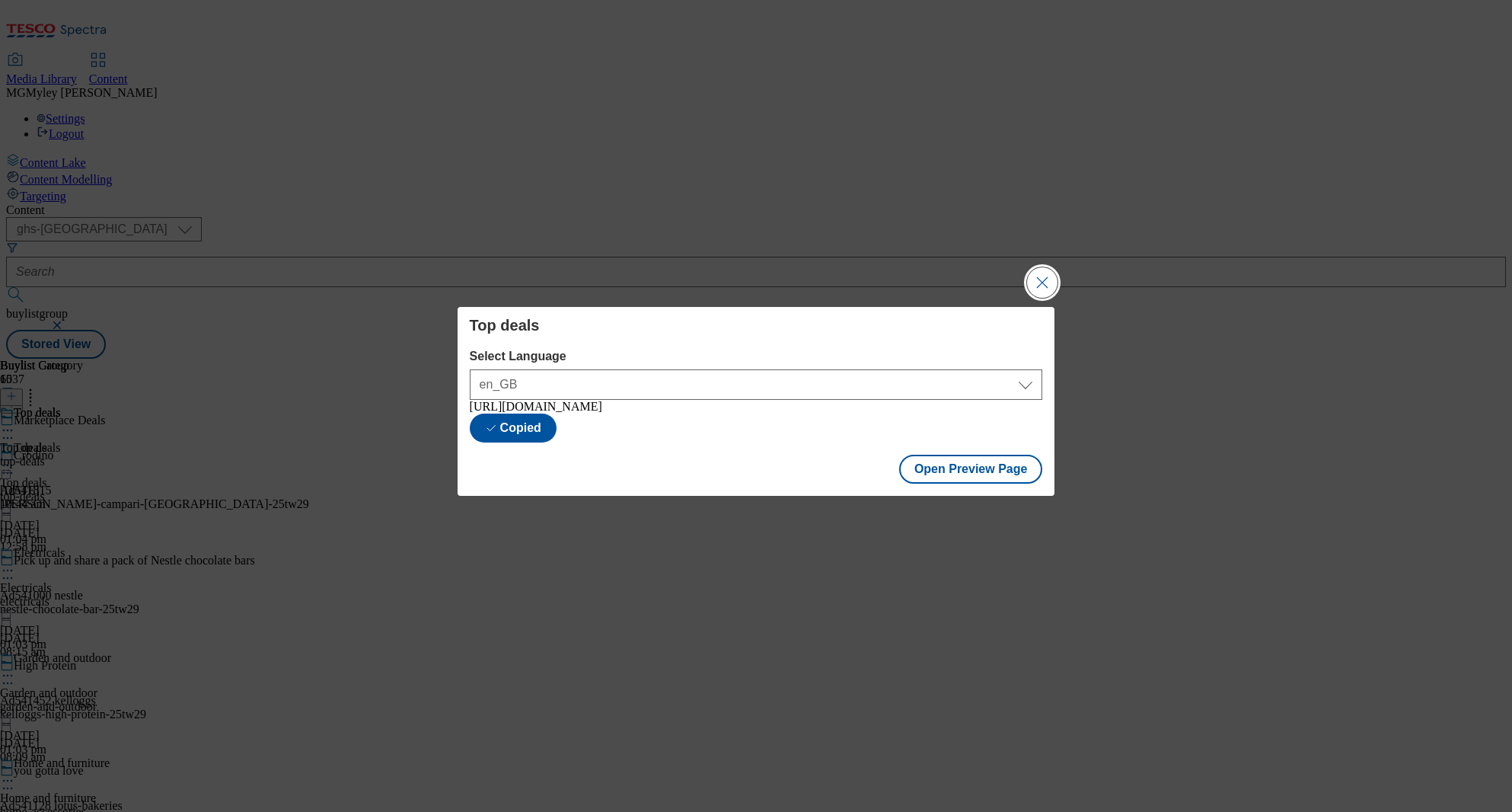
click at [1054, 272] on button "Close Modal" at bounding box center [1042, 283] width 30 height 30
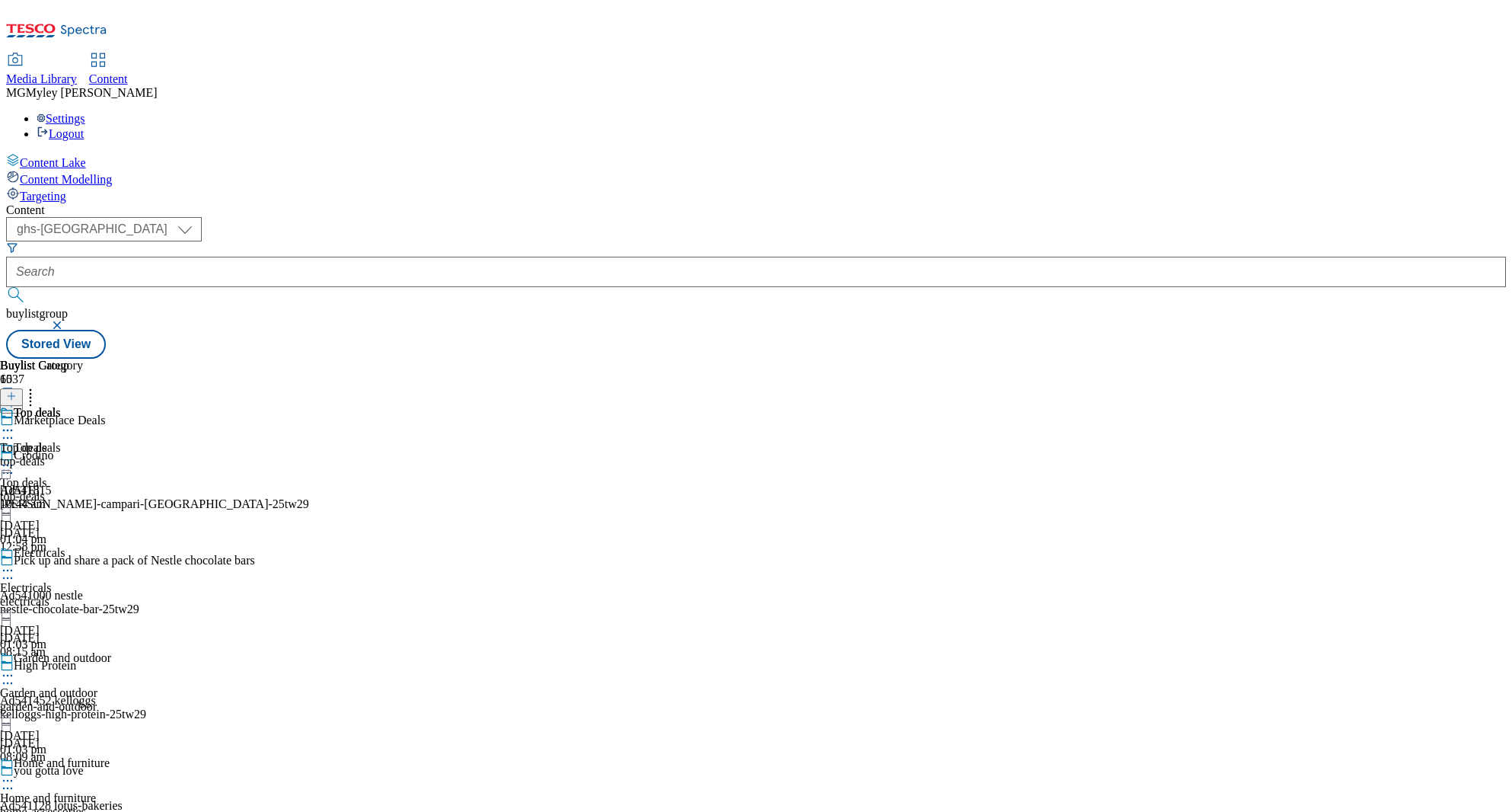
click at [120, 595] on div "electricals" at bounding box center [60, 601] width 120 height 14
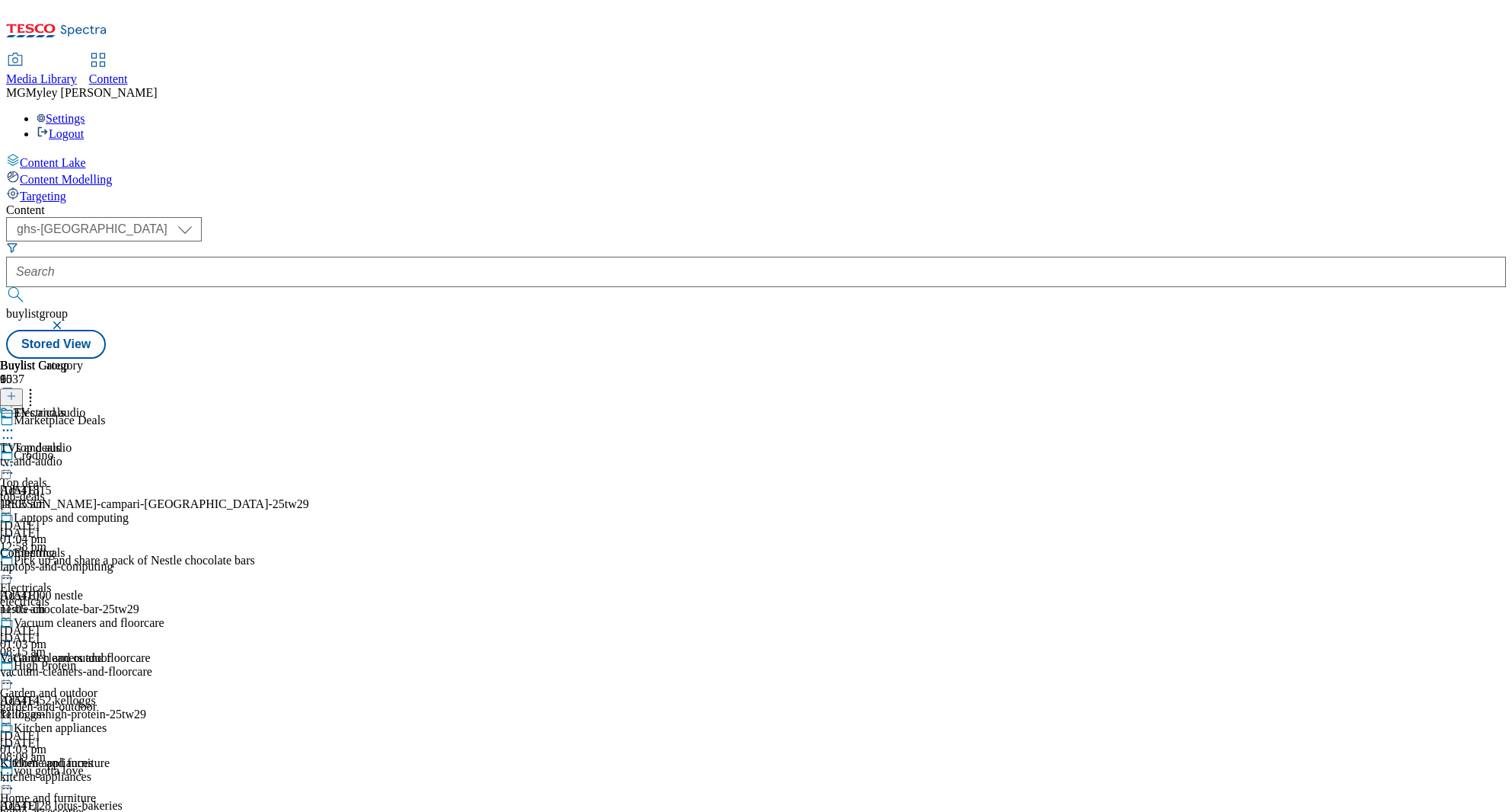
click at [15, 563] on icon at bounding box center [7, 570] width 15 height 15
click at [83, 667] on span "Preview" at bounding box center [65, 673] width 36 height 11
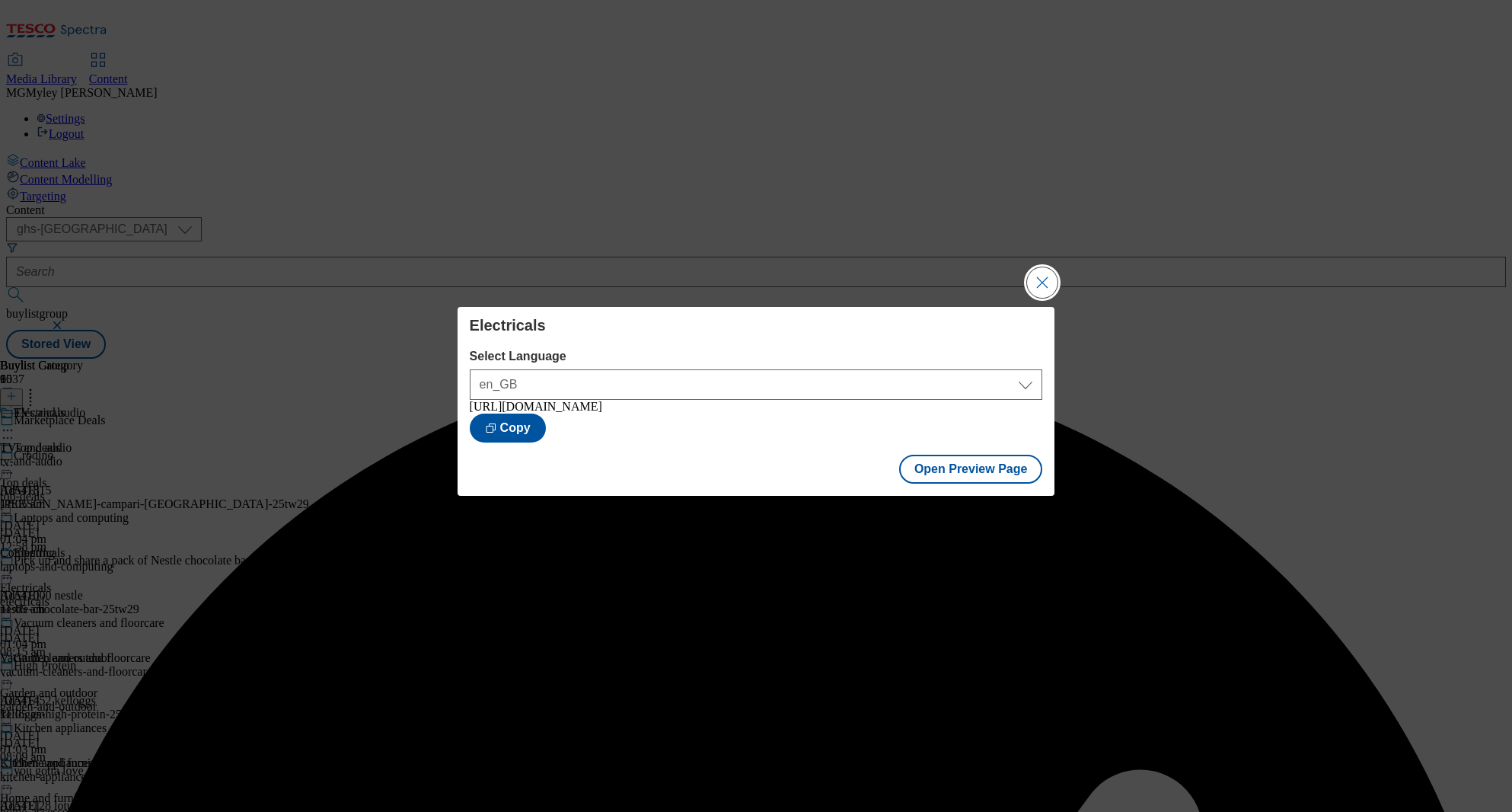
click at [1054, 269] on button "Close Modal" at bounding box center [1042, 283] width 30 height 30
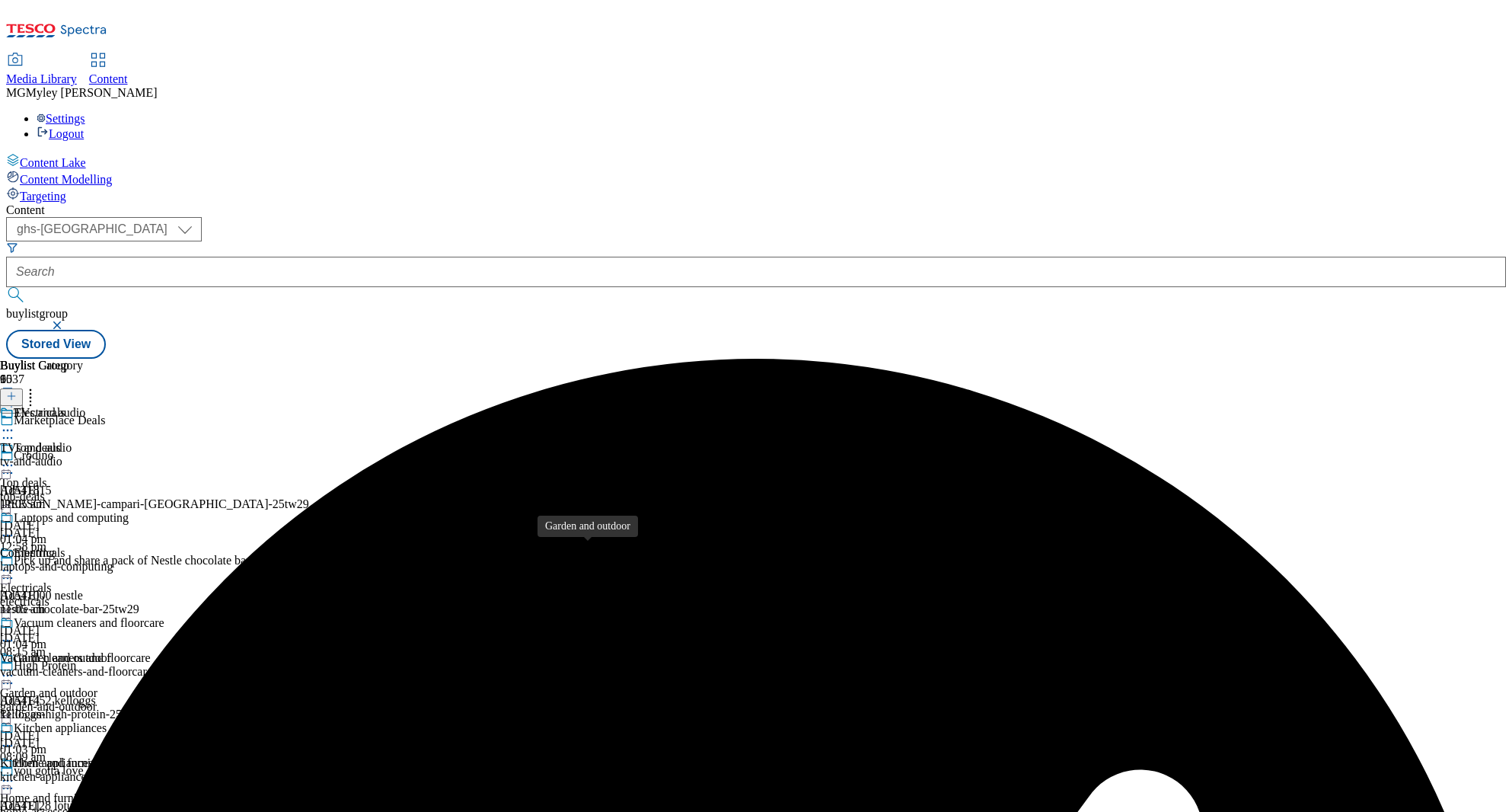
click at [111, 651] on span "Garden and outdoor" at bounding box center [62, 659] width 97 height 17
click at [15, 668] on icon at bounding box center [7, 675] width 15 height 15
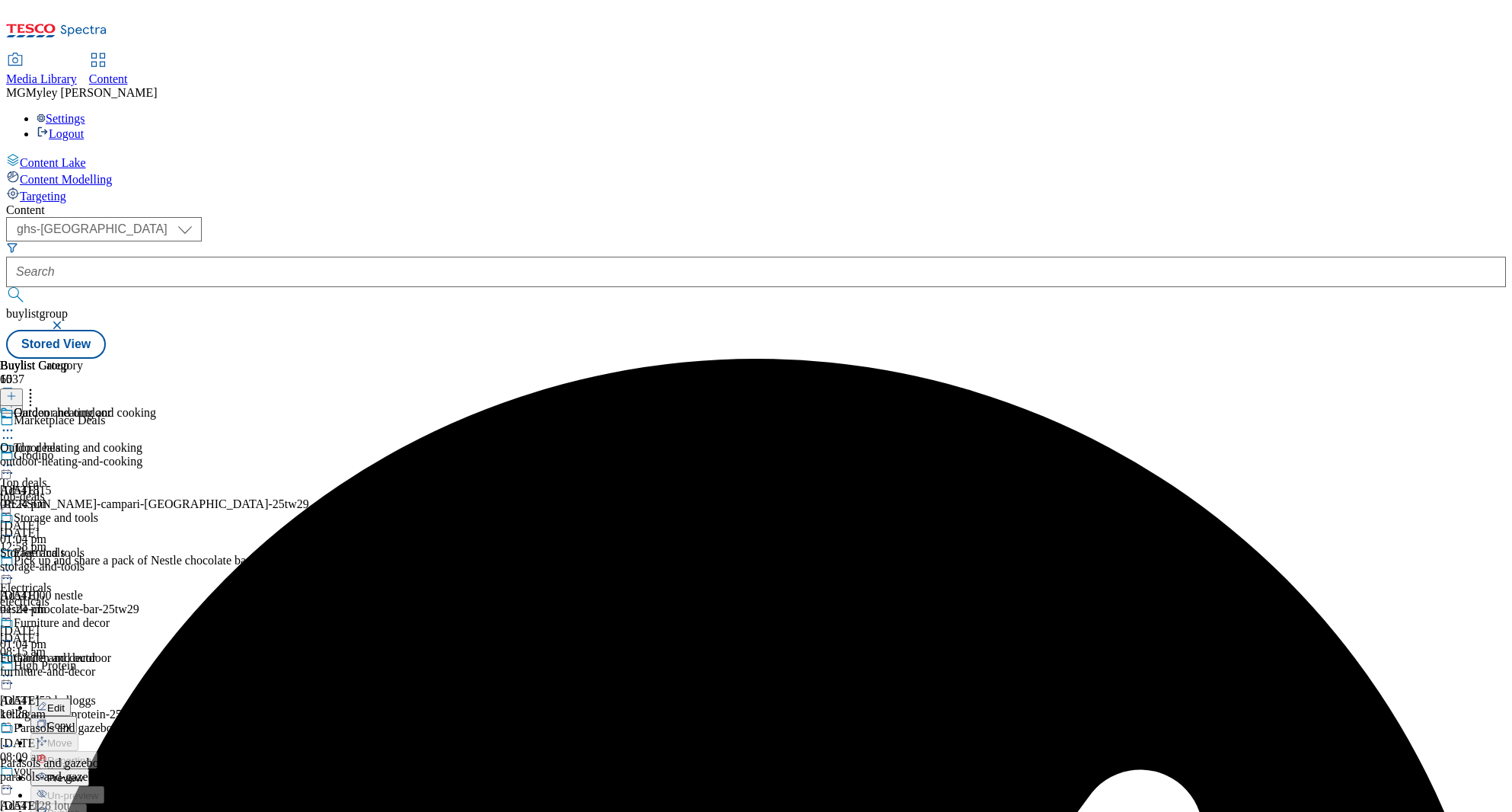
scroll to position [314, 0]
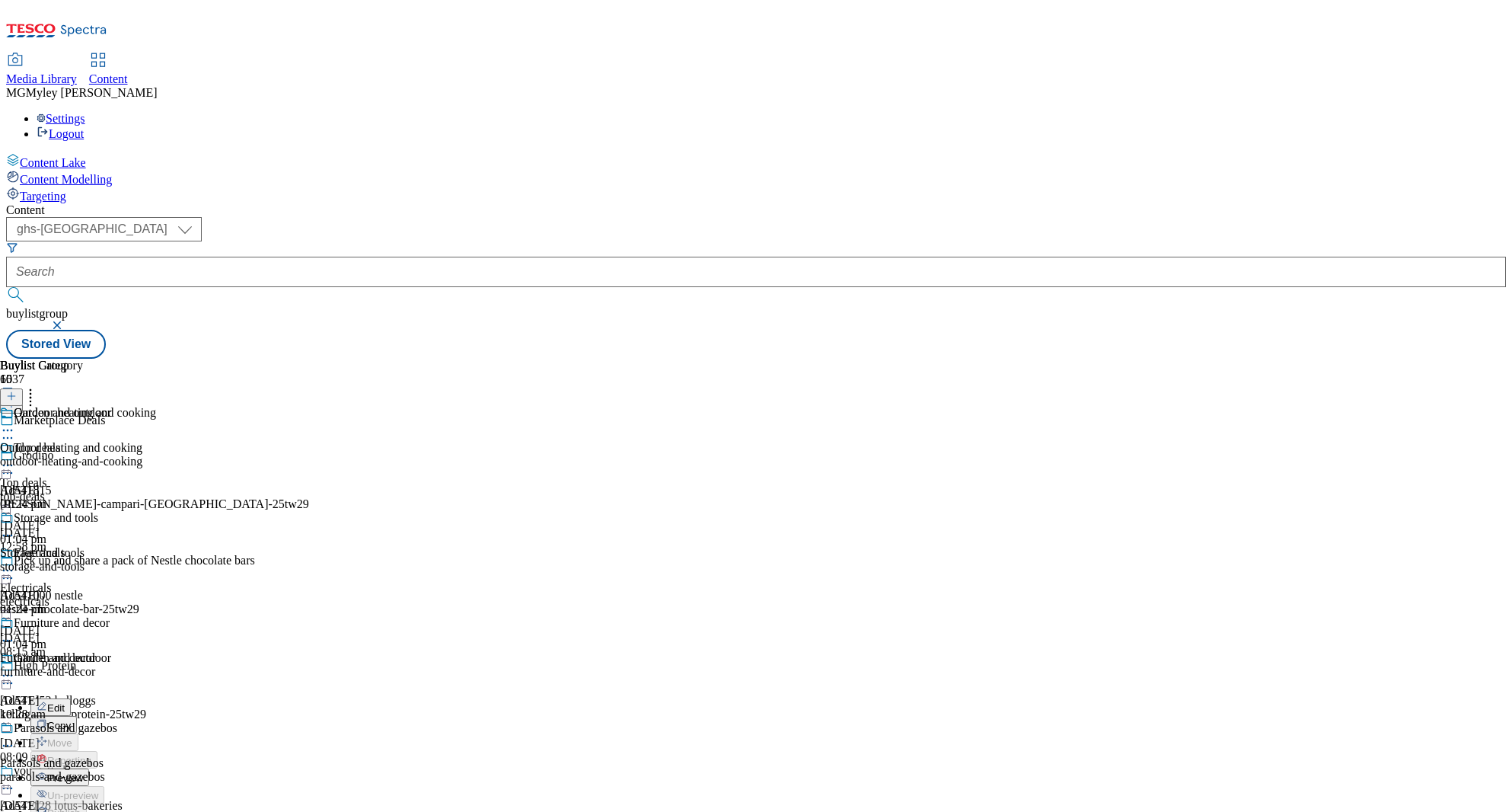
click at [83, 773] on span "Preview" at bounding box center [65, 778] width 36 height 11
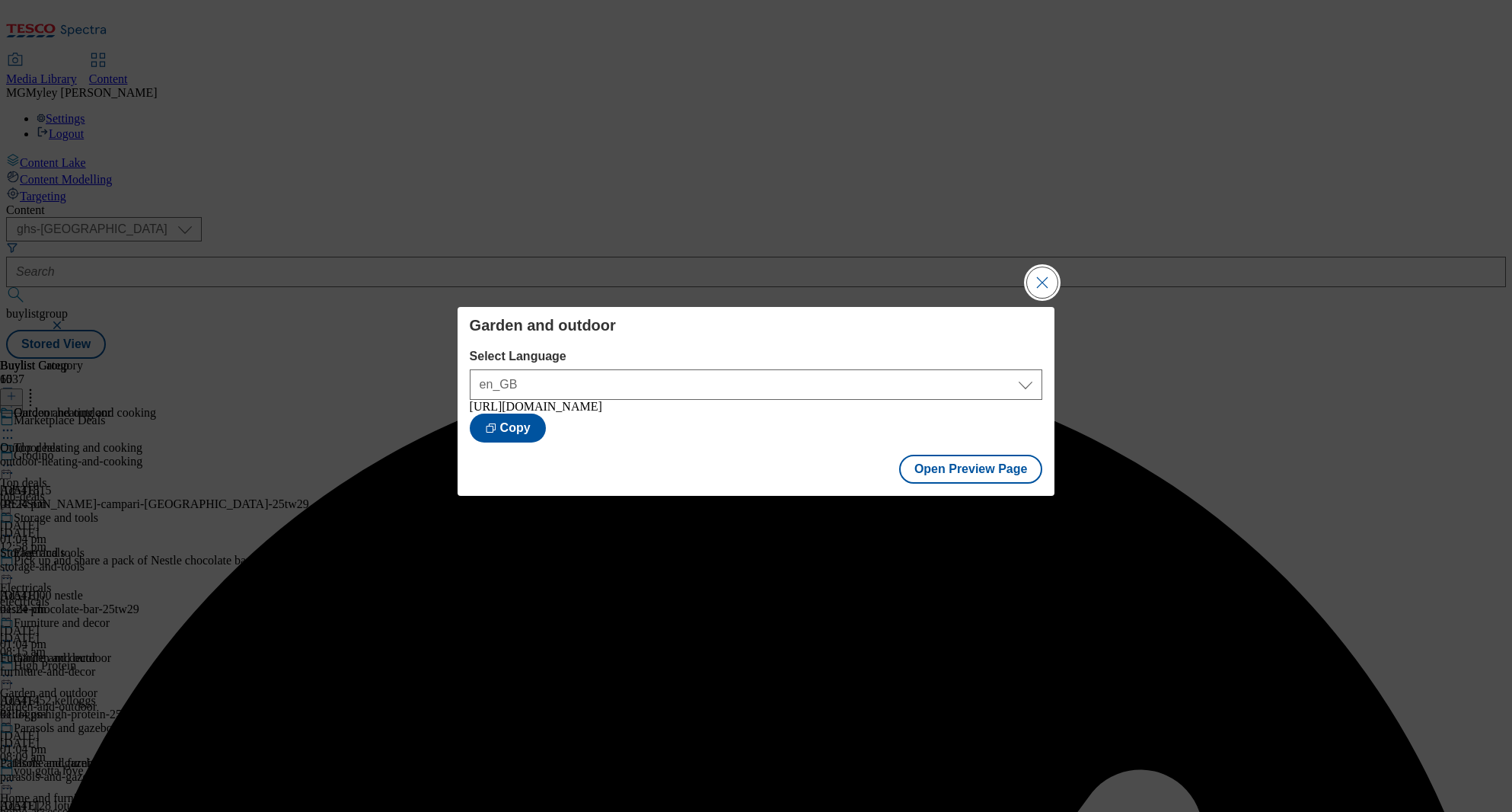
click at [1038, 289] on button "Close Modal" at bounding box center [1042, 283] width 30 height 30
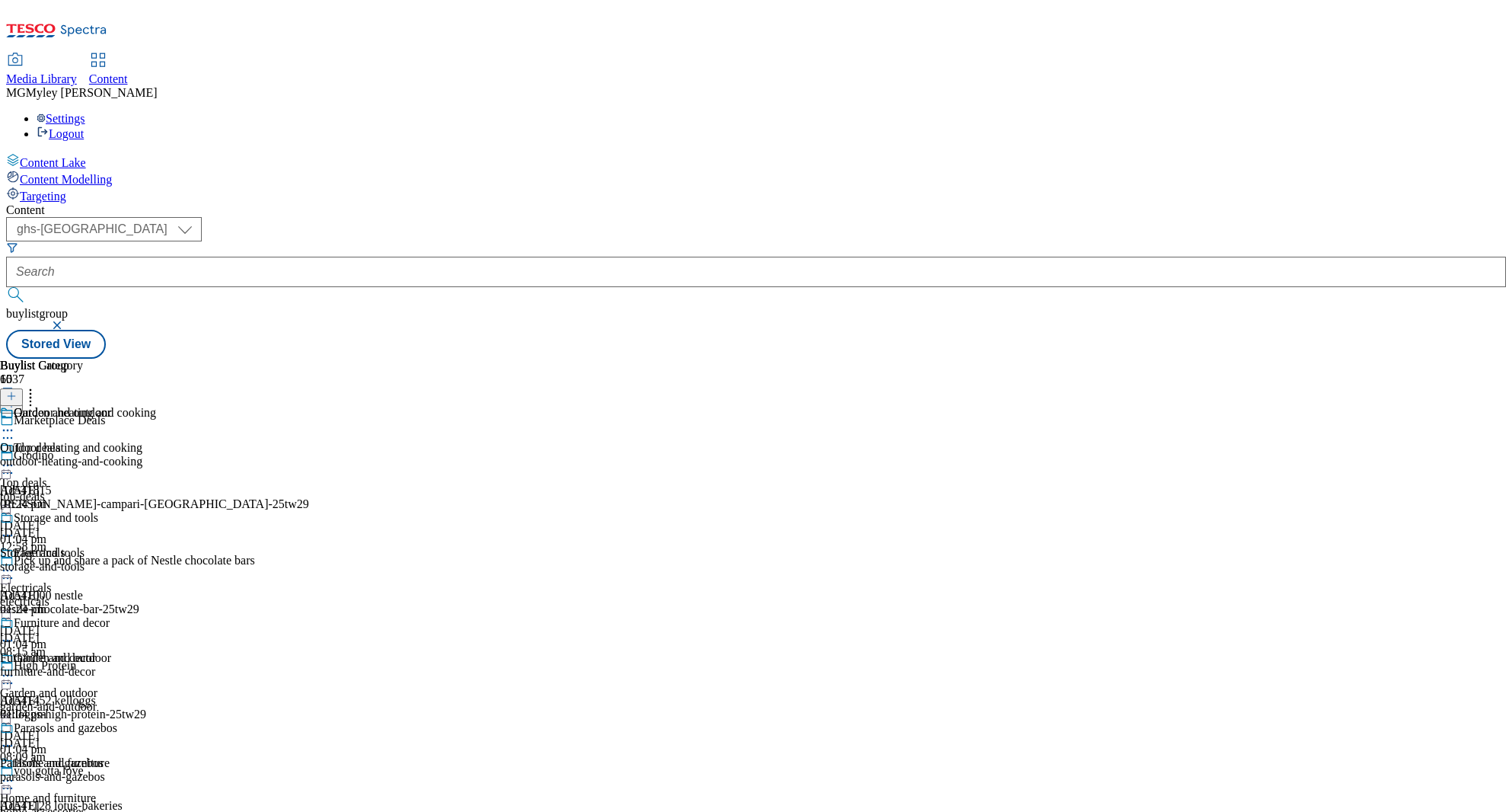
scroll to position [273, 0]
click at [96, 791] on div "Home and furniture" at bounding box center [48, 798] width 96 height 14
click at [15, 774] on icon at bounding box center [7, 781] width 15 height 15
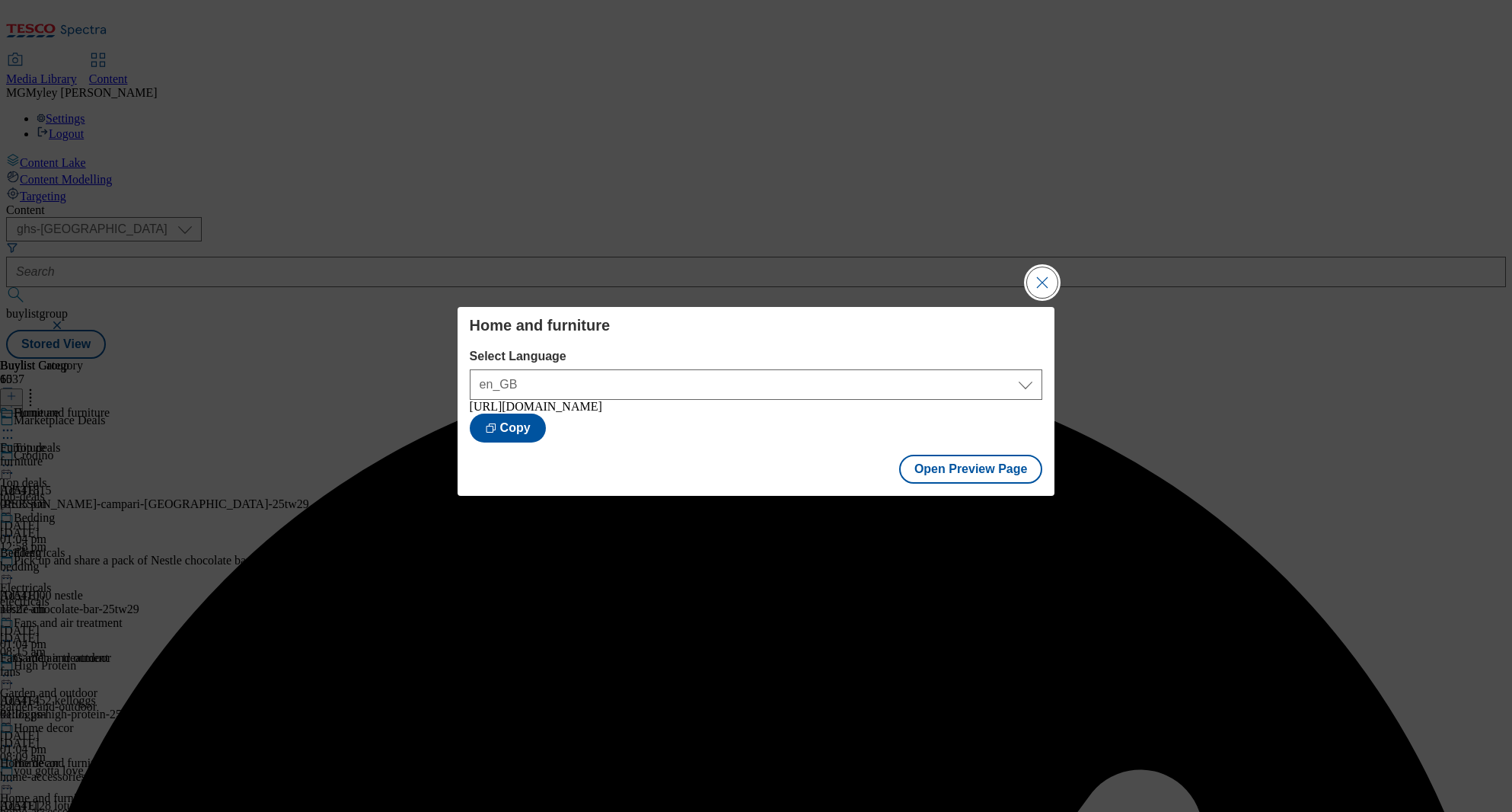
click at [1045, 278] on button "Close Modal" at bounding box center [1042, 283] width 30 height 30
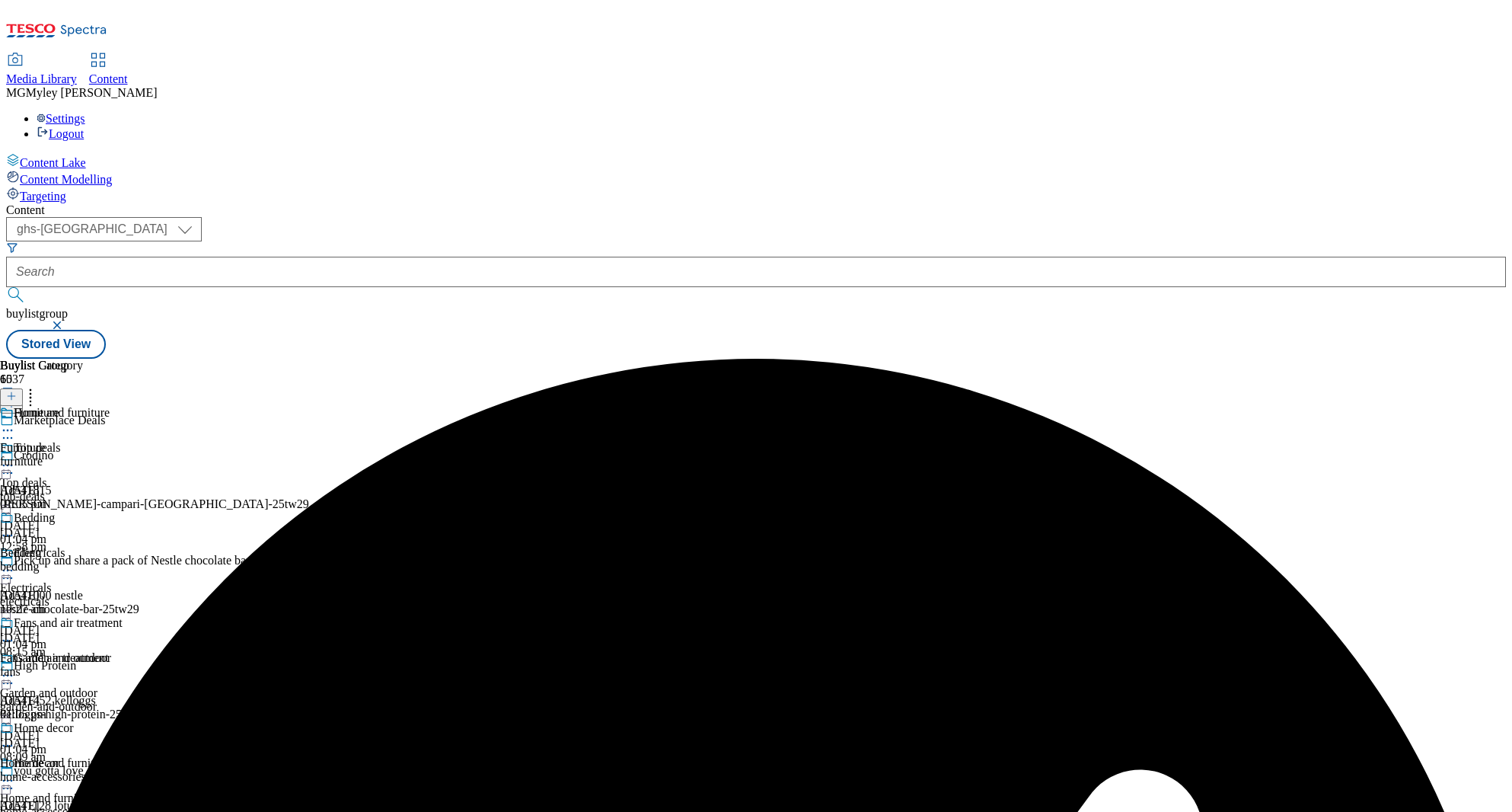
scroll to position [551, 0]
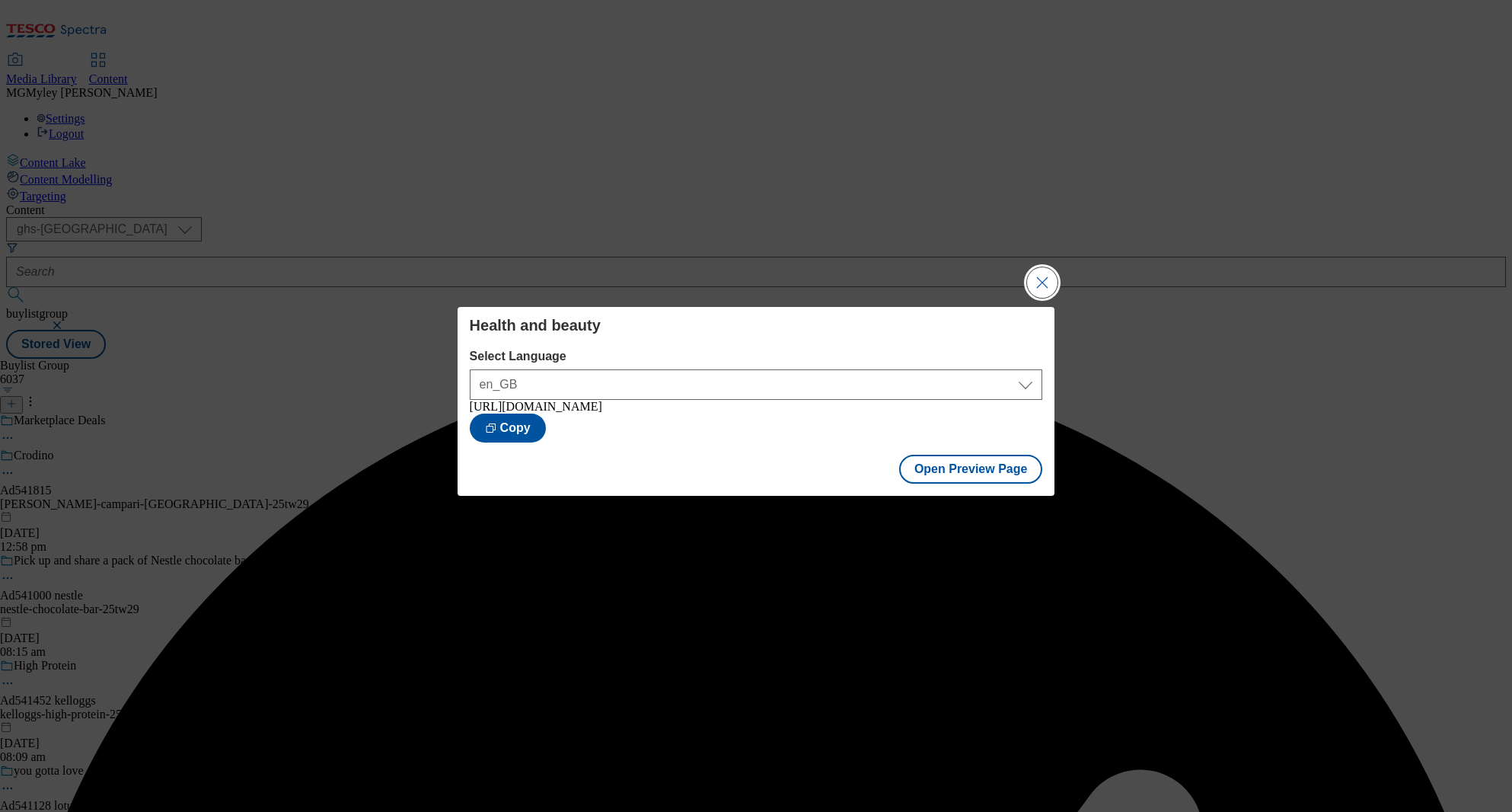
click at [1040, 273] on button "Close Modal" at bounding box center [1042, 283] width 30 height 30
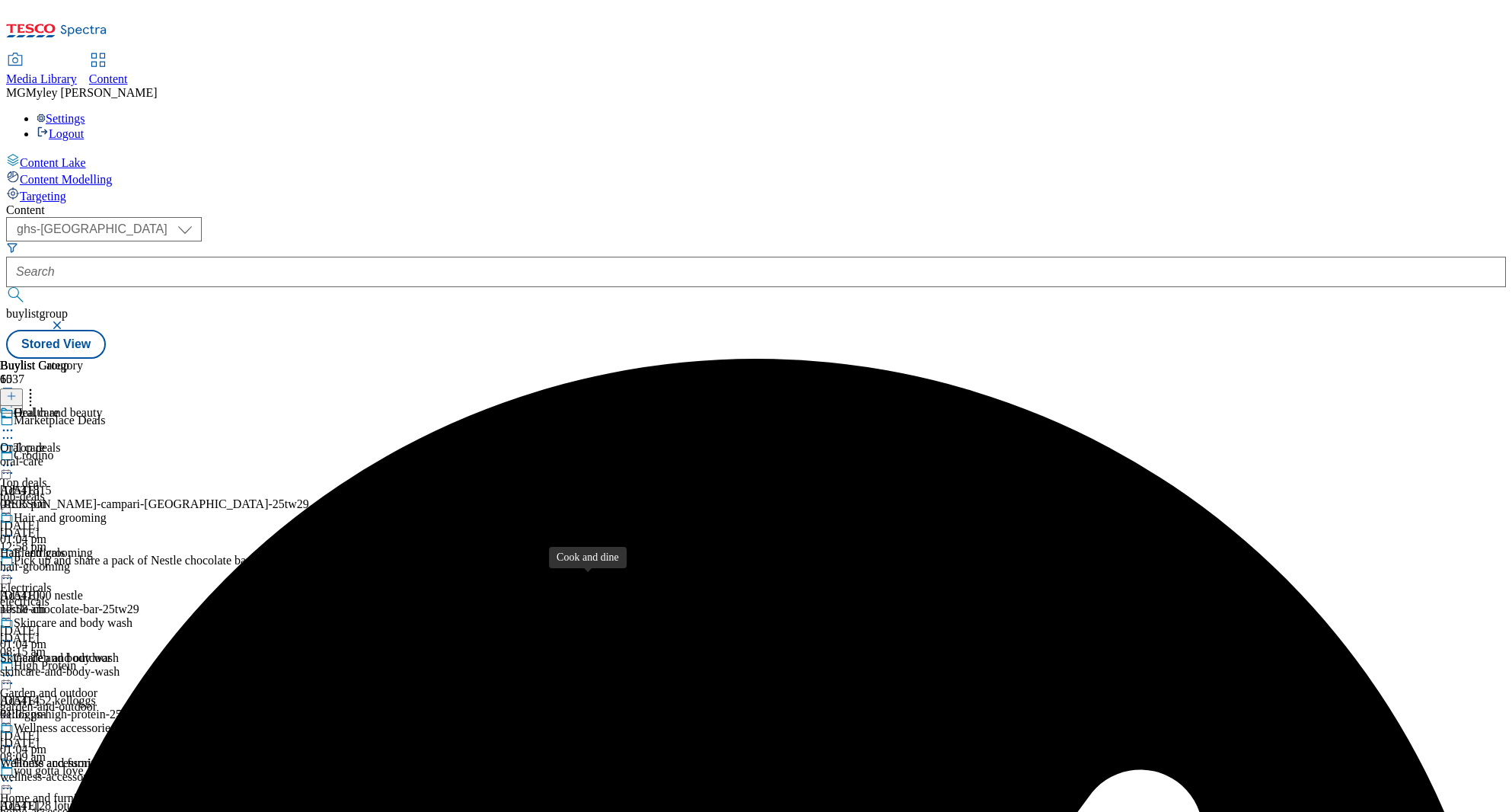
scroll to position [651, 0]
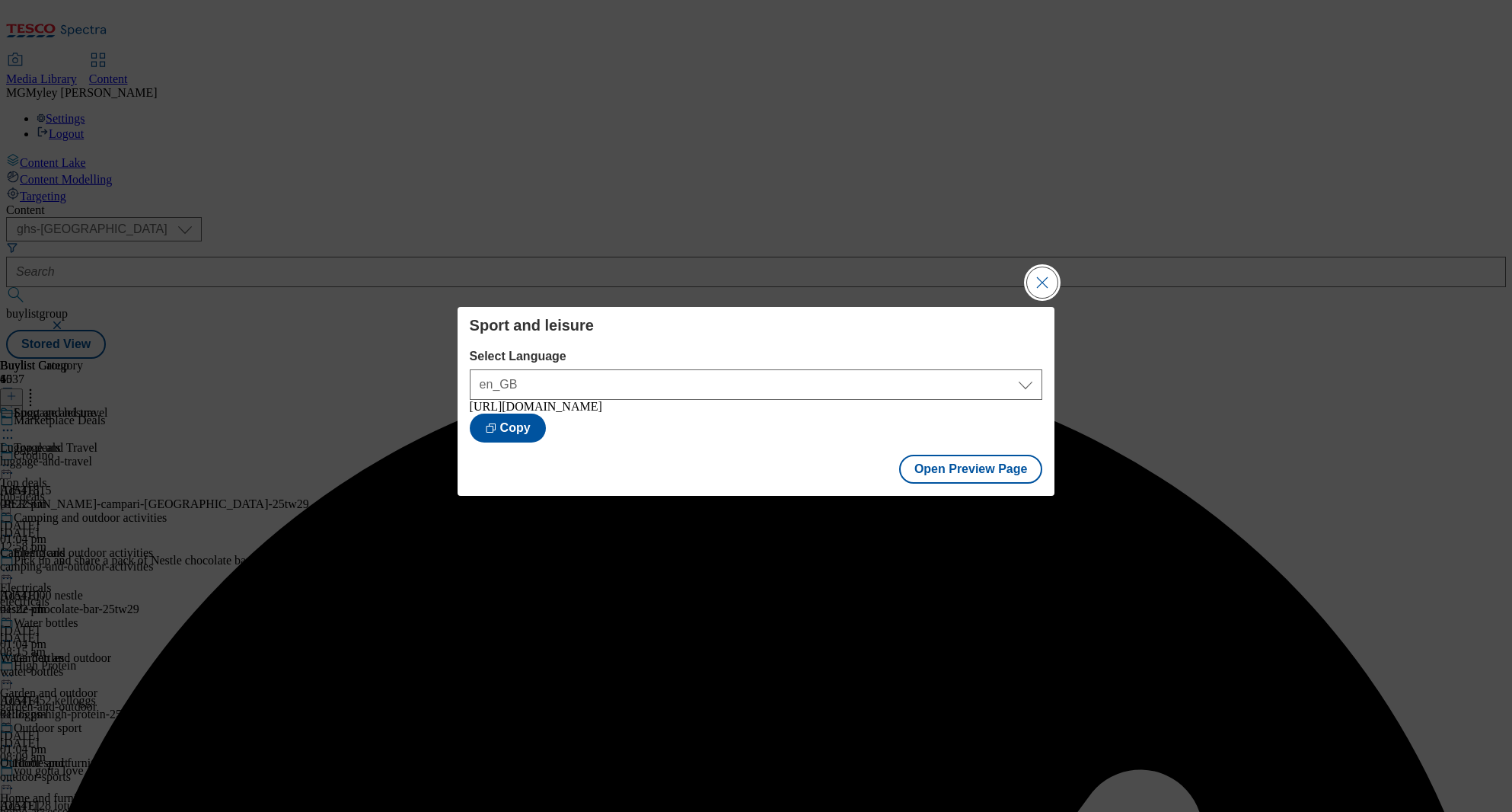
click at [1054, 269] on button "Close Modal" at bounding box center [1042, 283] width 30 height 30
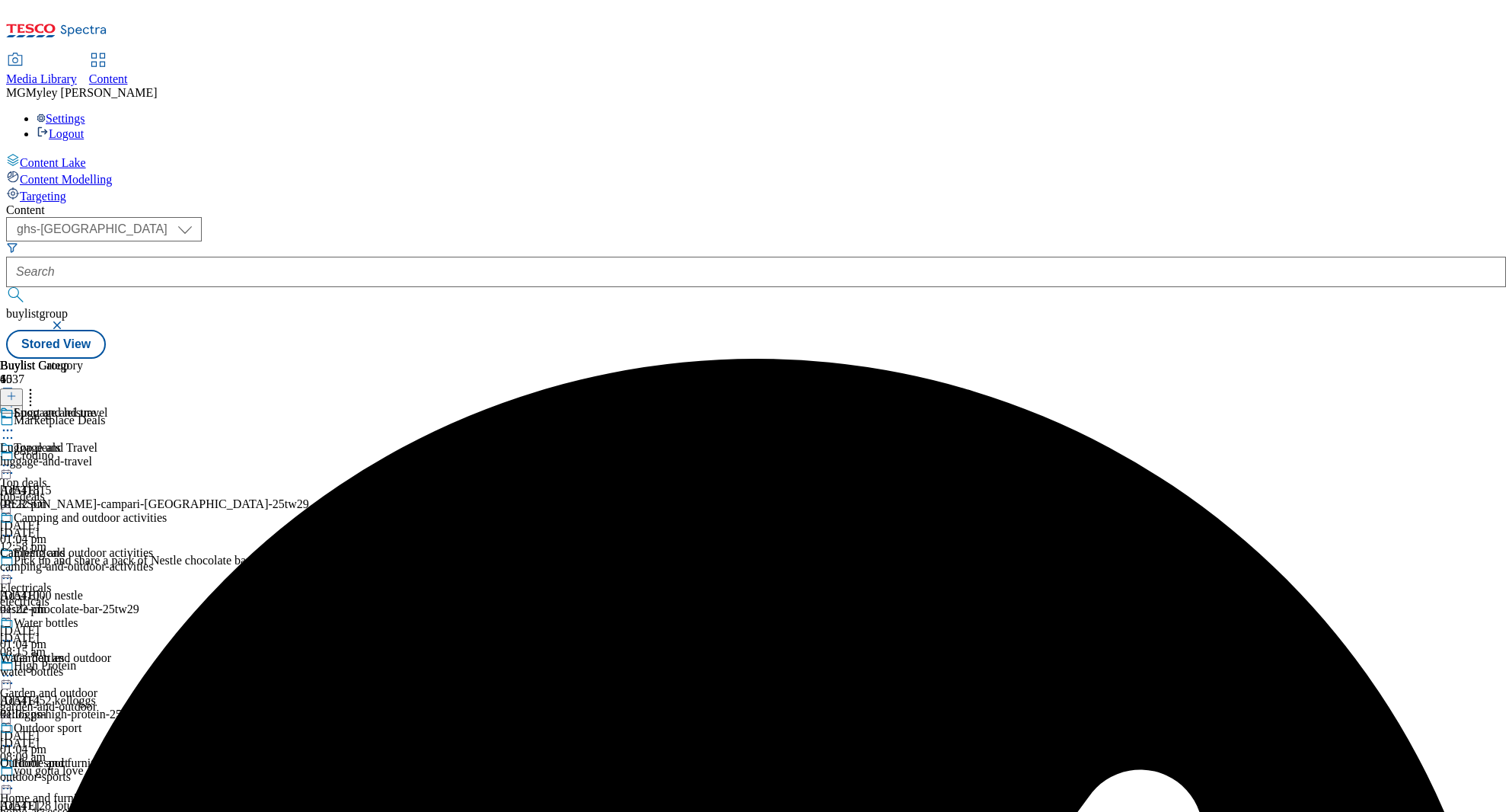
scroll to position [819, 0]
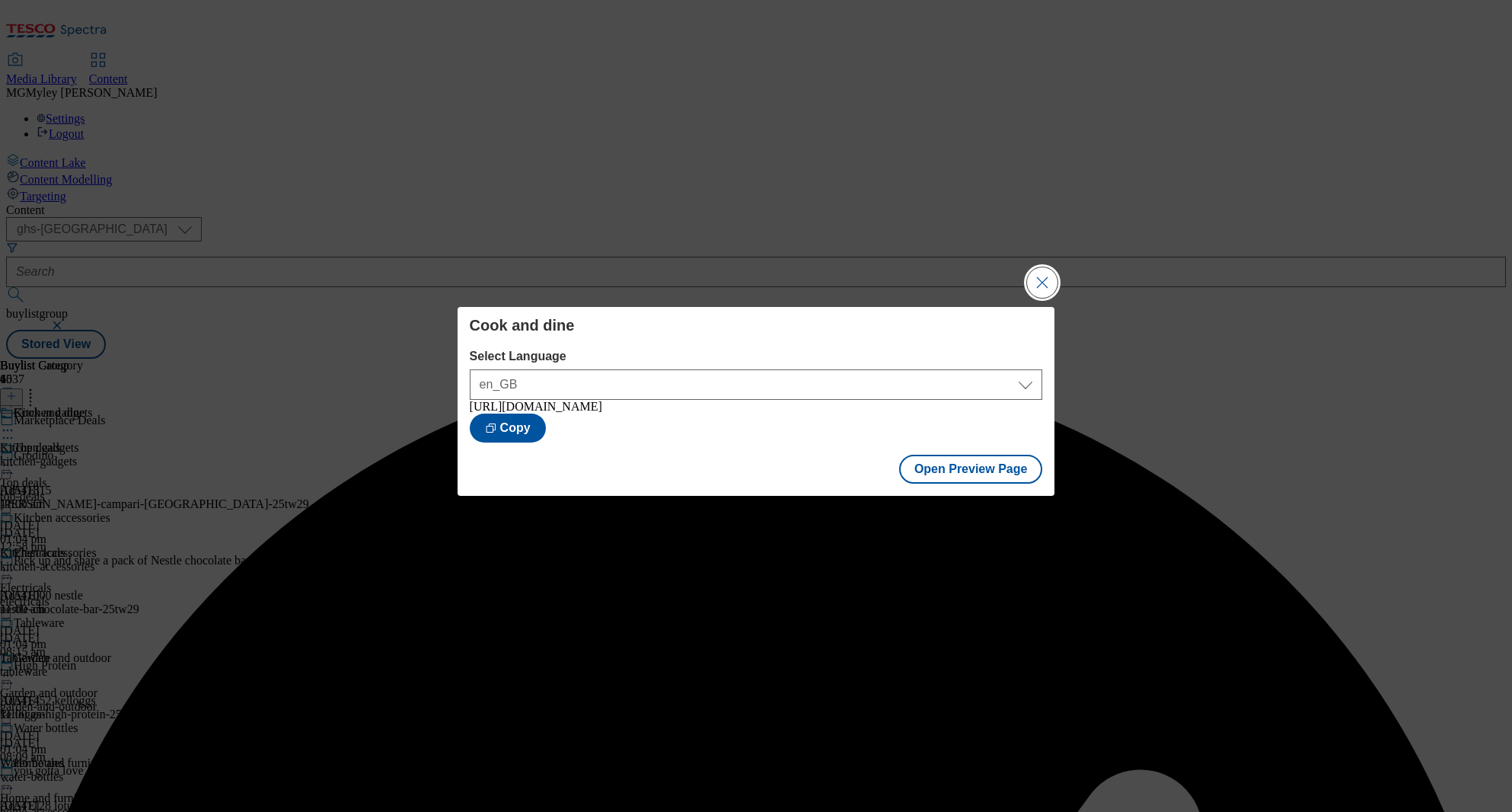
click at [1043, 278] on button "Close Modal" at bounding box center [1042, 283] width 30 height 30
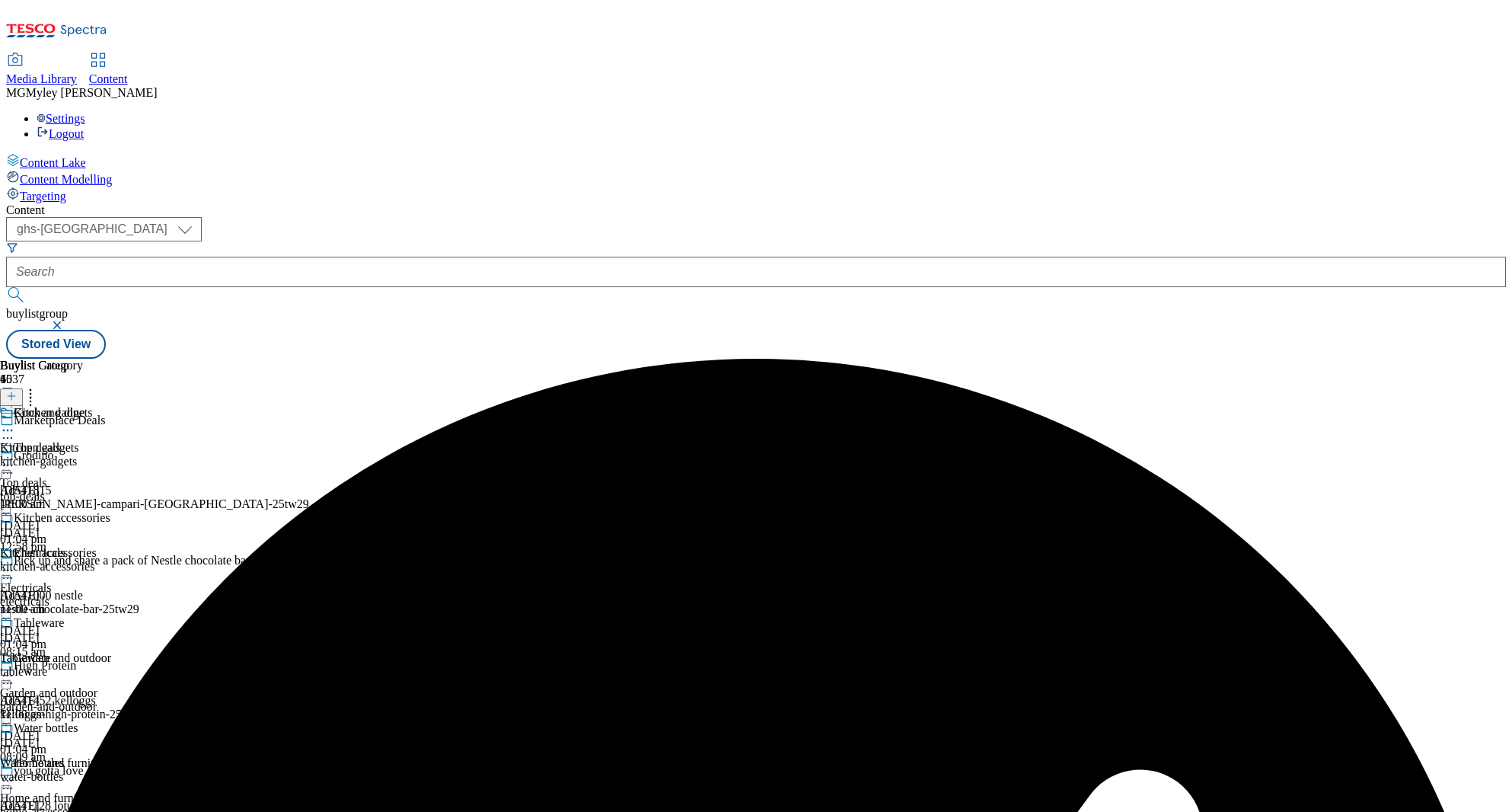
scroll to position [1096, 0]
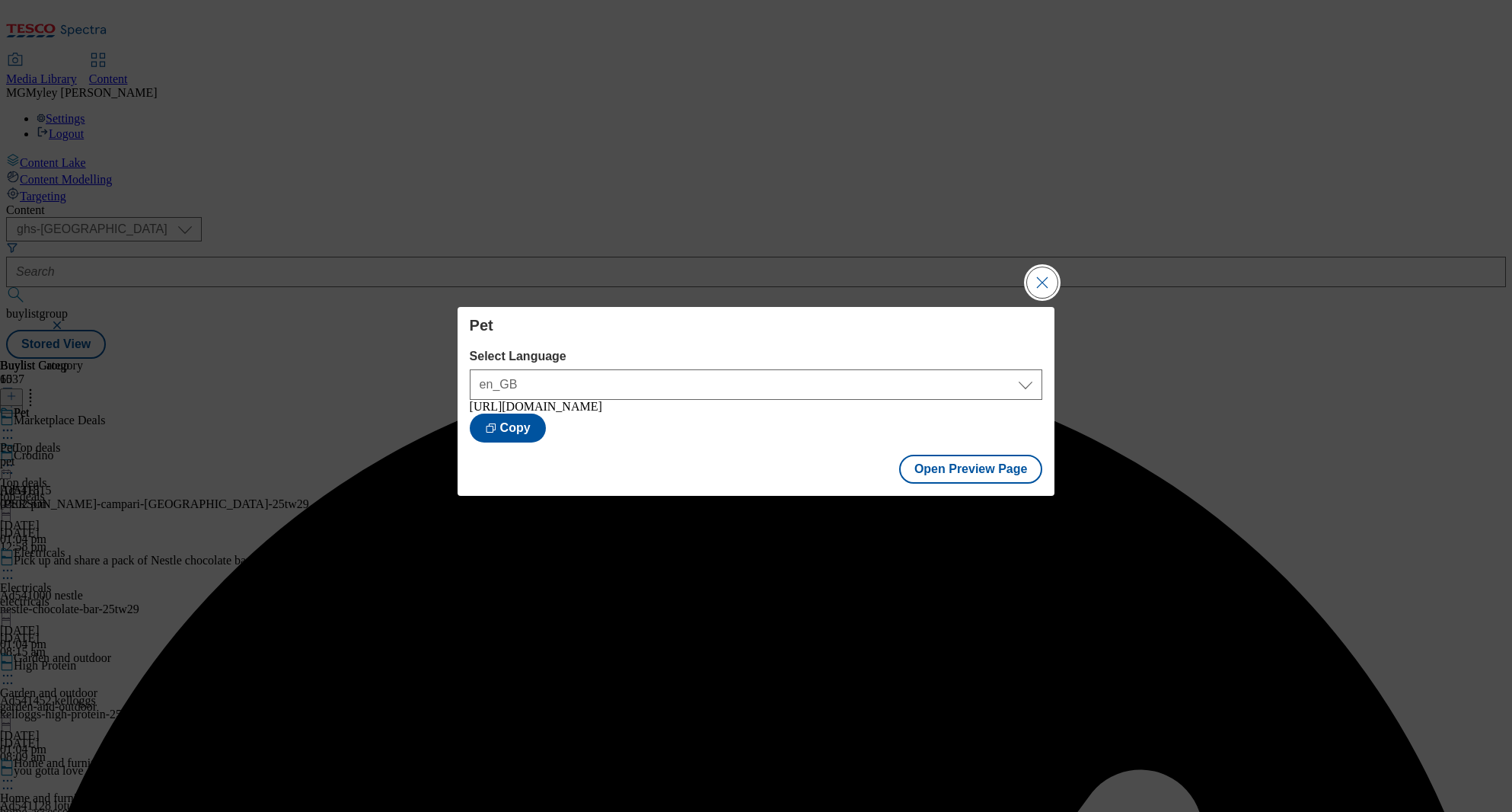
click at [1051, 285] on button "Close Modal" at bounding box center [1042, 283] width 30 height 30
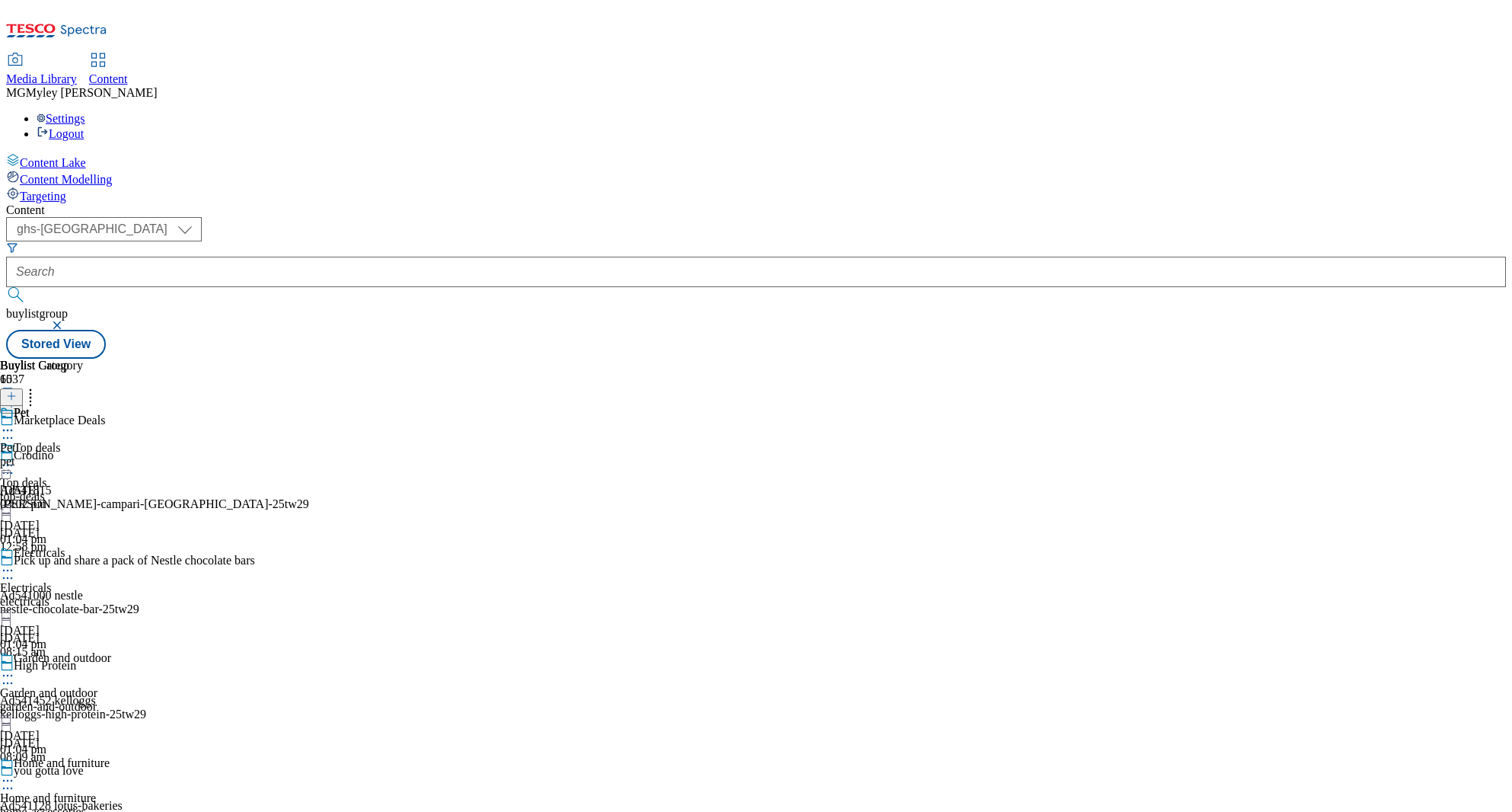
click at [120, 490] on div "top-deals" at bounding box center [60, 496] width 120 height 14
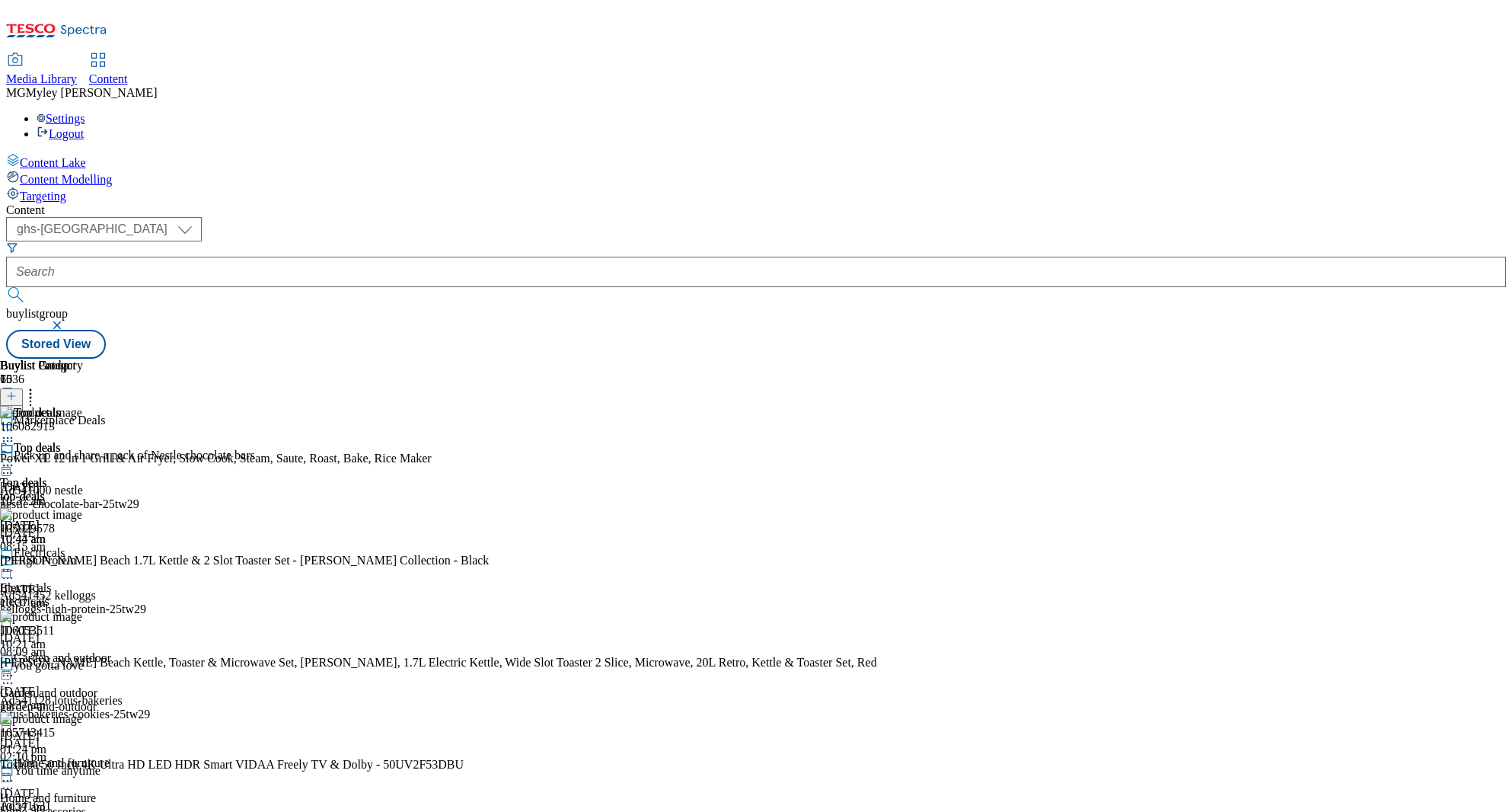
select select "ghs-[GEOGRAPHIC_DATA]"
click at [77, 73] on span "Media Library" at bounding box center [42, 79] width 71 height 13
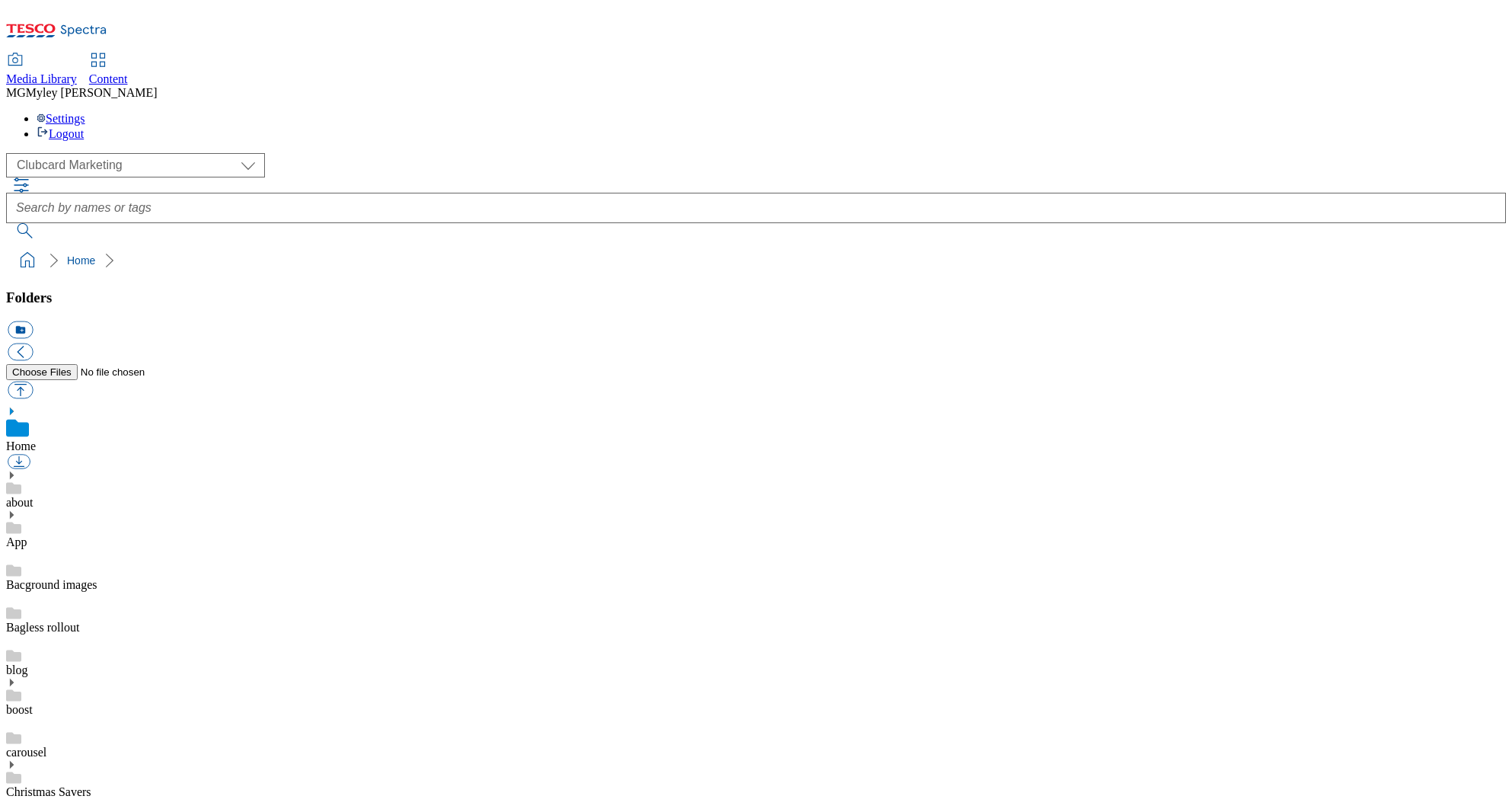
scroll to position [2, 0]
click at [104, 153] on select "Clubcard Marketing Dotcom UK GHS Marketing UK GHS ROI iGHS Marketing CE MCA CZ …" at bounding box center [136, 165] width 259 height 25
select select "flare-ghs-mktg"
click at [85, 658] on link "14_Marketplace" at bounding box center [46, 664] width 79 height 13
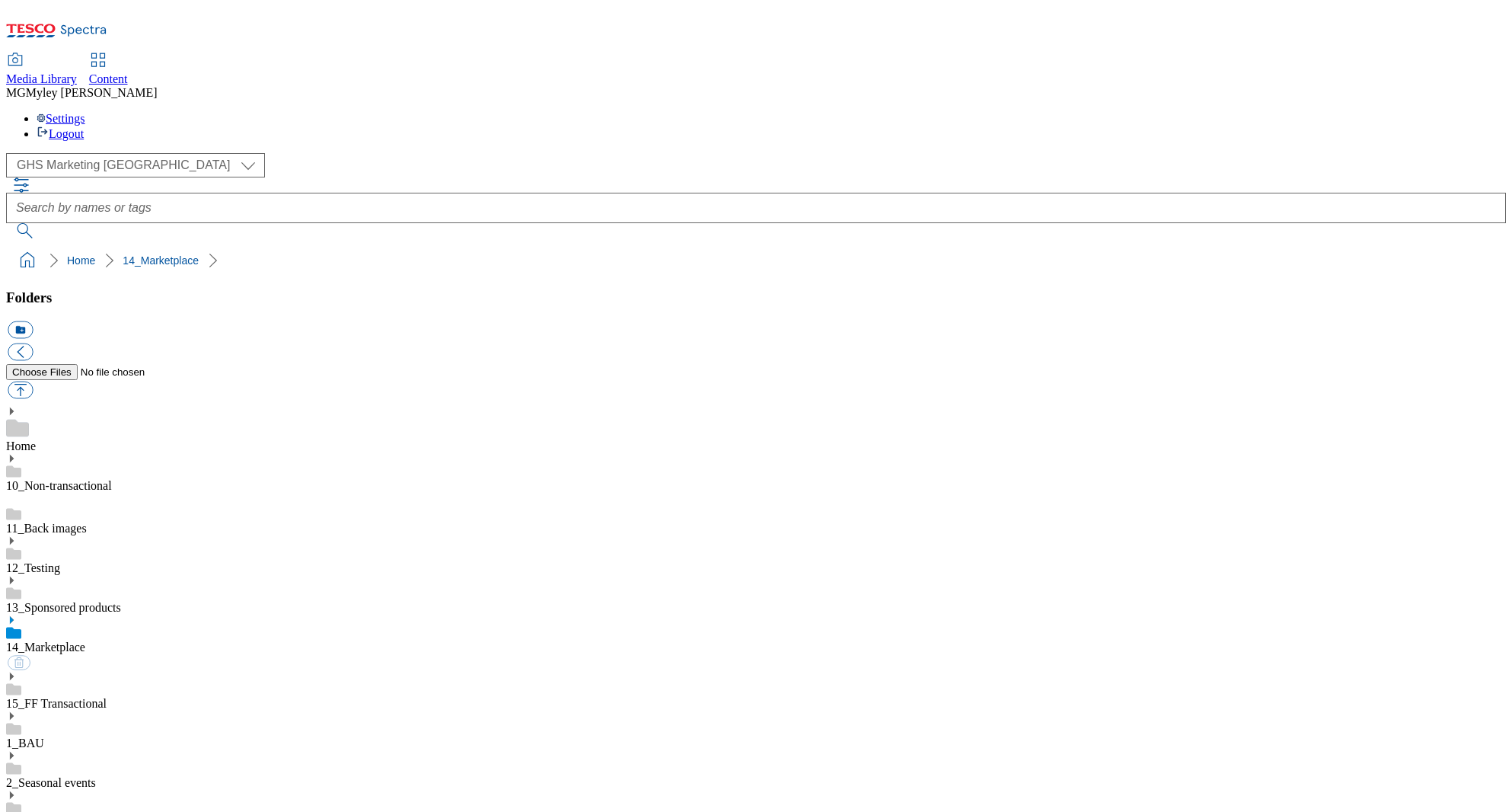
scroll to position [695, 0]
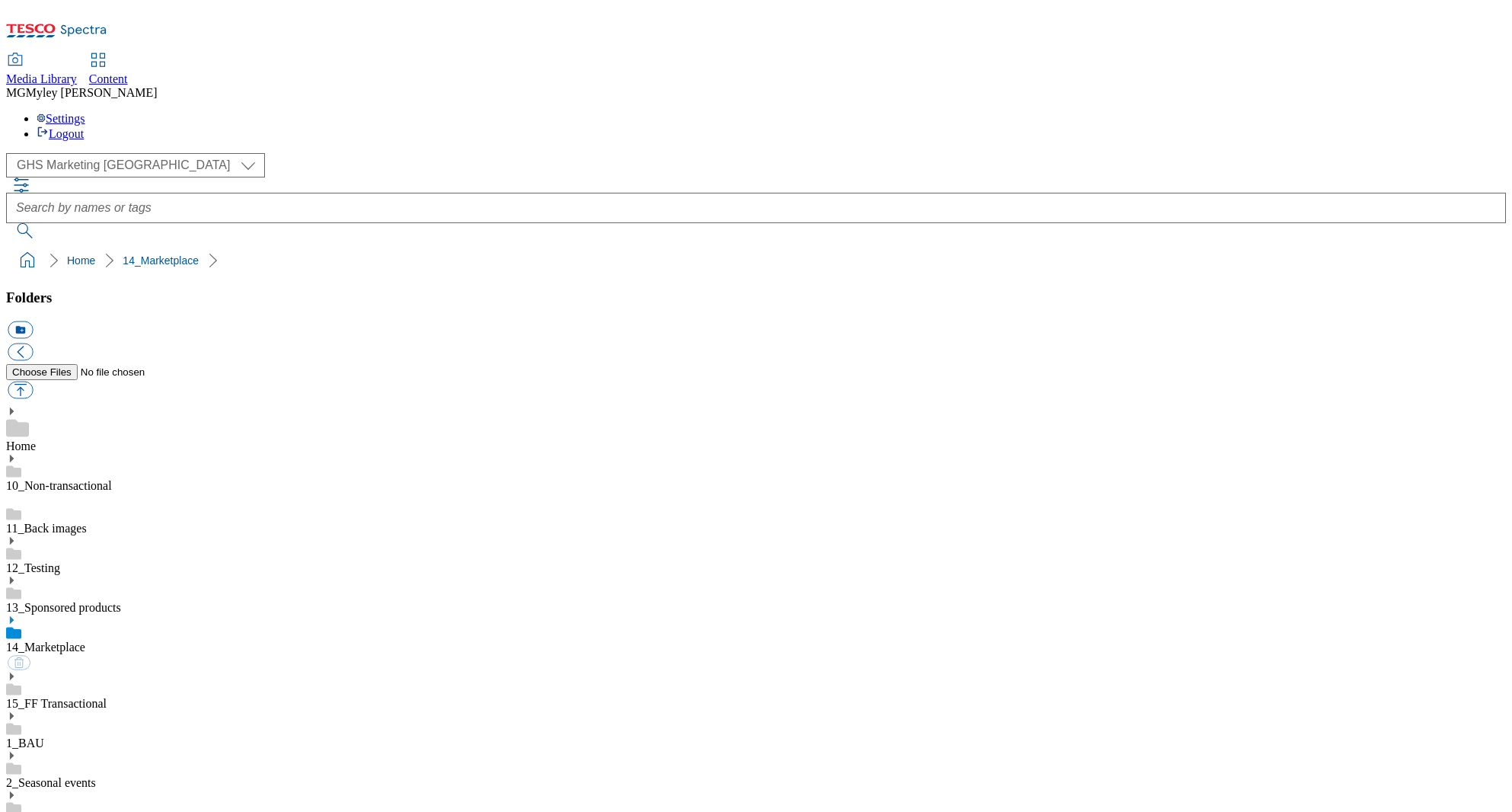
scroll to position [404, 0]
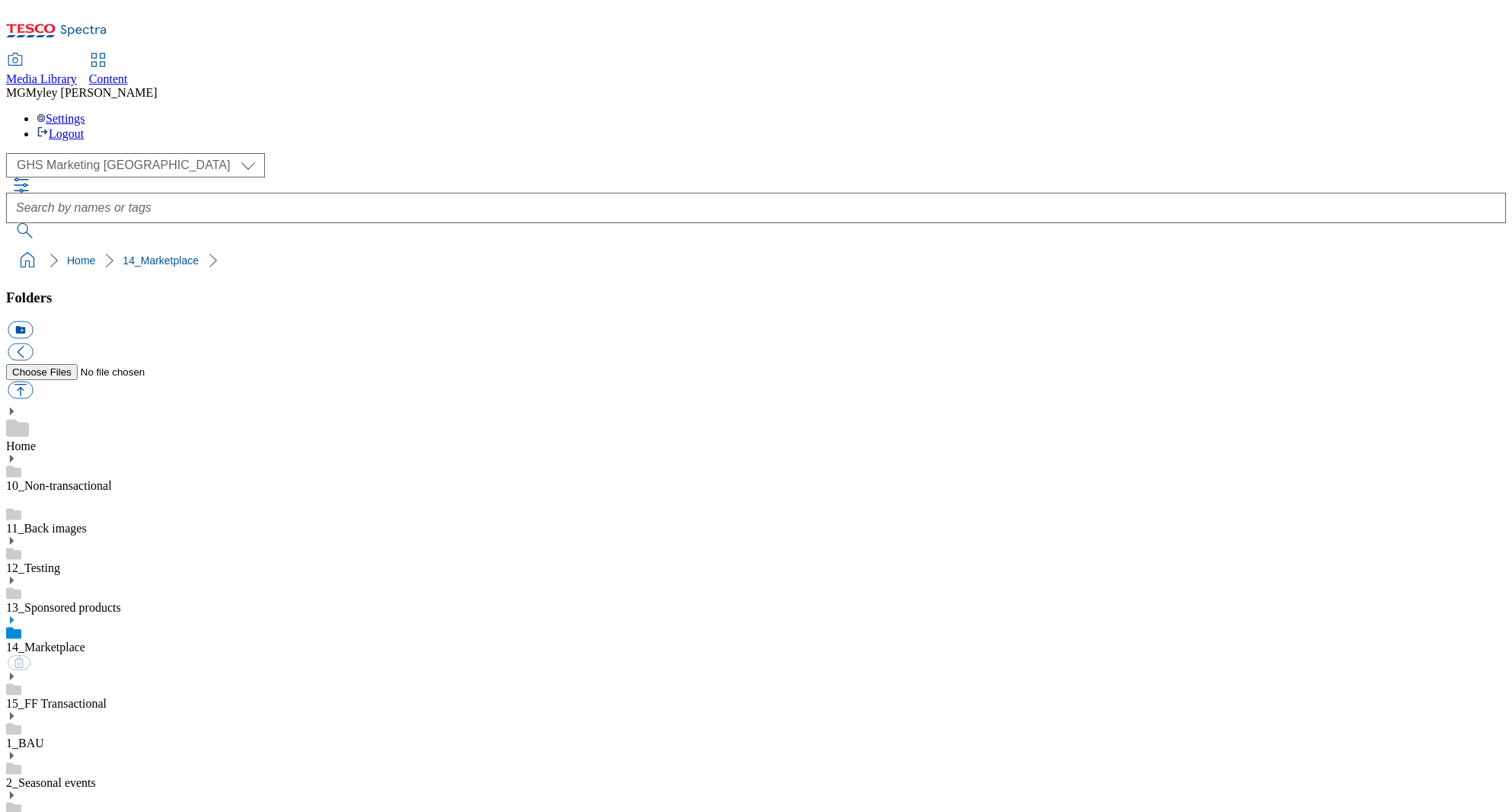
scroll to position [546, 0]
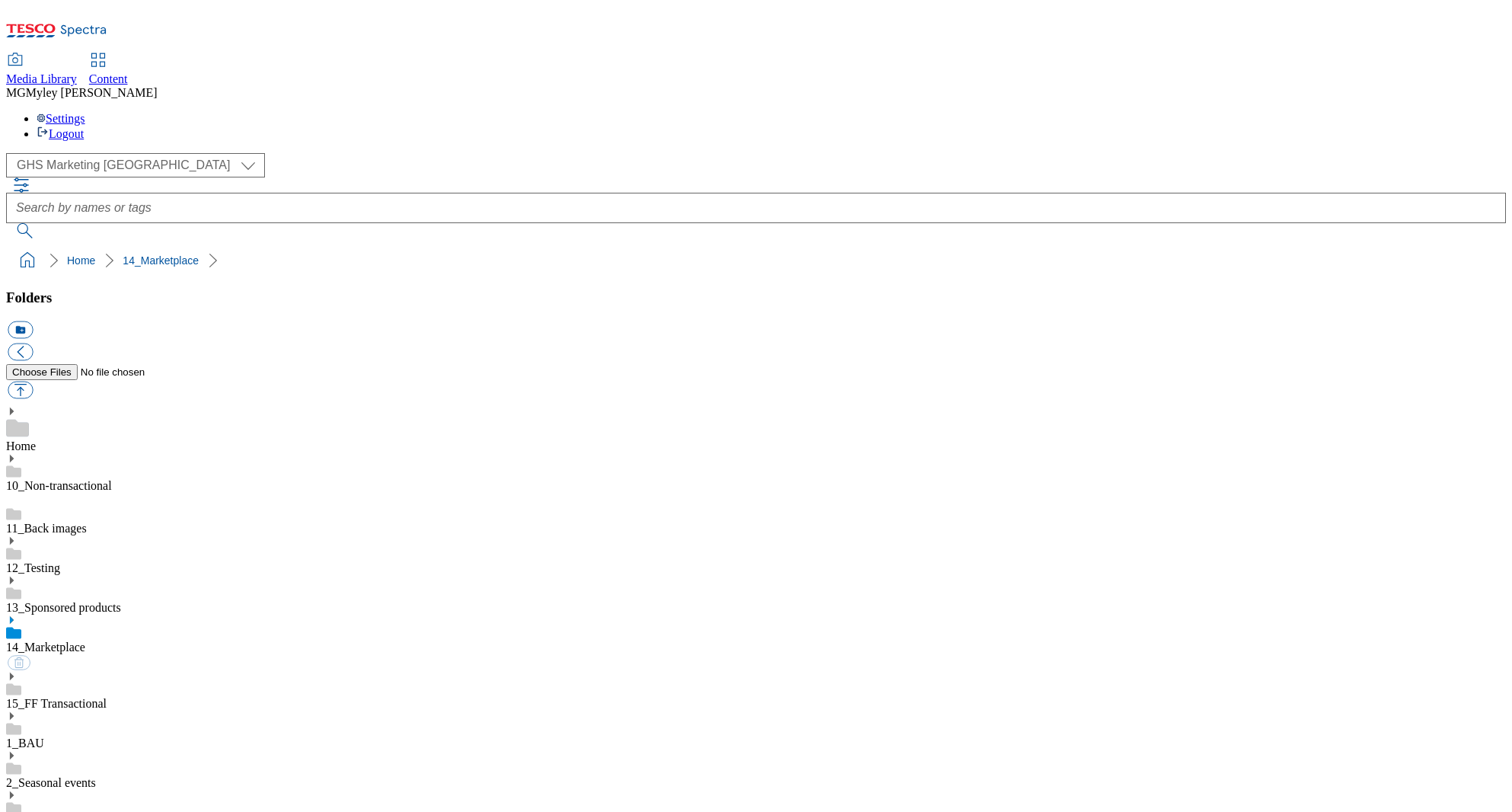
scroll to position [741, 0]
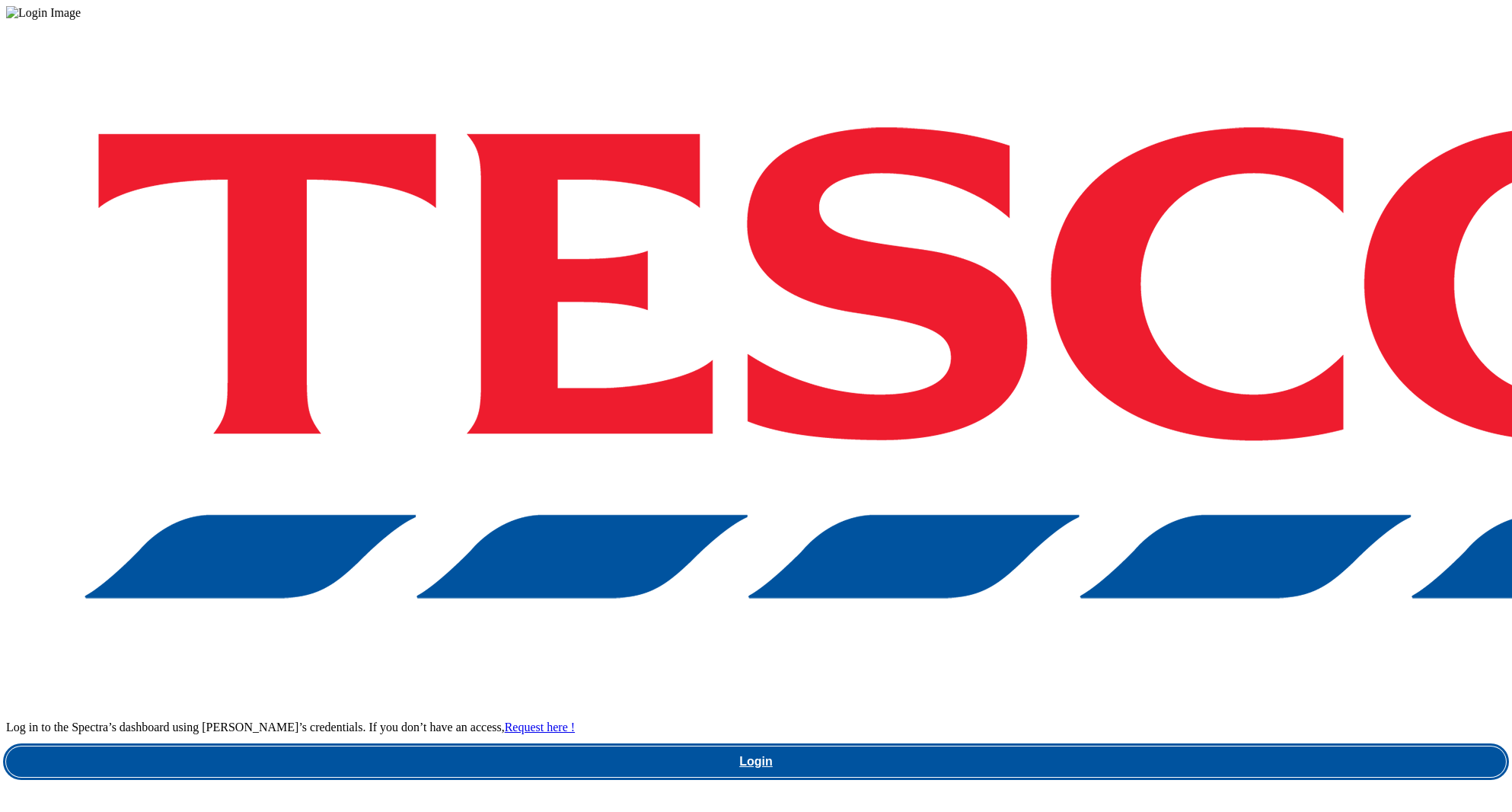
click at [1084, 746] on link "Login" at bounding box center [756, 762] width 1500 height 30
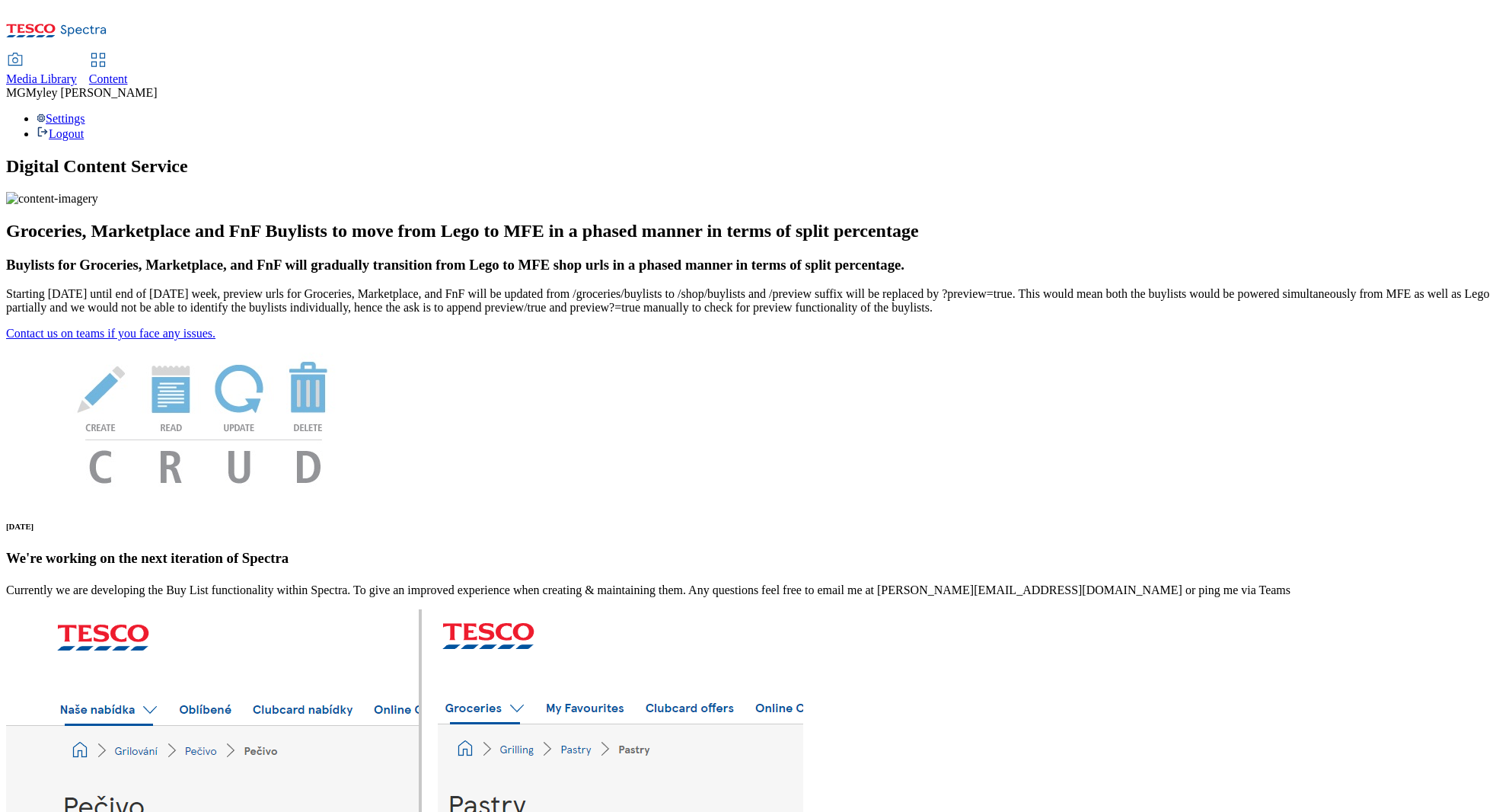
click at [77, 73] on span "Media Library" at bounding box center [42, 79] width 71 height 13
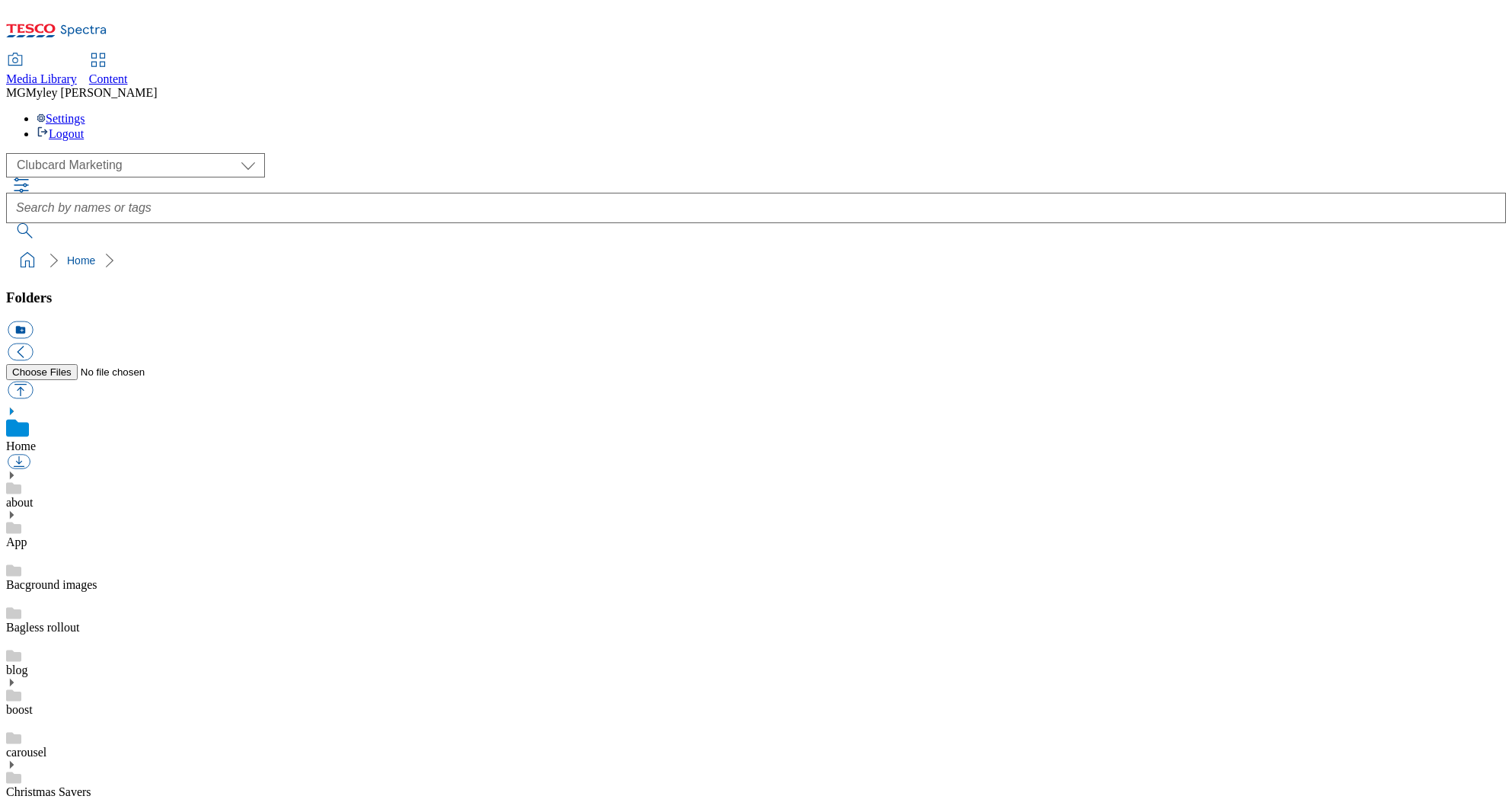
scroll to position [2, 0]
click at [96, 153] on select "Clubcard Marketing Dotcom UK GHS Marketing UK GHS ROI iGHS Marketing CE MCA CZ …" at bounding box center [136, 165] width 259 height 25
select select "flare-ghs-roi"
click at [17, 589] on icon at bounding box center [11, 594] width 10 height 10
click at [17, 750] on icon at bounding box center [11, 755] width 10 height 10
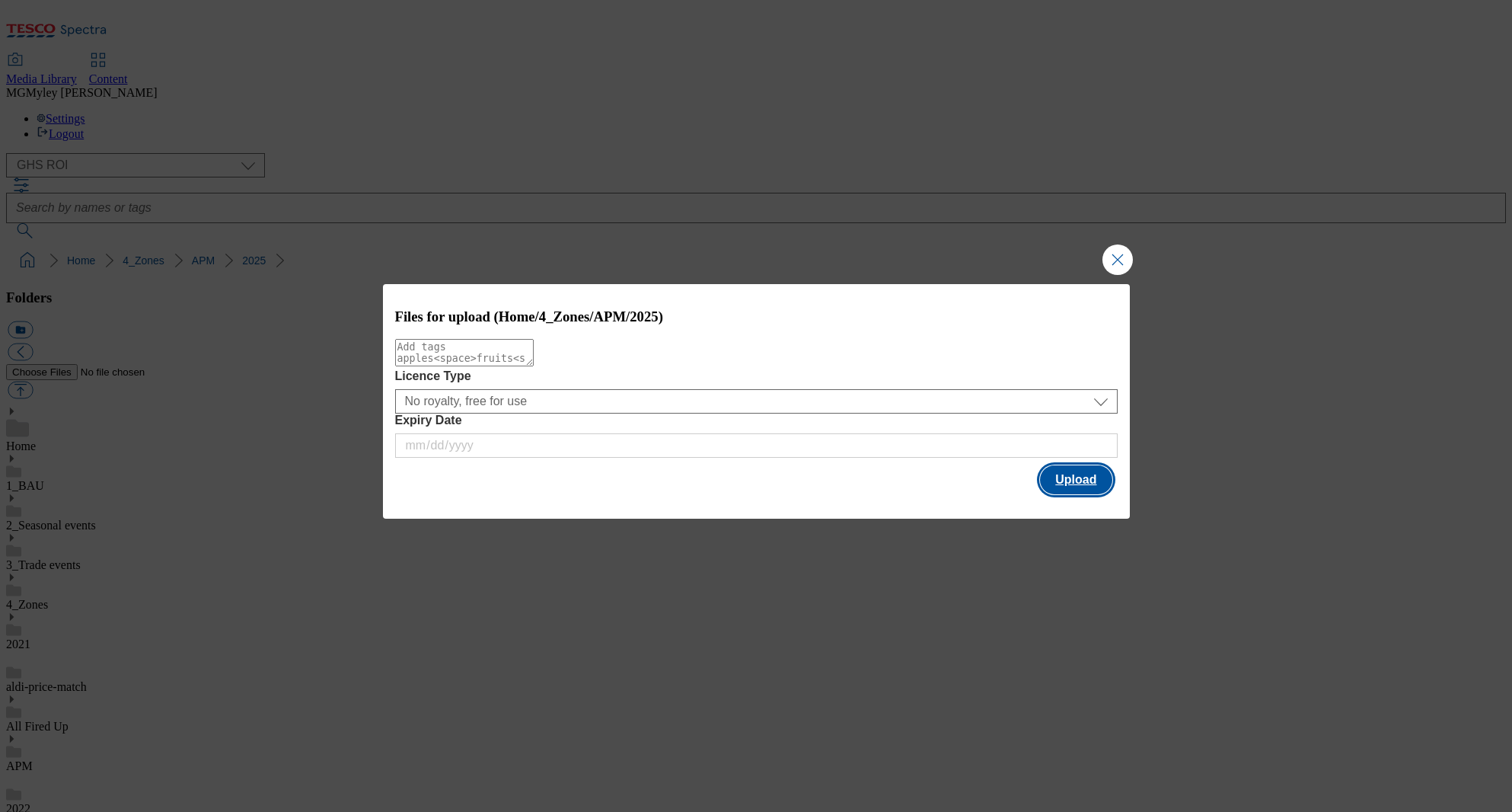
click at [1086, 492] on button "Upload" at bounding box center [1076, 480] width 72 height 29
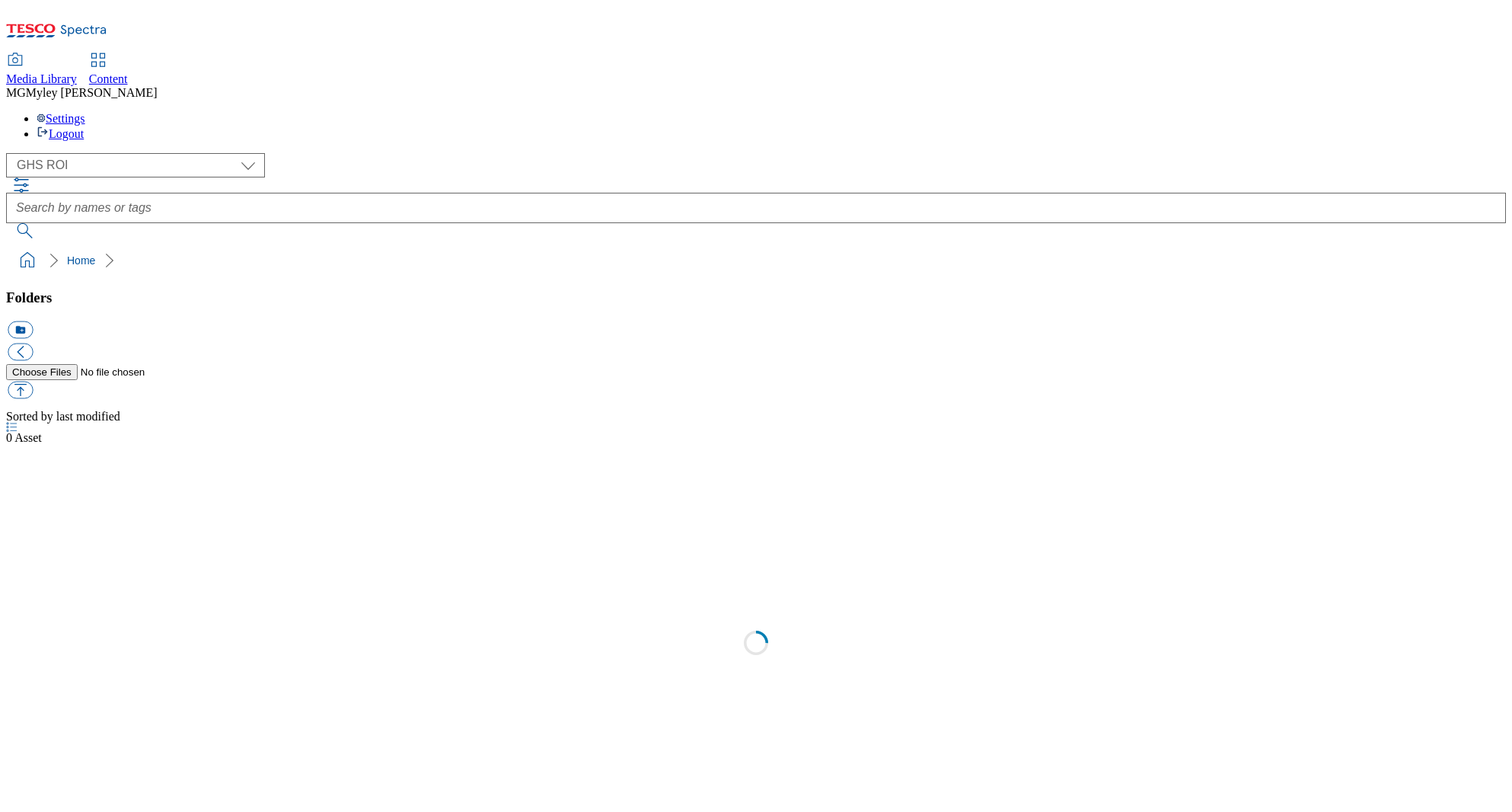
select select "flare-ghs-roi"
